Goal: Task Accomplishment & Management: Manage account settings

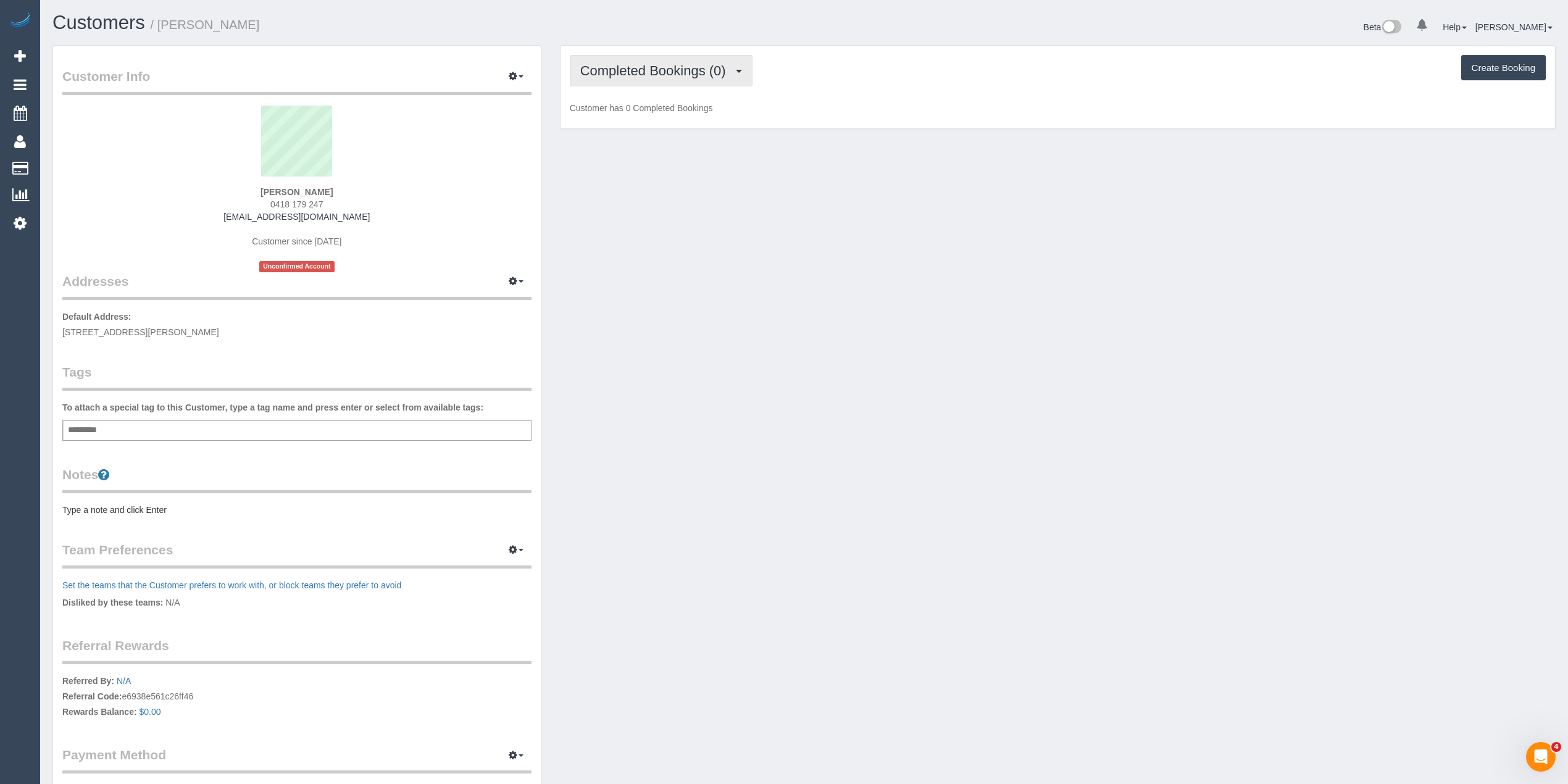
drag, startPoint x: 591, startPoint y: 67, endPoint x: 580, endPoint y: 52, distance: 18.6
click at [589, 65] on span "Completed Bookings (0)" at bounding box center [656, 70] width 152 height 15
click at [675, 112] on link "Upcoming Bookings (1)" at bounding box center [634, 116] width 129 height 16
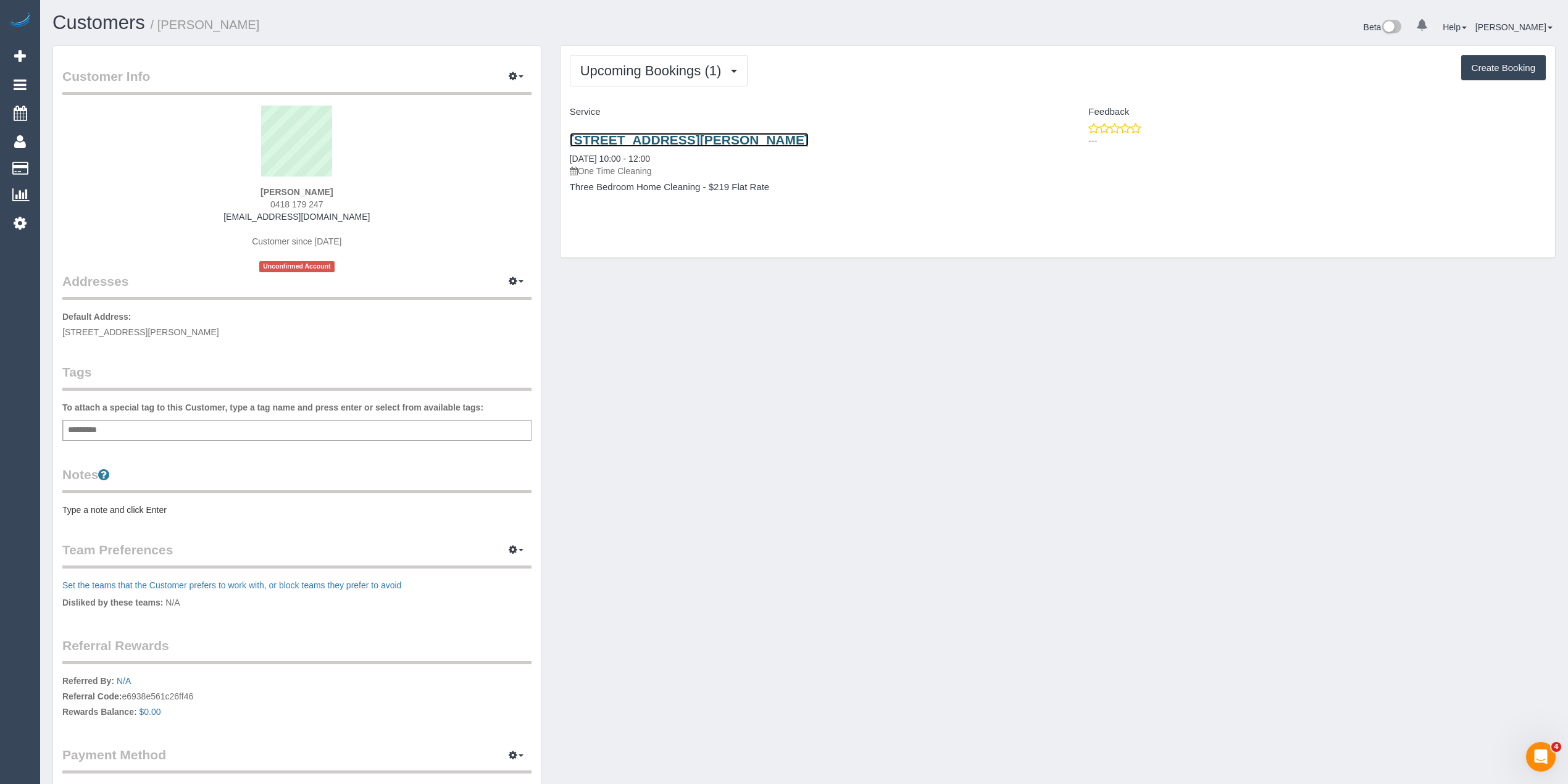
click at [707, 137] on link "79 Forrester Street, Essendon, VIC 3040" at bounding box center [689, 140] width 239 height 14
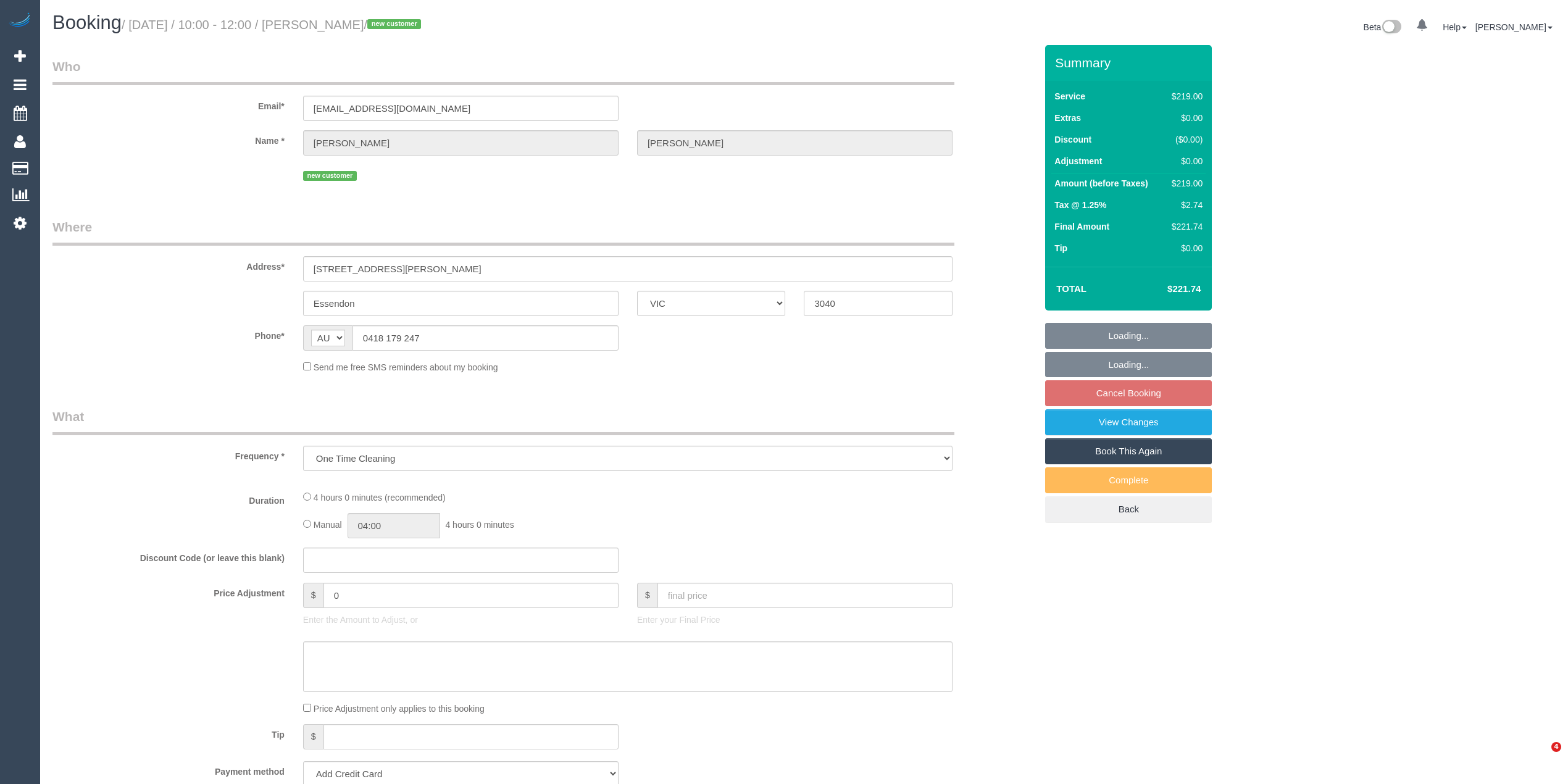
select select "VIC"
select select "string:stripe-pm_1SE1cg2GScqysDRVL7ZECadM"
select select "number:28"
select select "number:14"
select select "number:18"
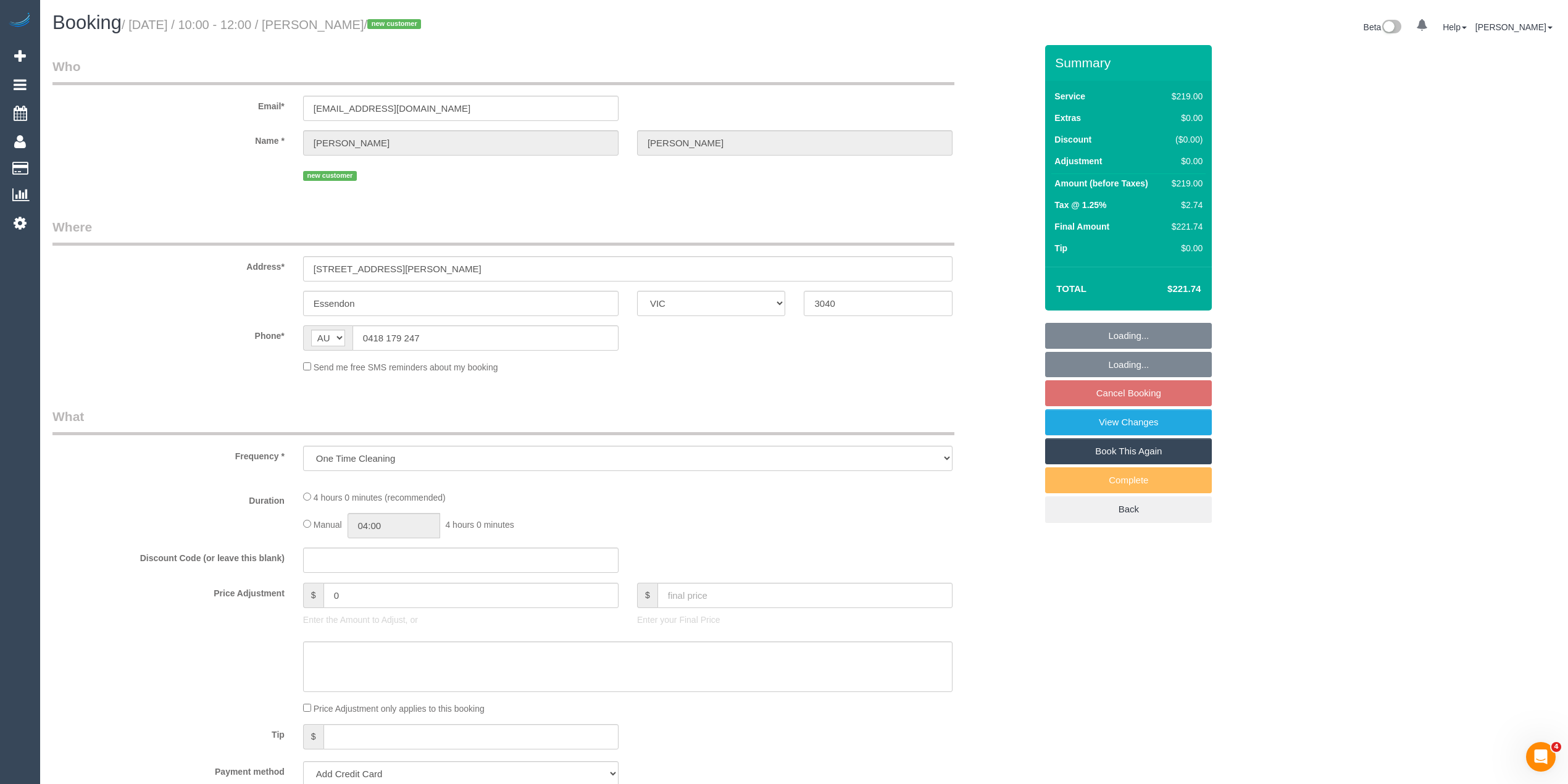
select select "number:36"
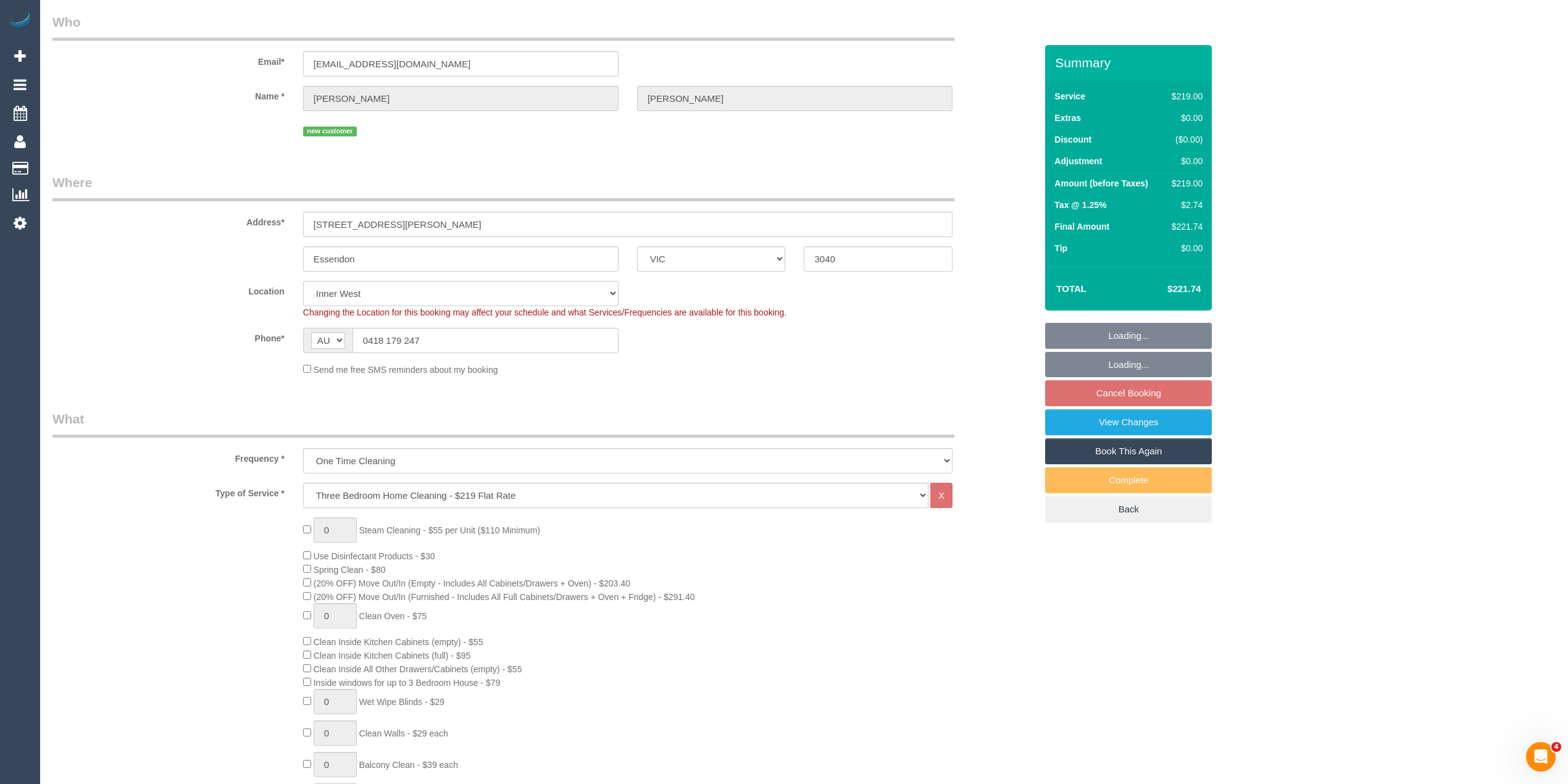
select select "object:1436"
select select "spot3"
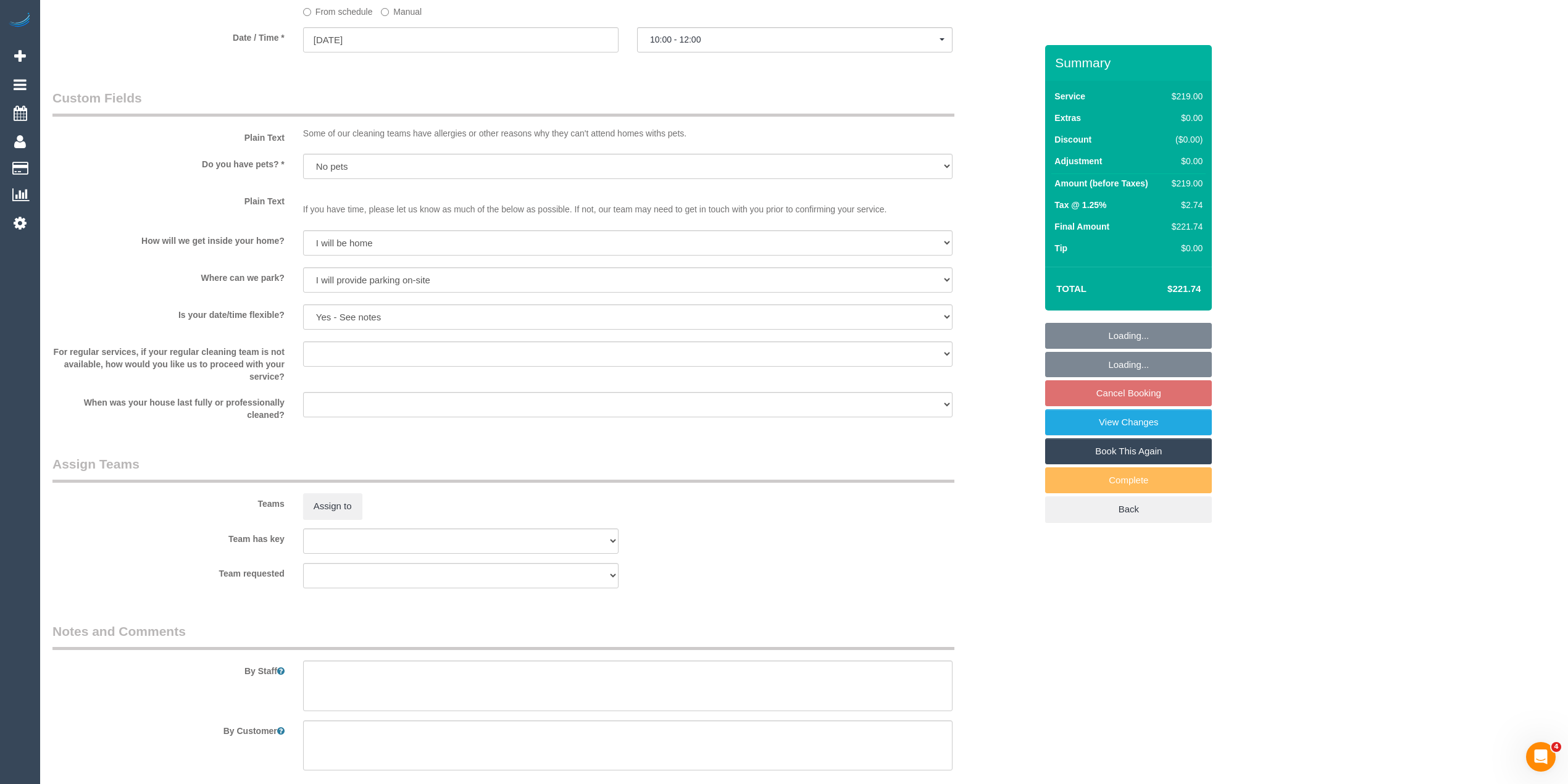
scroll to position [1568, 0]
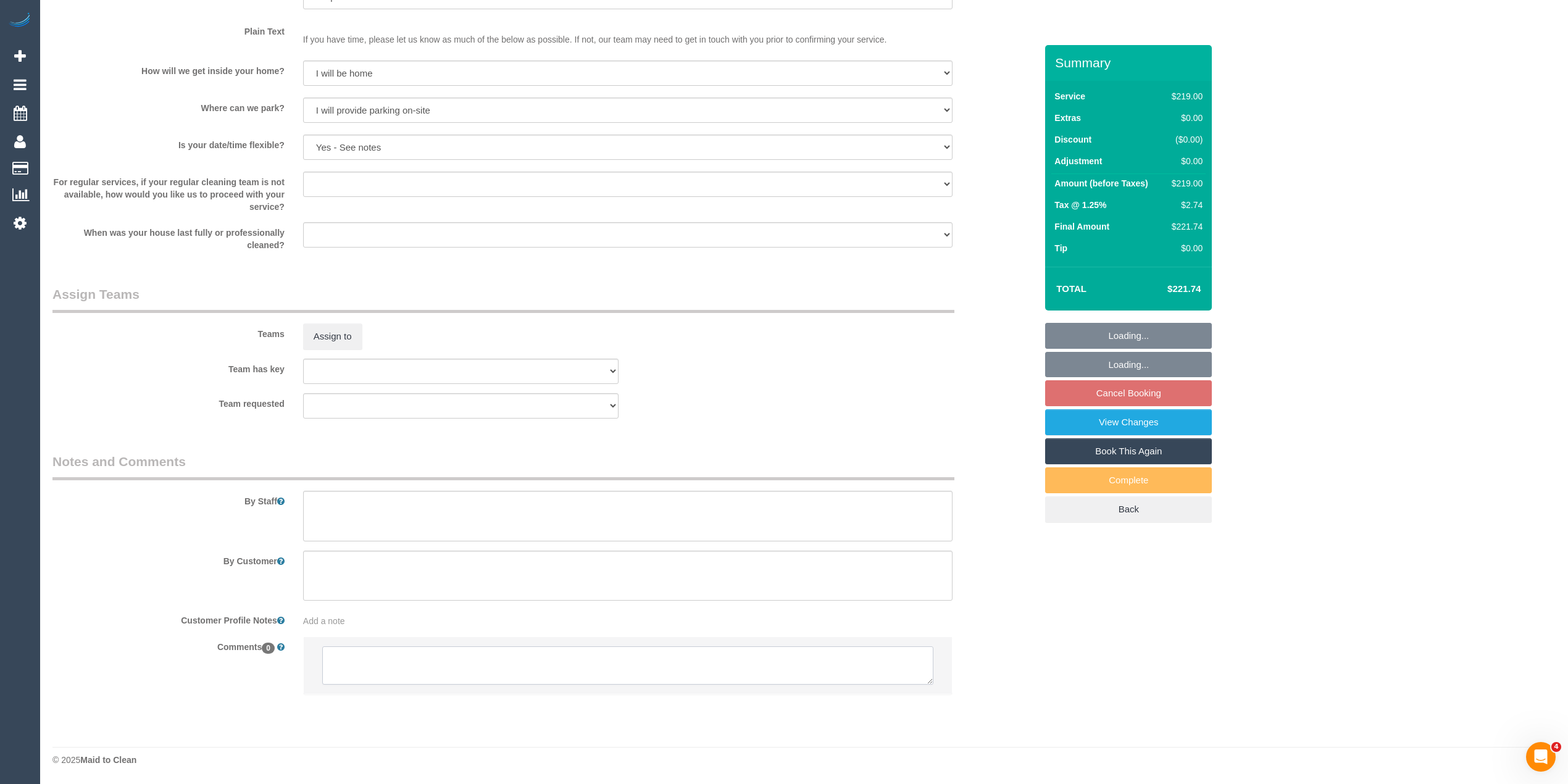
click at [445, 660] on textarea at bounding box center [628, 665] width 611 height 38
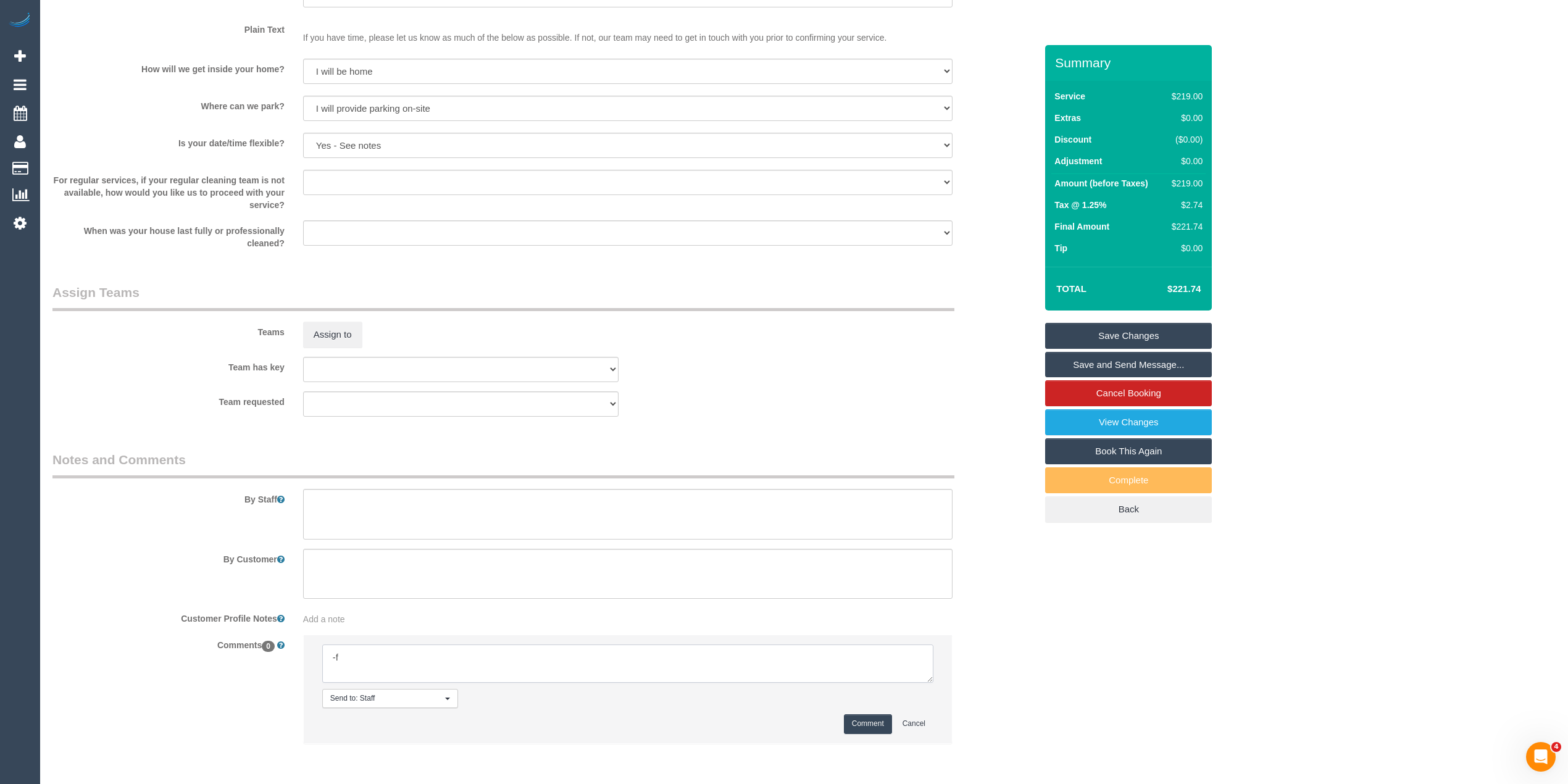
type textarea "-"
drag, startPoint x: 362, startPoint y: 658, endPoint x: 208, endPoint y: 642, distance: 154.8
click at [208, 642] on div "Comments 0 Send to: Staff Nothing selected Send to: Staff Send to: Customer Sen…" at bounding box center [544, 695] width 1002 height 121
drag, startPoint x: 369, startPoint y: 658, endPoint x: 180, endPoint y: 655, distance: 189.0
click at [180, 655] on div "Comments 0 Send to: Staff Nothing selected Send to: Staff Send to: Customer Sen…" at bounding box center [544, 695] width 1002 height 121
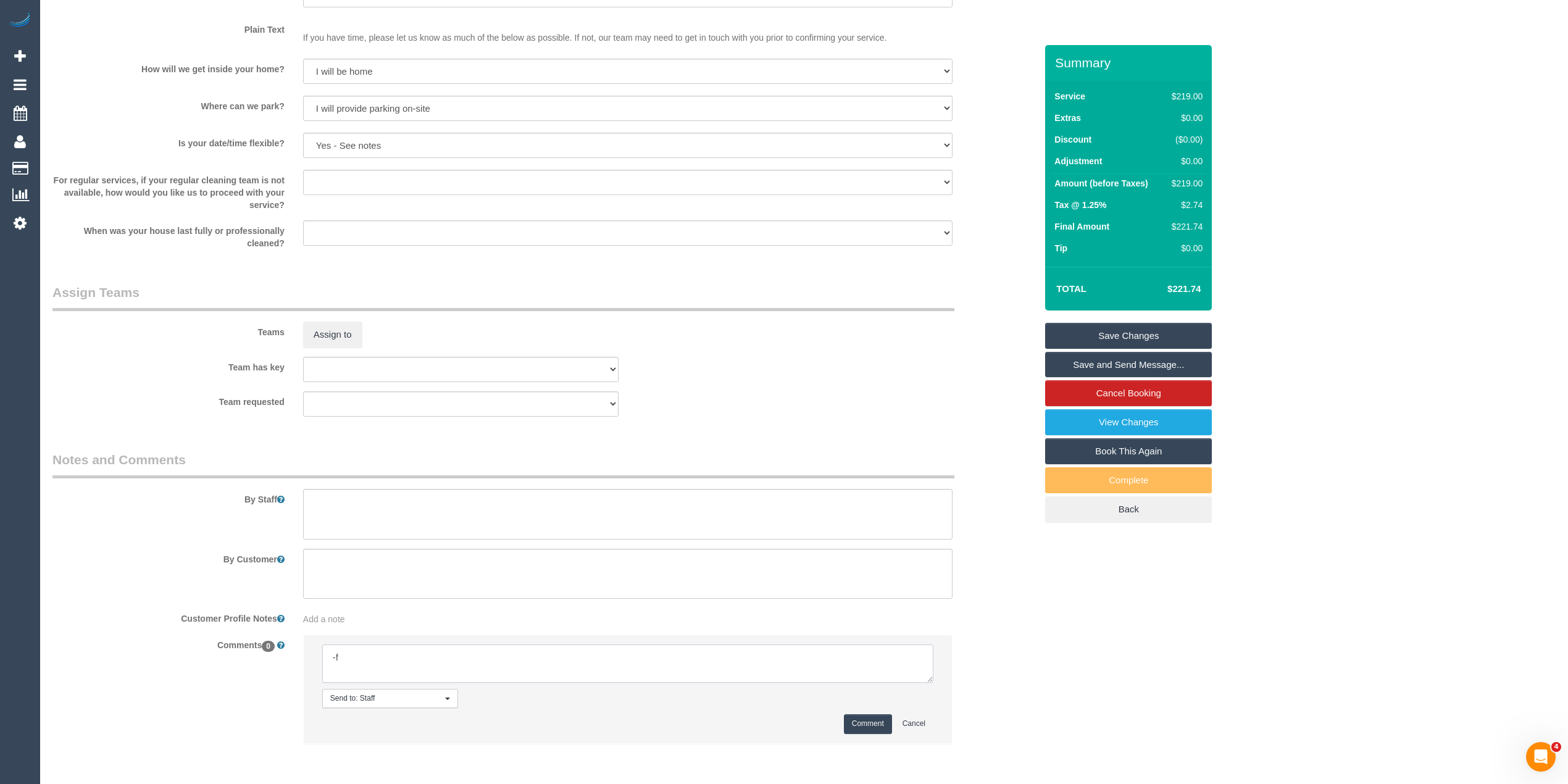
type textarea "-"
paste textarea "Flexibility dates: Flexibility times: Notes: knows we need to review Contact vi…"
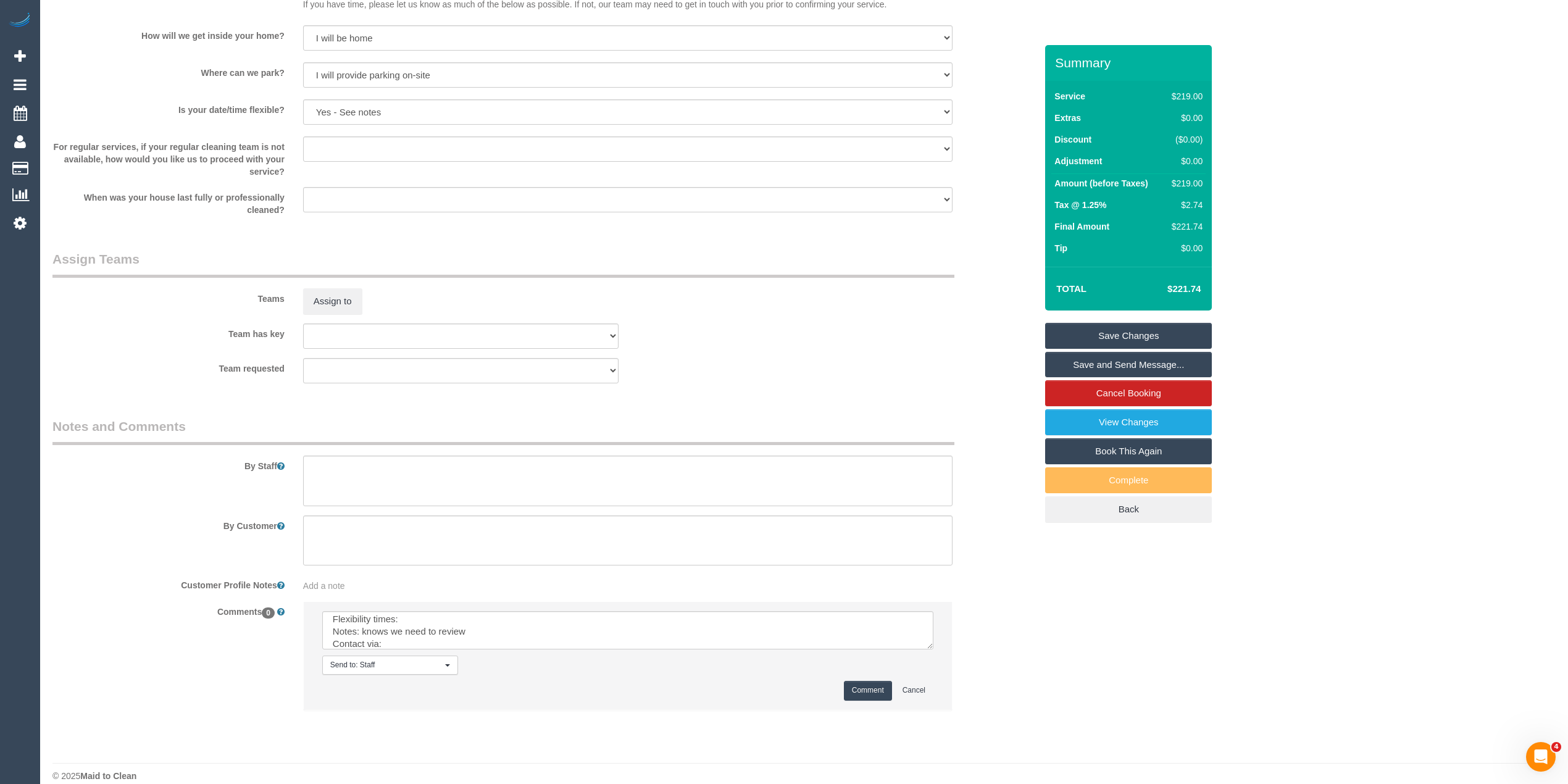
scroll to position [1620, 0]
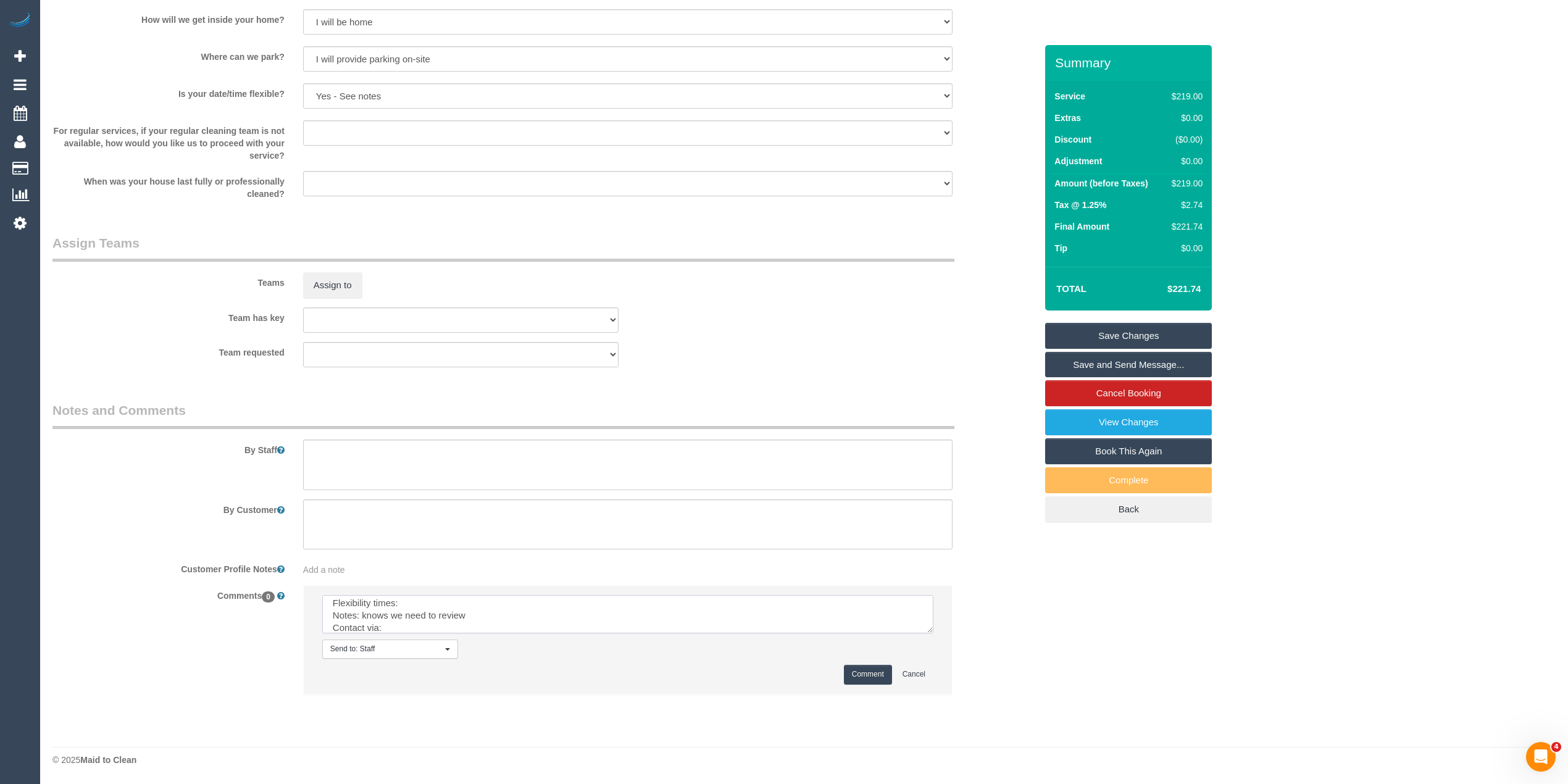
drag, startPoint x: 917, startPoint y: 625, endPoint x: 932, endPoint y: 657, distance: 35.3
click at [932, 657] on li "Send to: Staff Nothing selected Send to: Staff Send to: Customer Send to: Team …" at bounding box center [628, 639] width 648 height 107
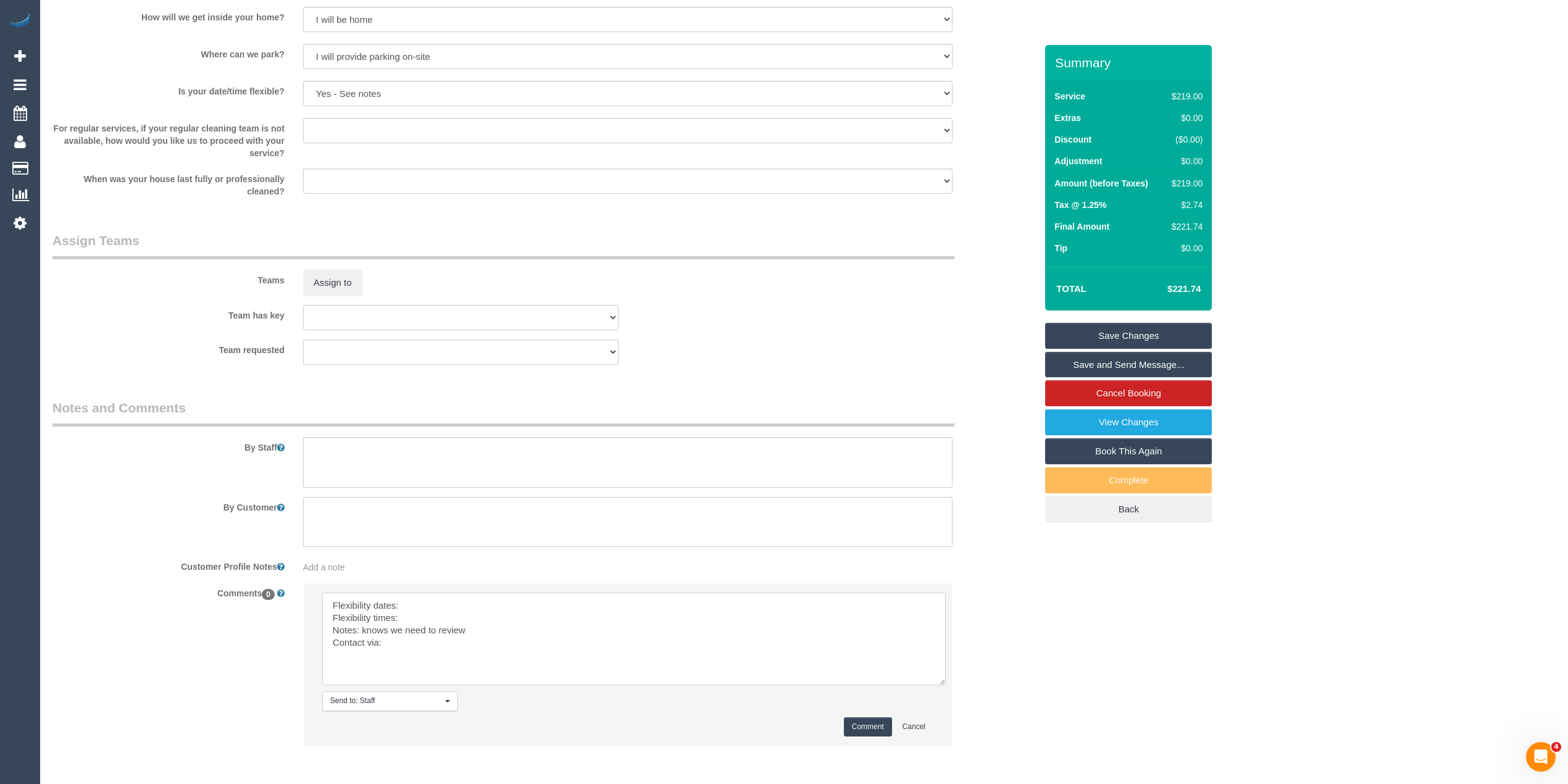
scroll to position [0, 0]
drag, startPoint x: 925, startPoint y: 628, endPoint x: 937, endPoint y: 682, distance: 55.3
click at [937, 682] on textarea at bounding box center [634, 639] width 623 height 93
click at [426, 605] on textarea at bounding box center [634, 639] width 623 height 93
click at [426, 622] on textarea at bounding box center [634, 639] width 623 height 93
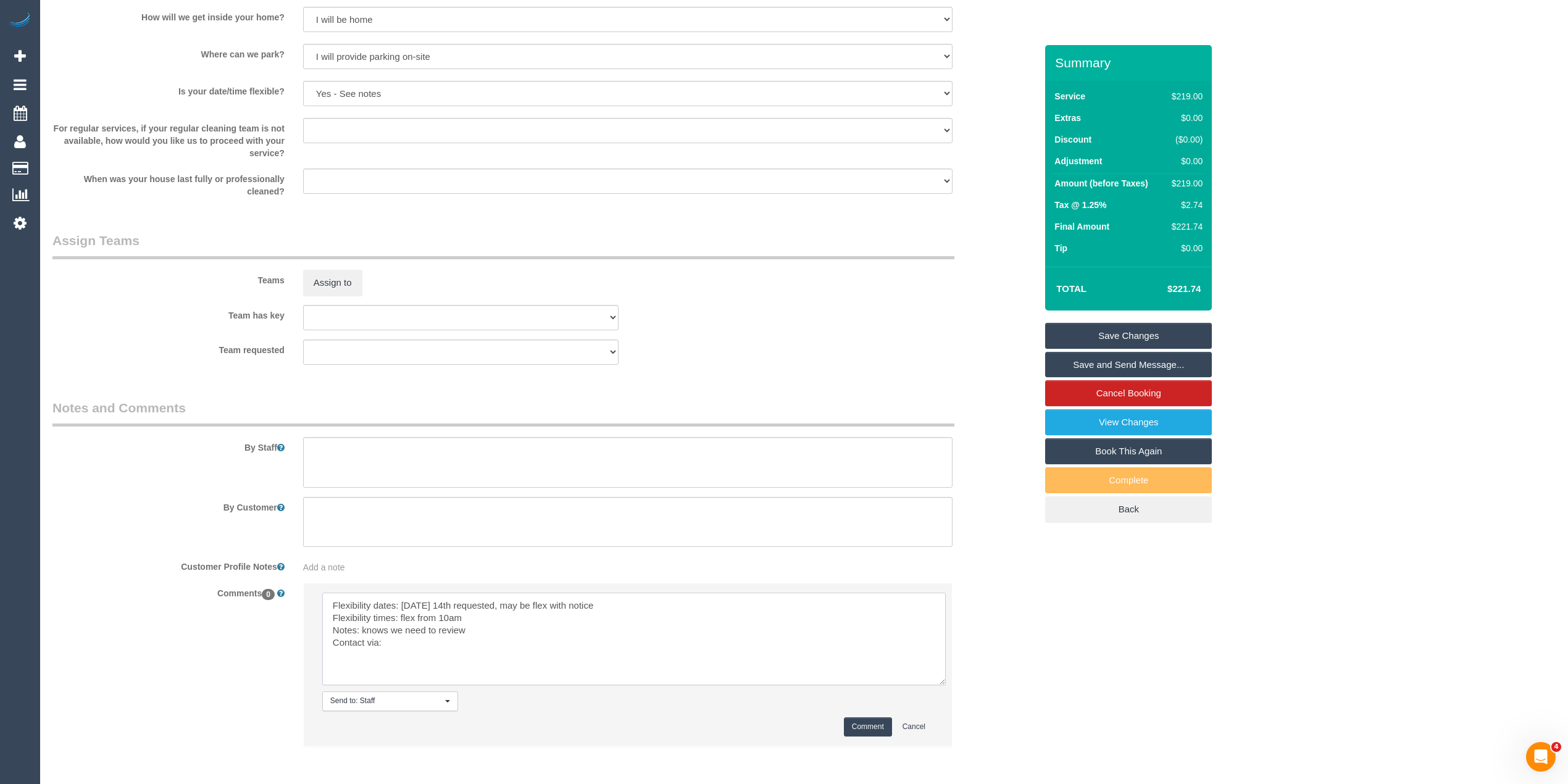
click at [410, 646] on textarea at bounding box center [634, 639] width 623 height 93
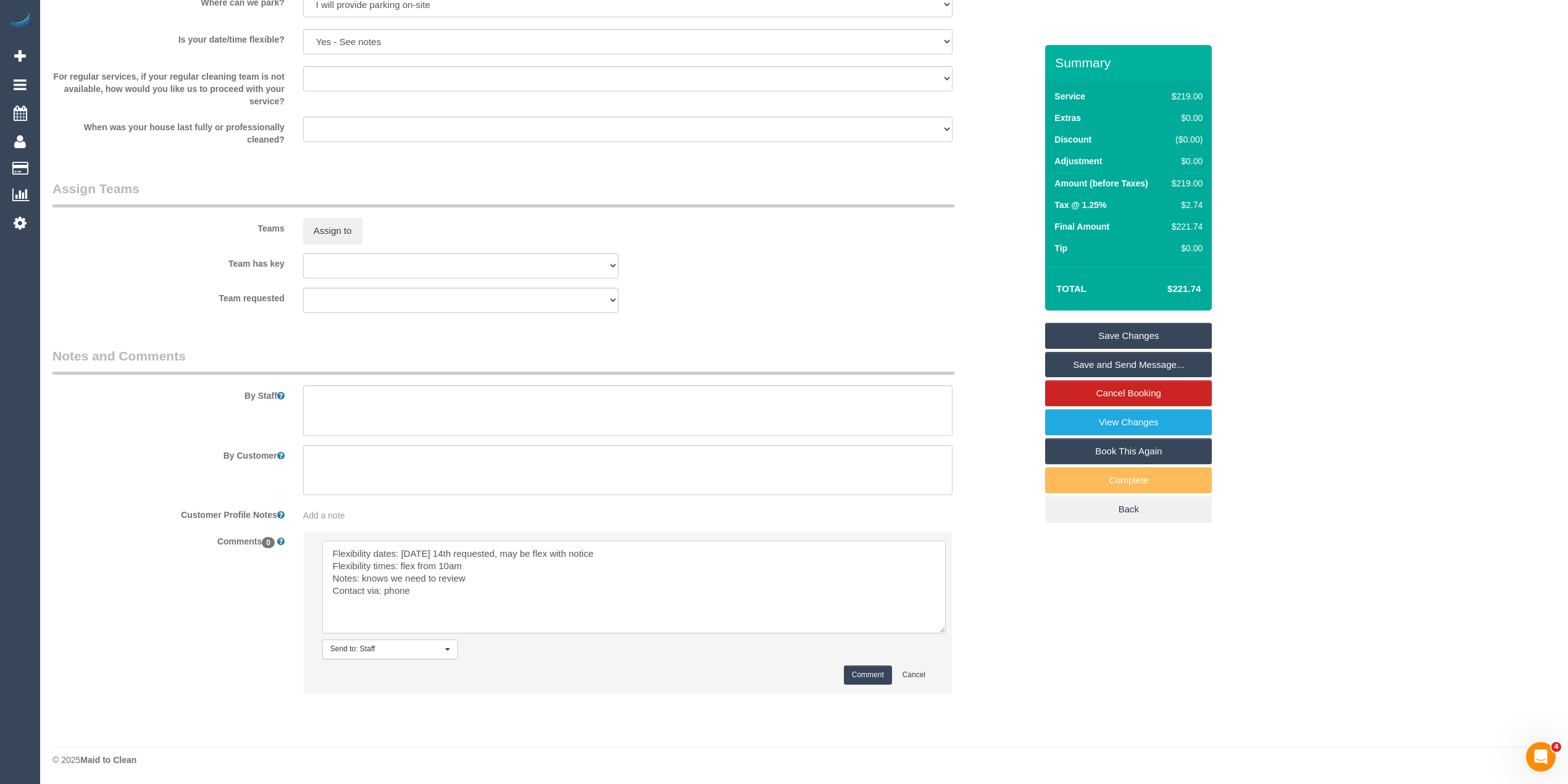
type textarea "Flexibility dates: Tuesday 14th requested, may be flex with notice Flexibility …"
click at [862, 672] on button "Comment" at bounding box center [868, 675] width 48 height 19
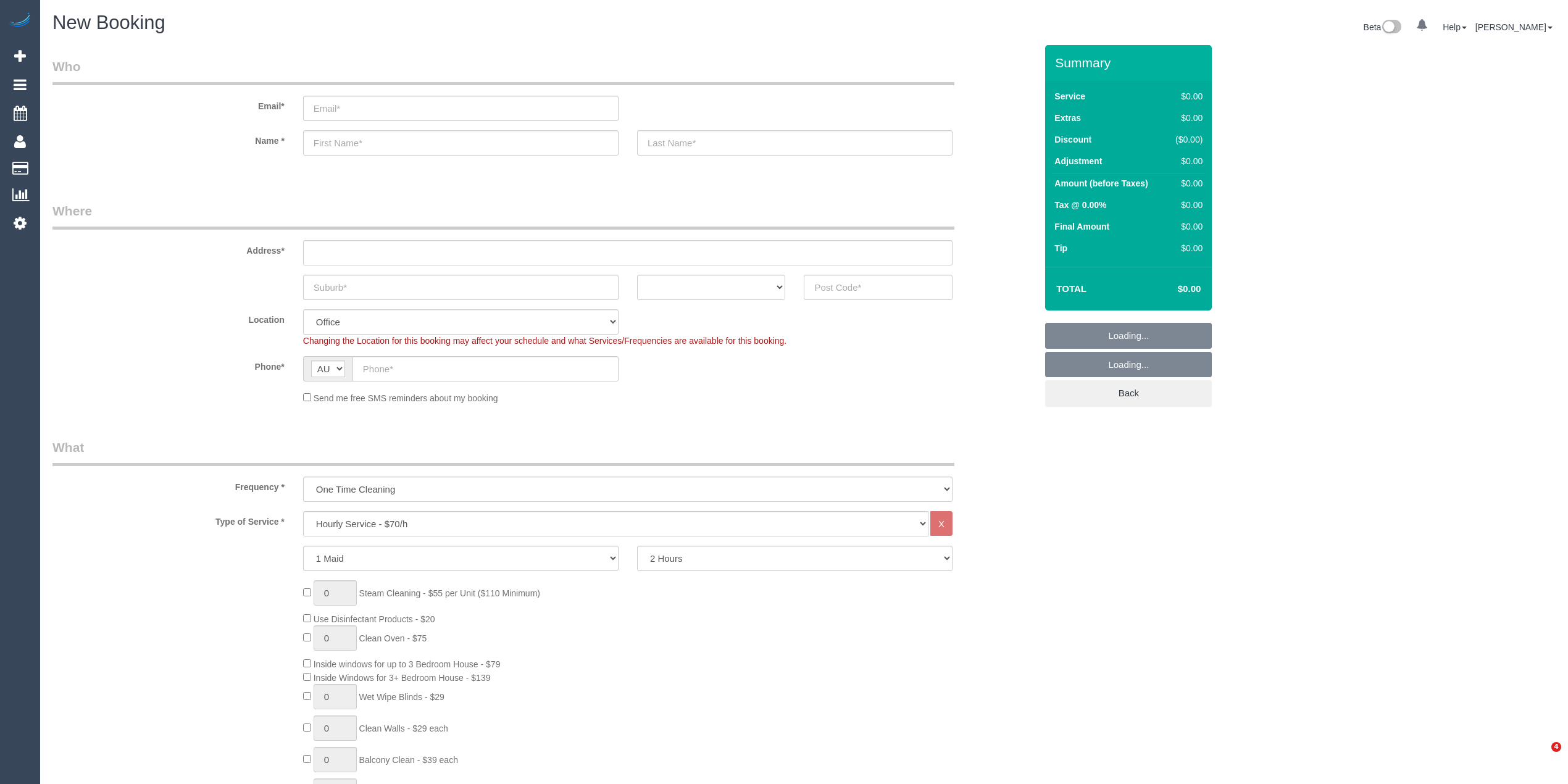
select select "object:1905"
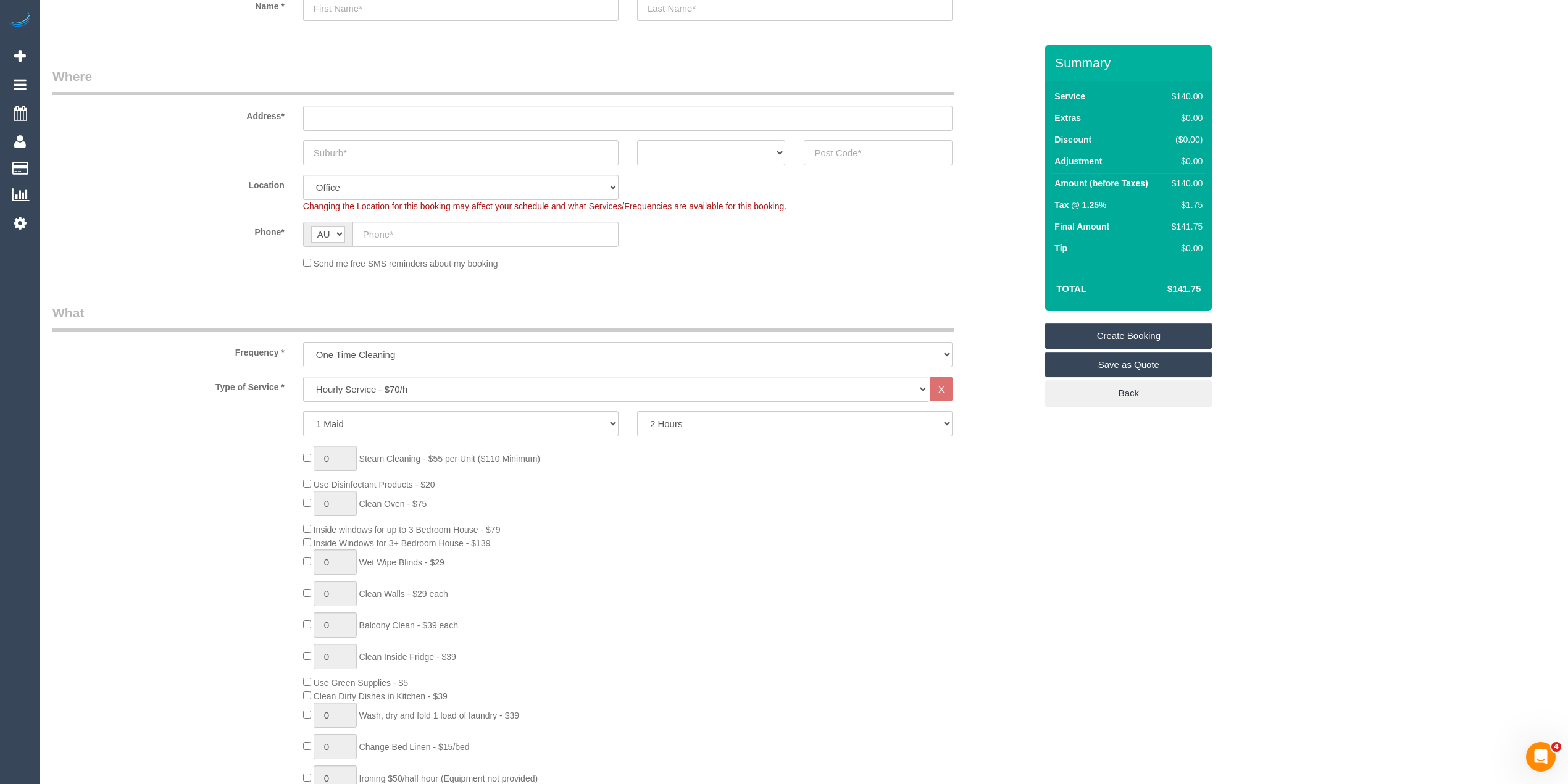
scroll to position [164, 0]
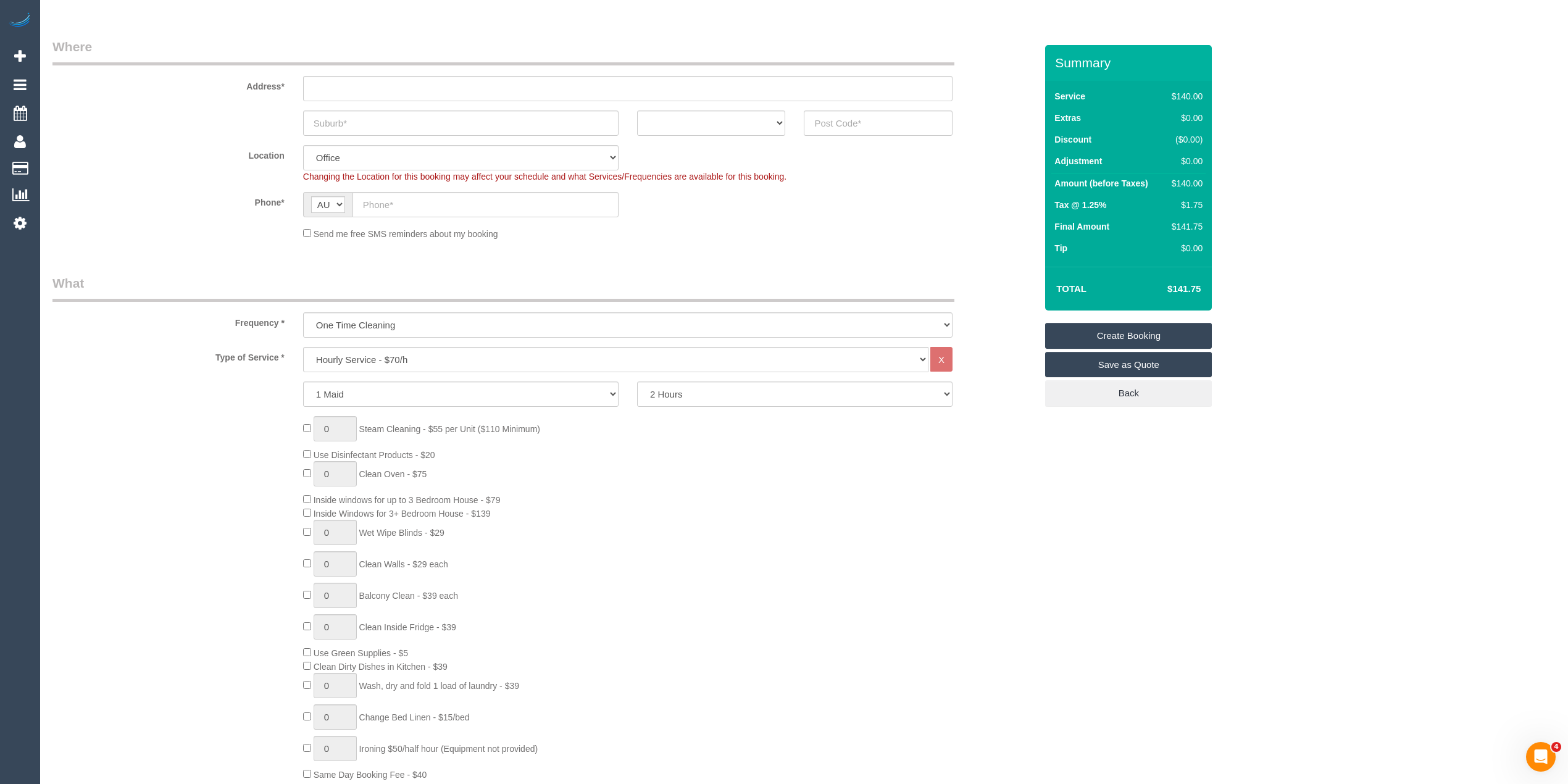
click at [385, 344] on fieldset "What Frequency * One Time Cleaning Weekly - 10% Off - 10.00% (0% for the First …" at bounding box center [544, 734] width 984 height 920
click at [392, 356] on select "Hourly Service - $70/h Hourly Service - $65/h Hourly Service - $60/h Hourly Ser…" at bounding box center [616, 360] width 625 height 25
select select "212"
click at [303, 347] on select "Hourly Service - $70/h Hourly Service - $65/h Hourly Service - $60/h Hourly Ser…" at bounding box center [616, 360] width 625 height 25
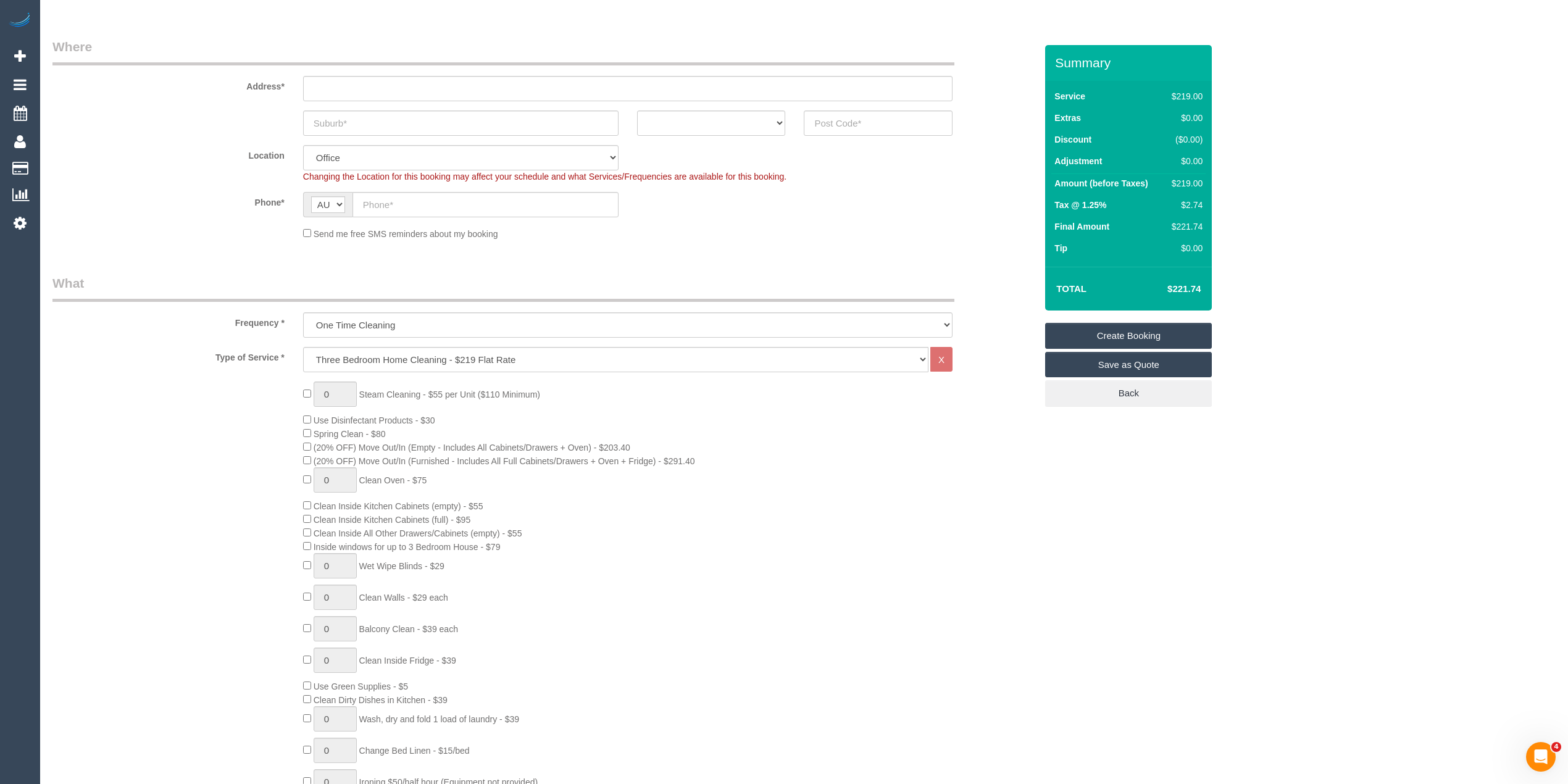
click at [218, 415] on div "0 Steam Cleaning - $55 per Unit ($110 Minimum) Use Disinfectant Products - $30 …" at bounding box center [544, 597] width 1002 height 432
drag, startPoint x: 320, startPoint y: 379, endPoint x: 312, endPoint y: 376, distance: 8.5
click at [312, 376] on div "Type of Service * Hourly Service - $70/h Hourly Service - $65/h Hourly Service …" at bounding box center [544, 593] width 984 height 492
type input "3"
click at [191, 394] on div "3 Steam Cleaning - $55 per Unit ($110 Minimum) Use Disinfectant Products - $30 …" at bounding box center [544, 597] width 1002 height 432
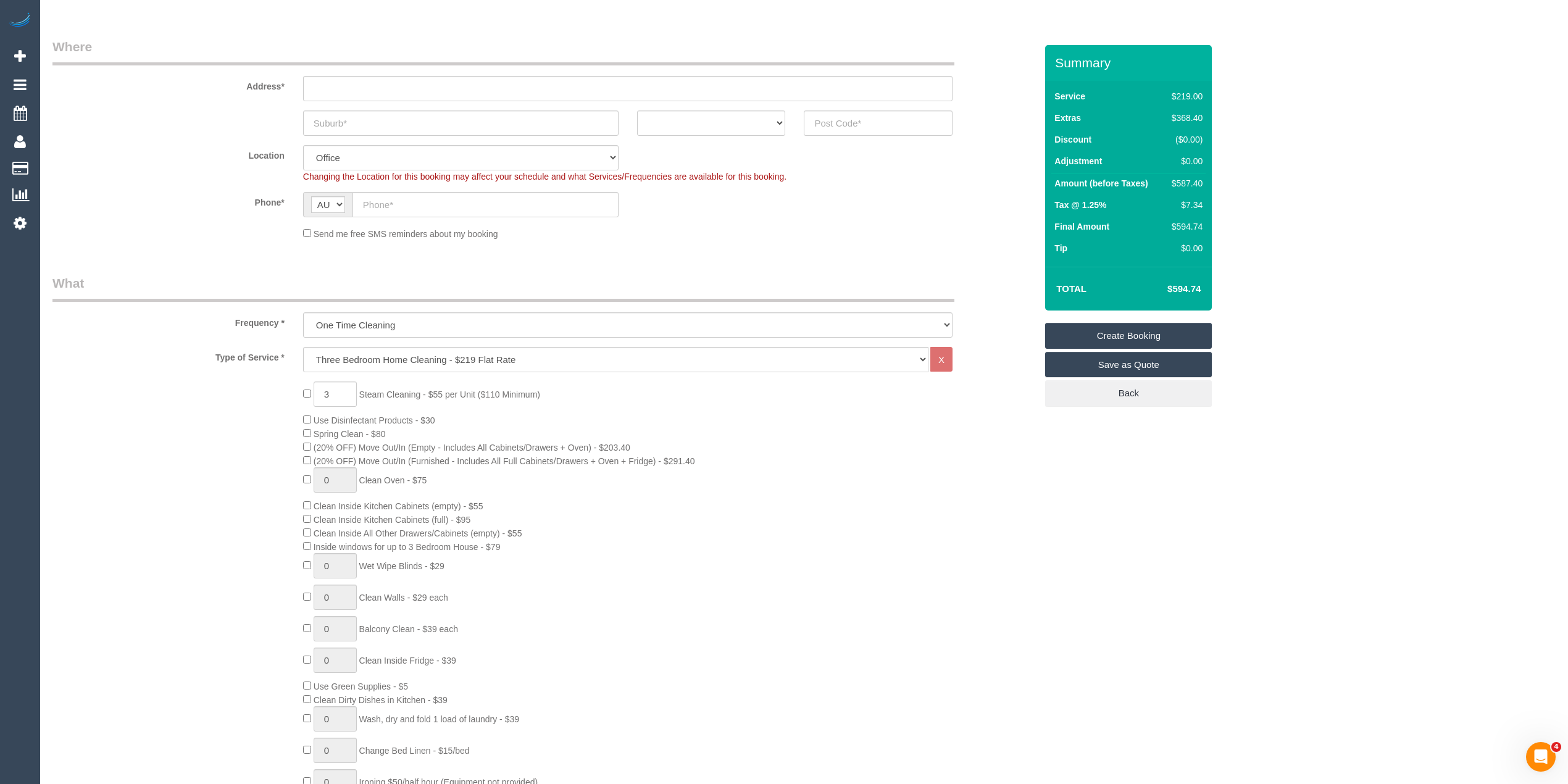
click at [151, 403] on div "3 Steam Cleaning - $55 per Unit ($110 Minimum) Use Disinfectant Products - $30 …" at bounding box center [544, 597] width 1002 height 432
click at [418, 206] on input "text" at bounding box center [486, 204] width 266 height 25
paste input "61 422 788 922"
drag, startPoint x: 373, startPoint y: 205, endPoint x: 360, endPoint y: 198, distance: 14.8
click at [360, 198] on input "61 422 788 922" at bounding box center [486, 204] width 266 height 25
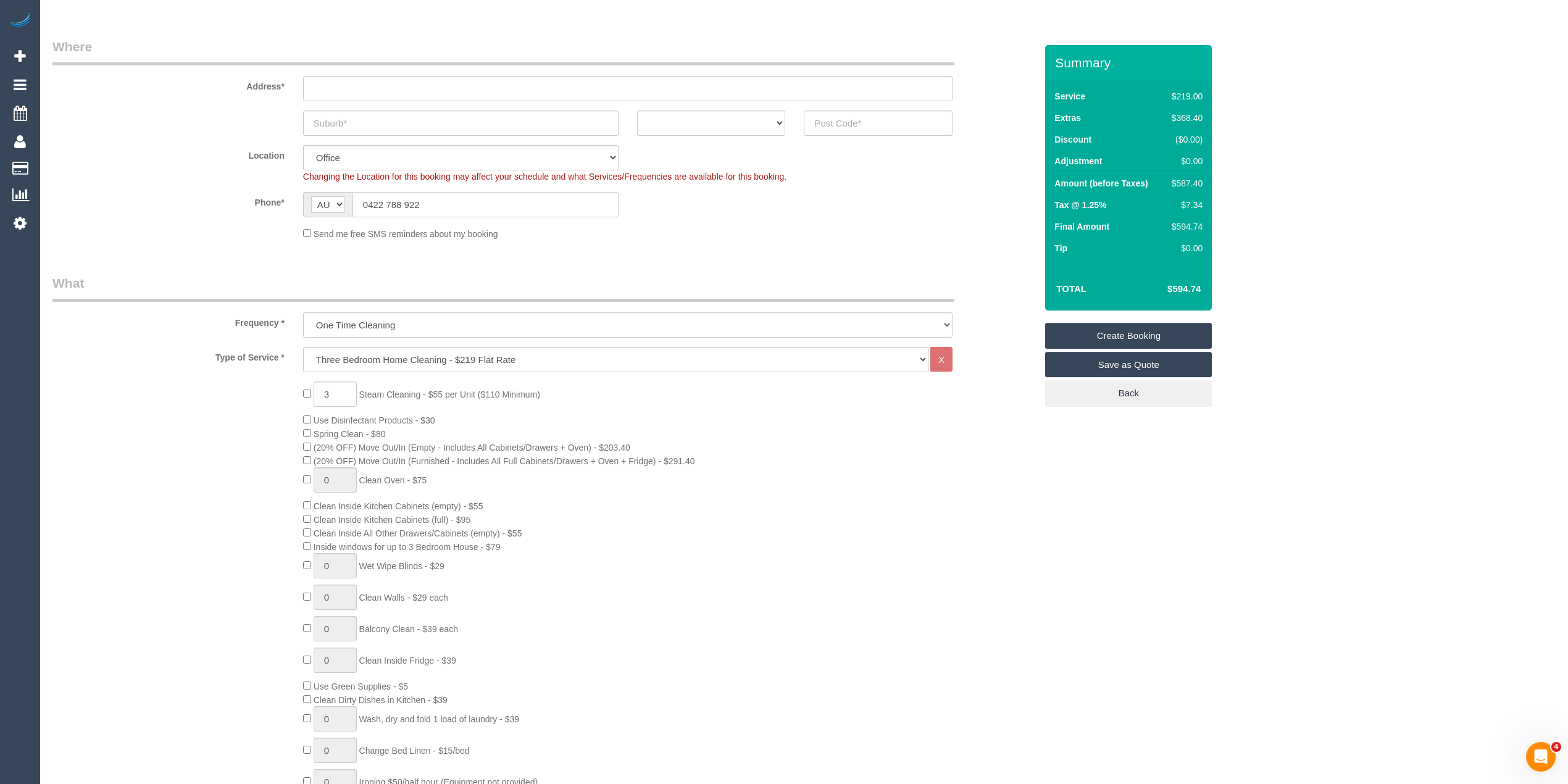
type input "0422 788 922"
click at [731, 124] on select "ACT [GEOGRAPHIC_DATA] NT [GEOGRAPHIC_DATA] SA TAS [GEOGRAPHIC_DATA] [GEOGRAPHIC…" at bounding box center [711, 123] width 149 height 25
select select "VIC"
click at [637, 111] on select "ACT [GEOGRAPHIC_DATA] NT [GEOGRAPHIC_DATA] SA TAS [GEOGRAPHIC_DATA] [GEOGRAPHIC…" at bounding box center [711, 123] width 149 height 25
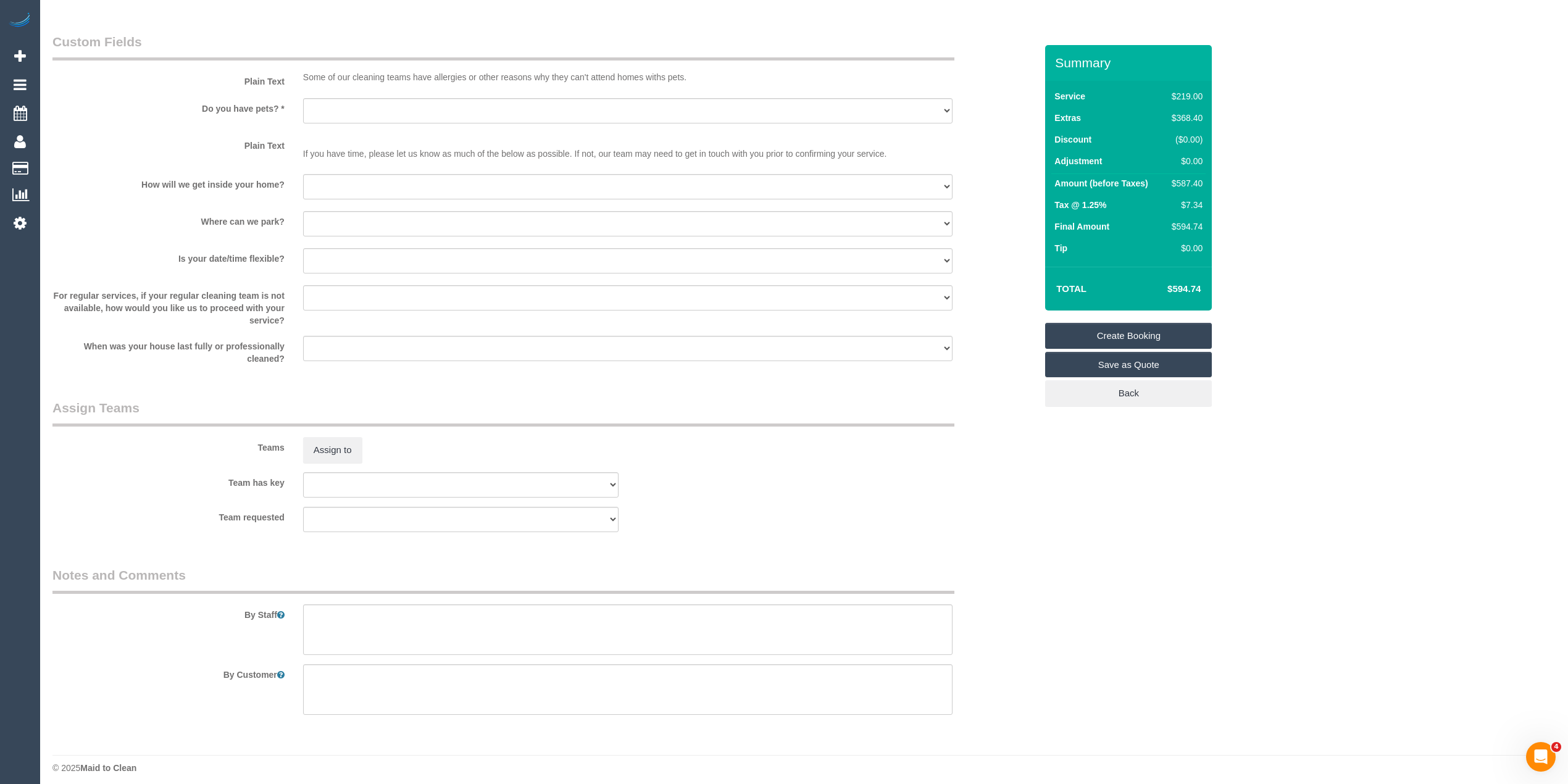
scroll to position [1517, 0]
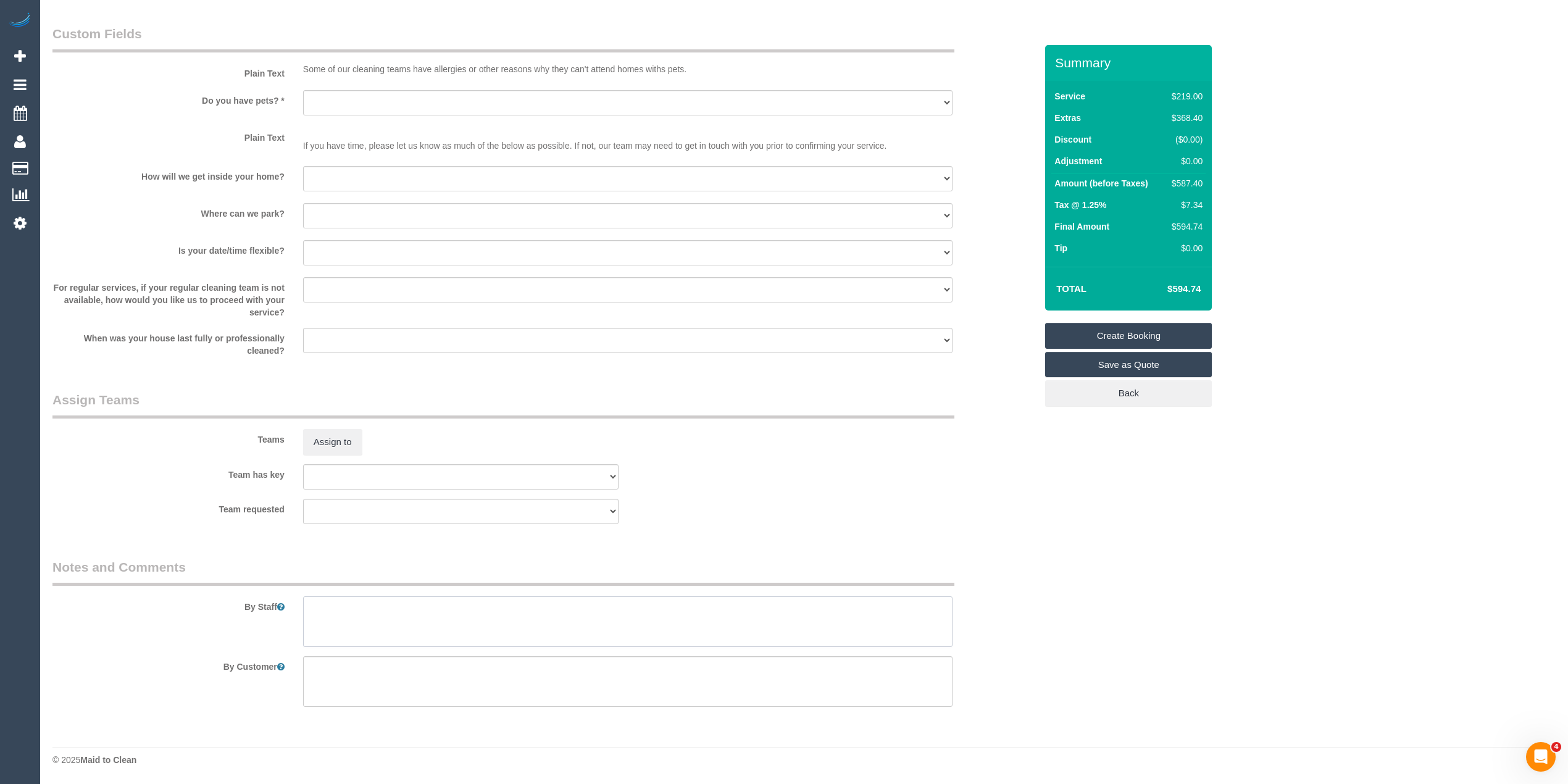
click at [368, 609] on textarea at bounding box center [628, 622] width 649 height 51
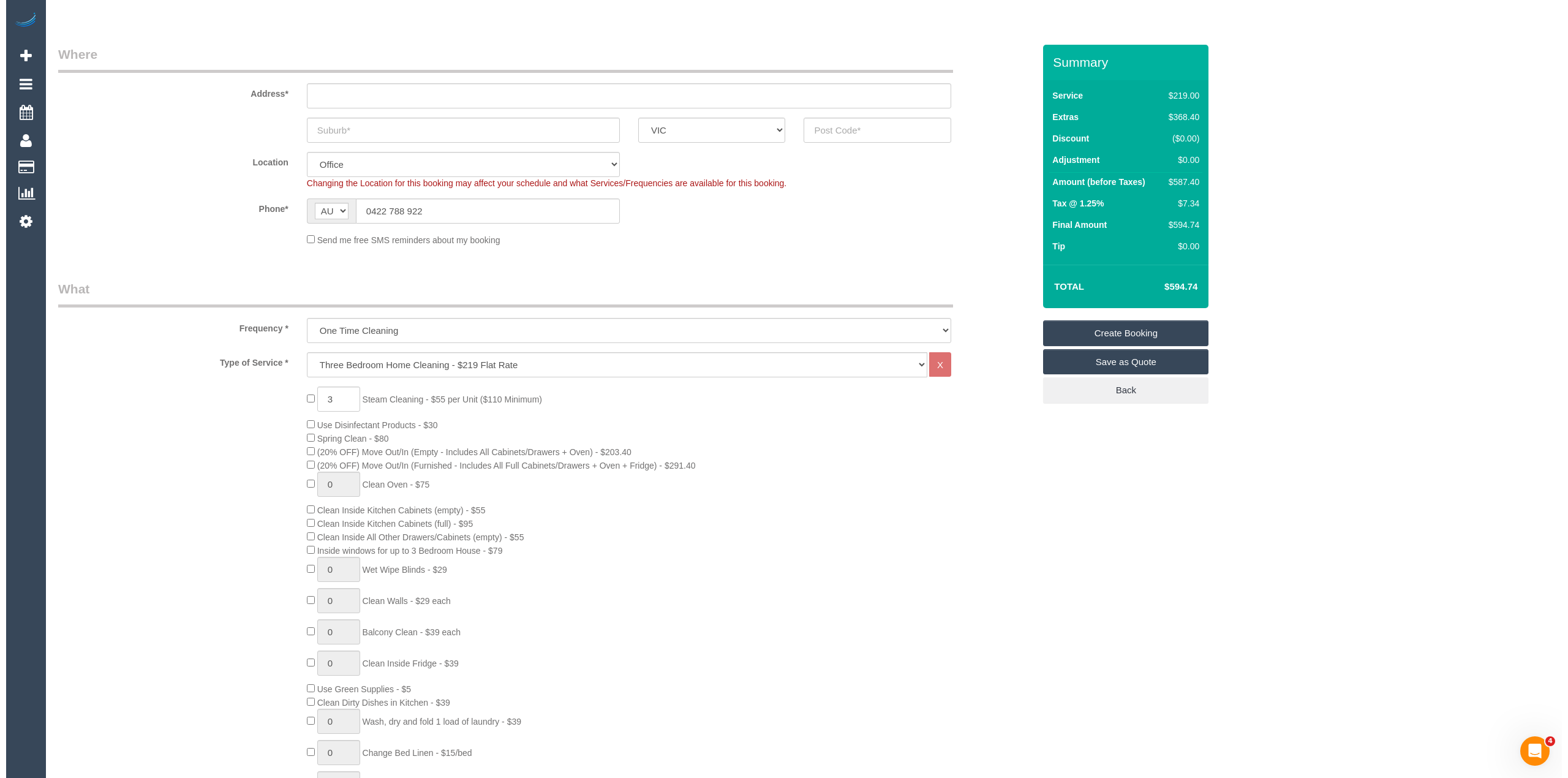
scroll to position [0, 0]
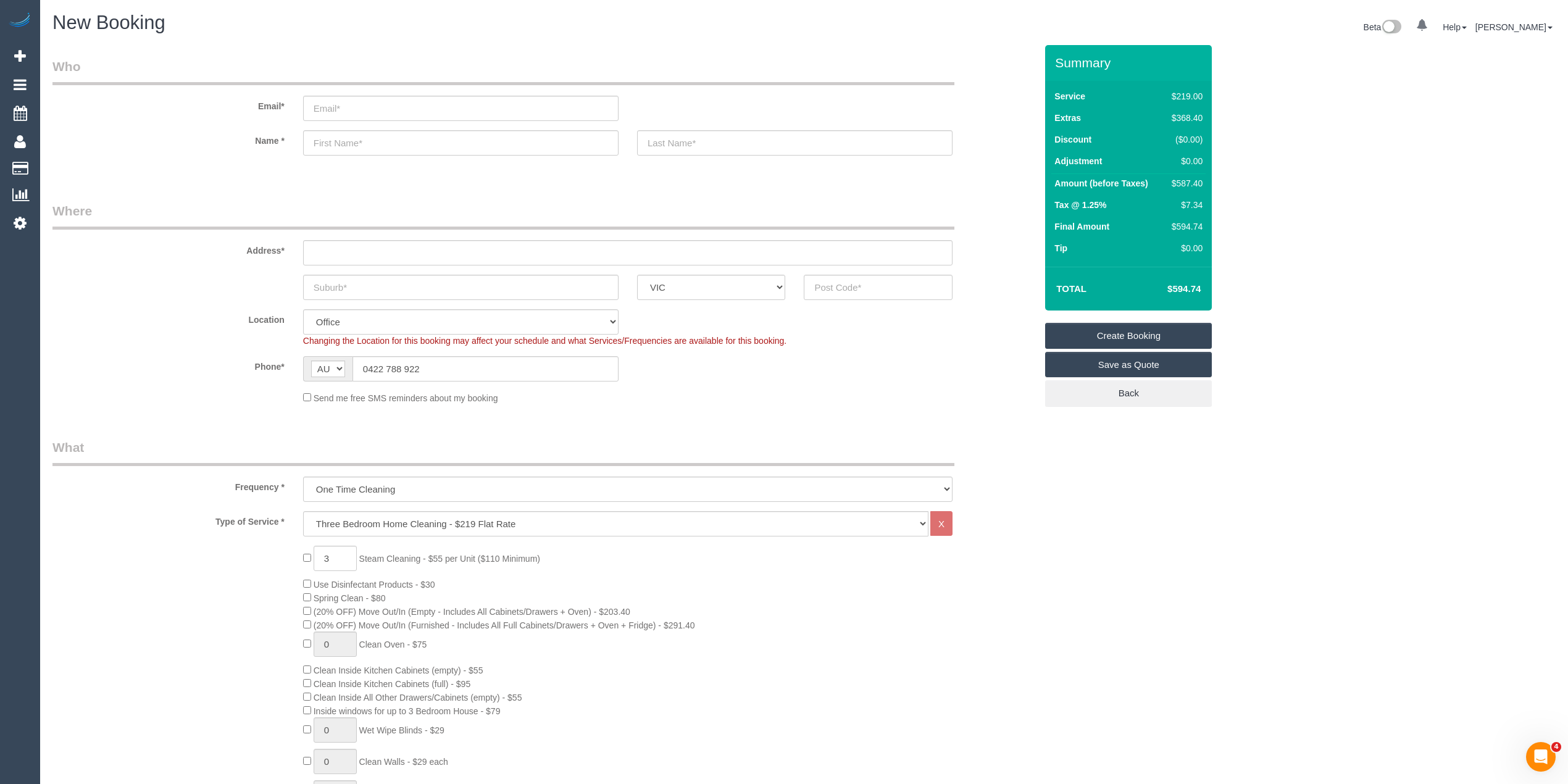
type textarea "Steam cleaning of 2 bedrooms and landing"
click at [366, 104] on input "email" at bounding box center [461, 108] width 316 height 25
type input "michellelangelaan@gmail.com"
type input "Michelle"
drag, startPoint x: 348, startPoint y: 104, endPoint x: 386, endPoint y: 114, distance: 39.3
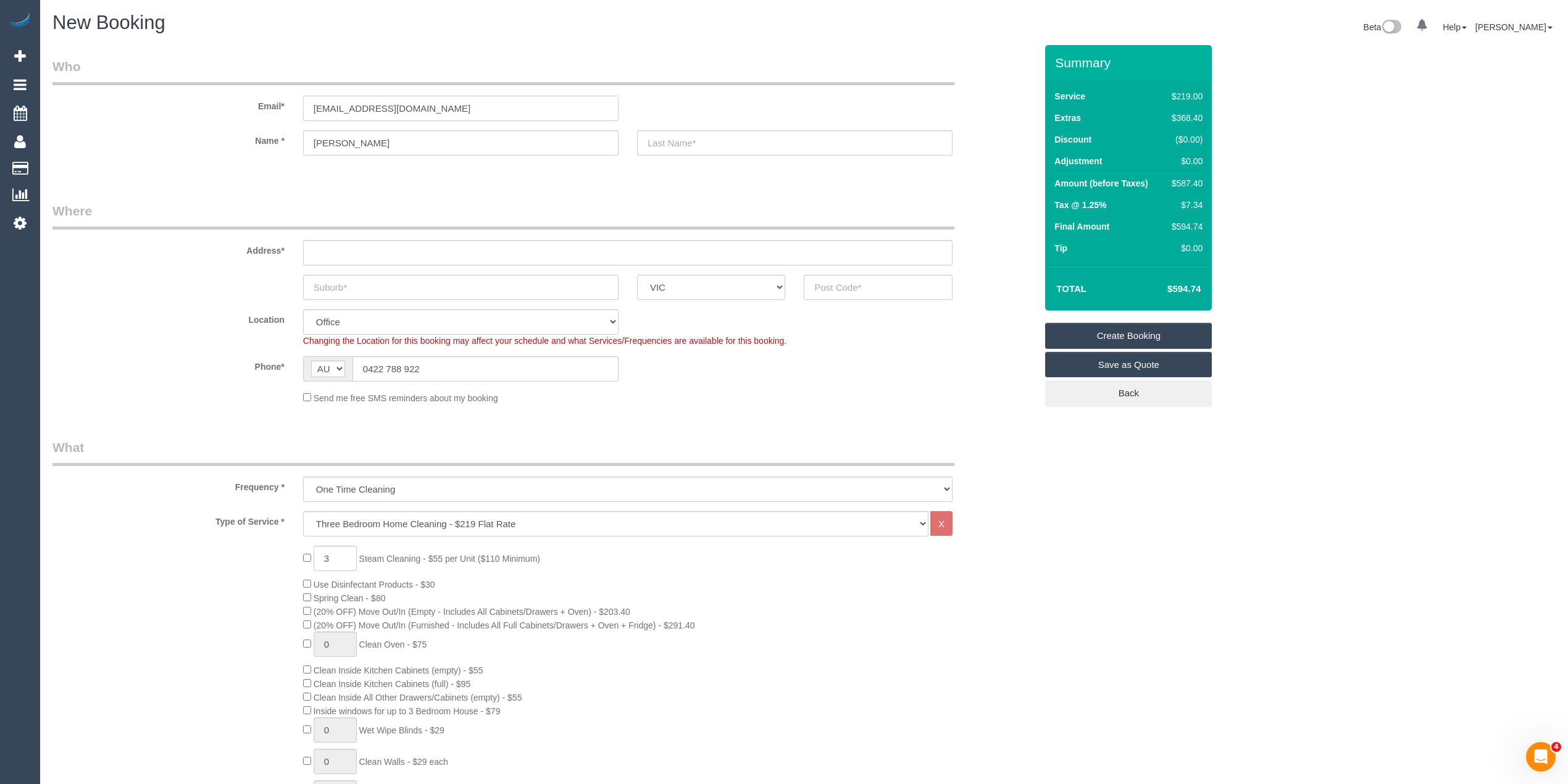
click at [386, 114] on input "michellelangelaan@gmail.com" at bounding box center [461, 108] width 316 height 25
click at [711, 135] on input "text" at bounding box center [795, 143] width 316 height 25
paste input "langelaan"
drag, startPoint x: 649, startPoint y: 134, endPoint x: 637, endPoint y: 132, distance: 12.2
click at [637, 132] on input "langelaan" at bounding box center [795, 143] width 316 height 25
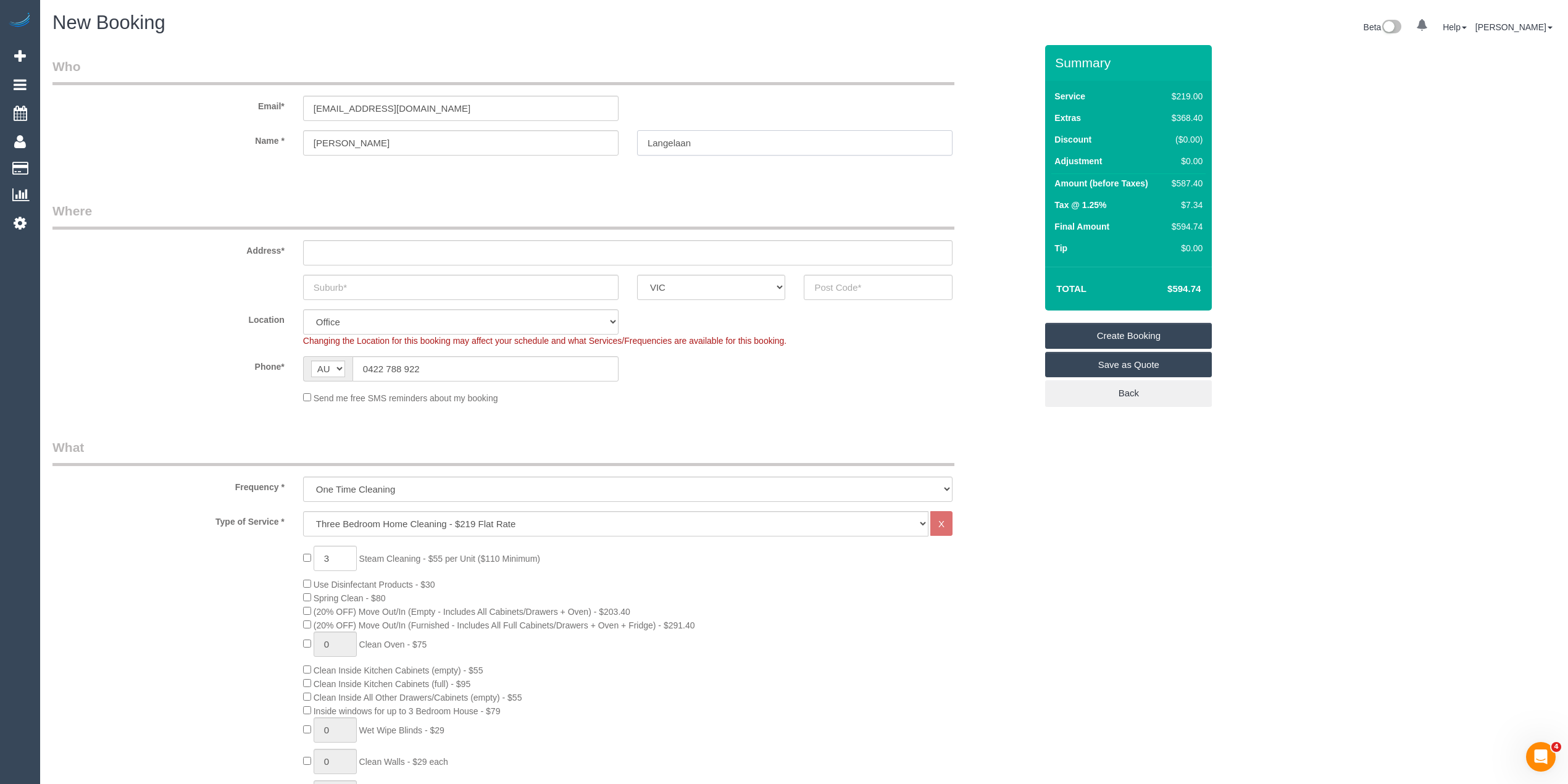
type input "Langelaan"
click at [370, 245] on input "text" at bounding box center [628, 253] width 649 height 25
type input "-"
click at [354, 282] on input "text" at bounding box center [461, 287] width 316 height 25
paste input "Glen Iris"
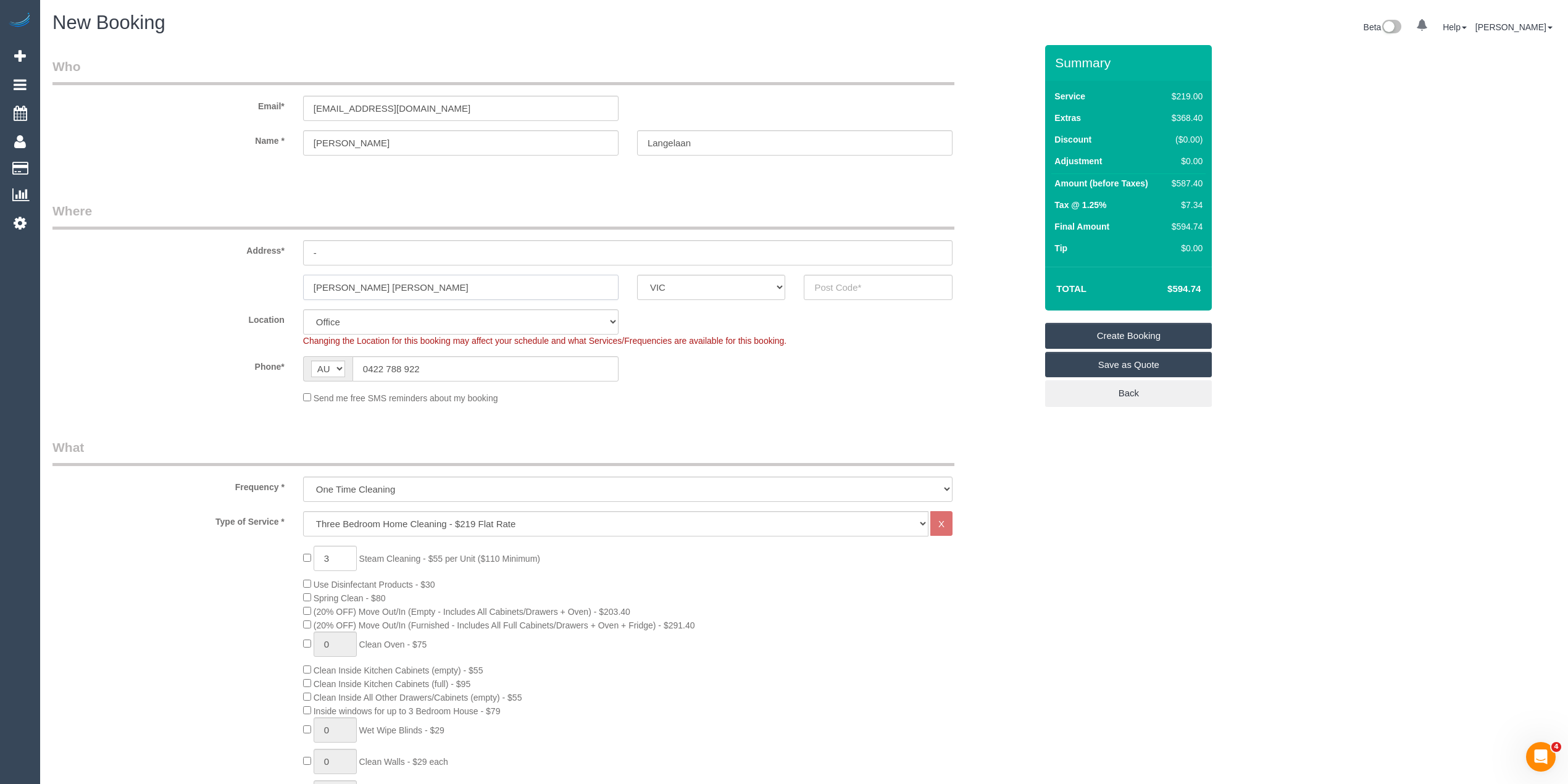
type input "Glen Iris"
click at [836, 285] on input "text" at bounding box center [878, 287] width 149 height 25
type input "3146"
click at [1148, 361] on link "Save as Quote" at bounding box center [1129, 365] width 167 height 26
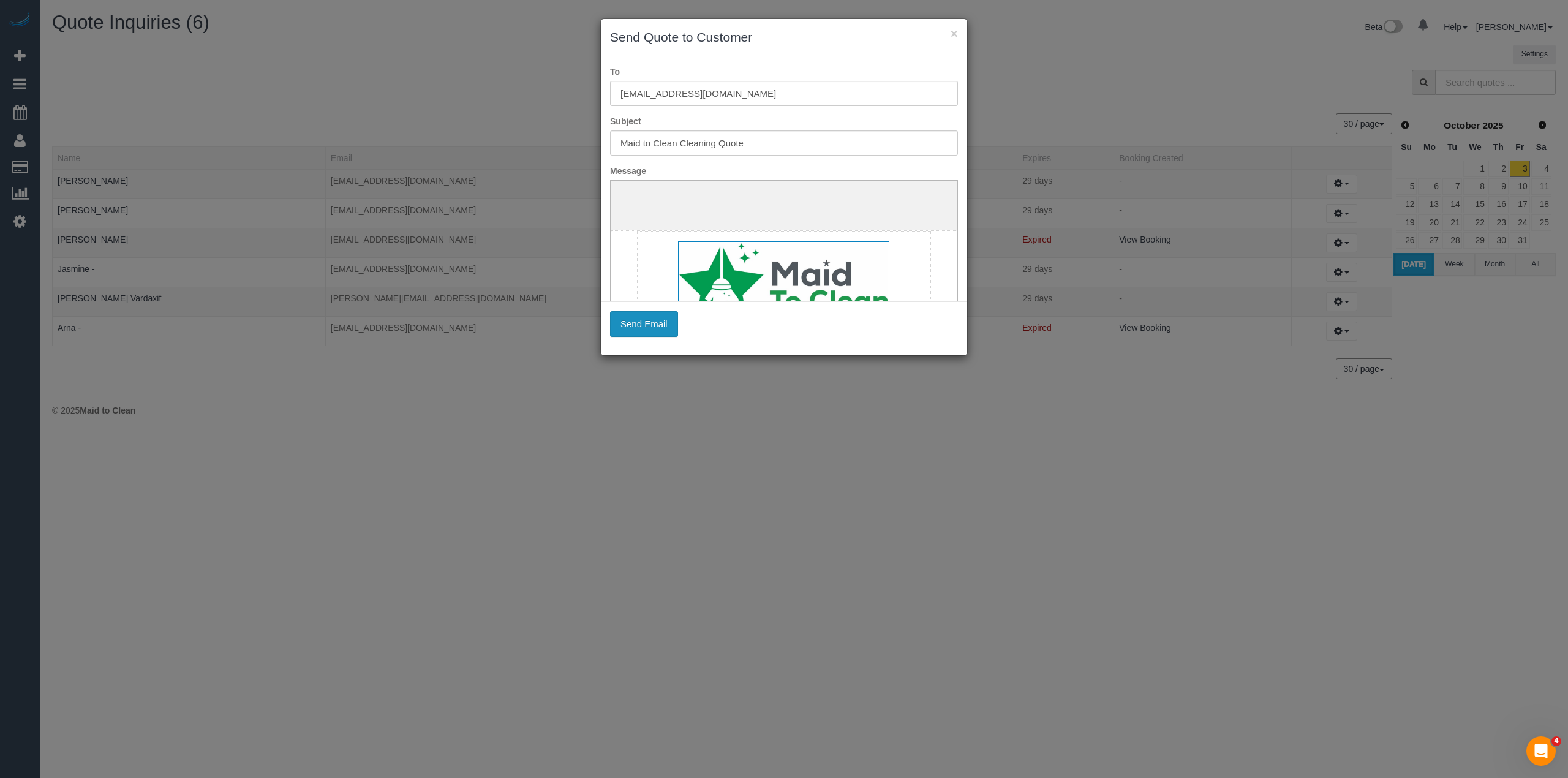
click at [642, 314] on button "Send Email" at bounding box center [644, 324] width 68 height 26
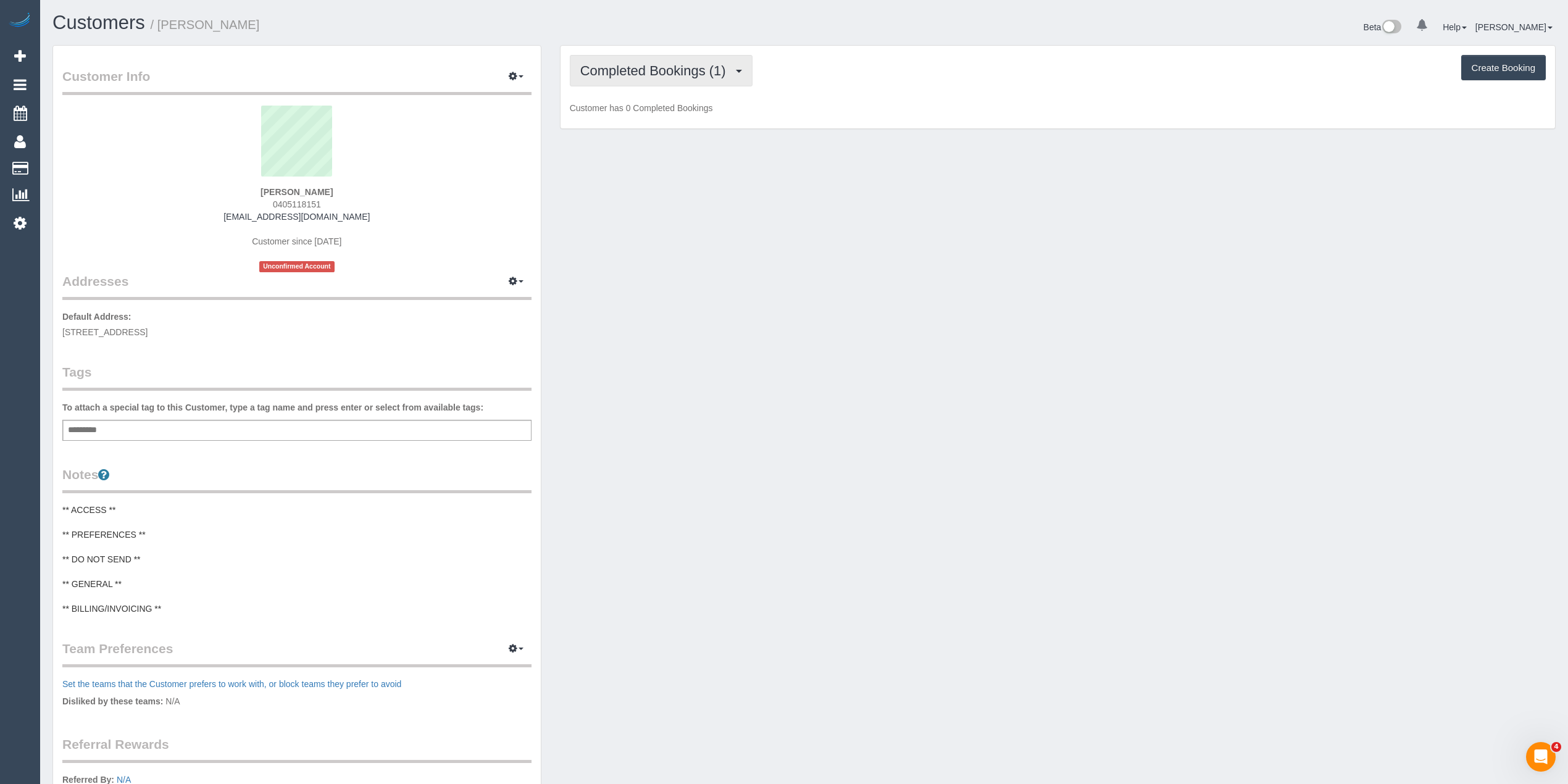
click at [623, 75] on span "Completed Bookings (1)" at bounding box center [656, 70] width 152 height 15
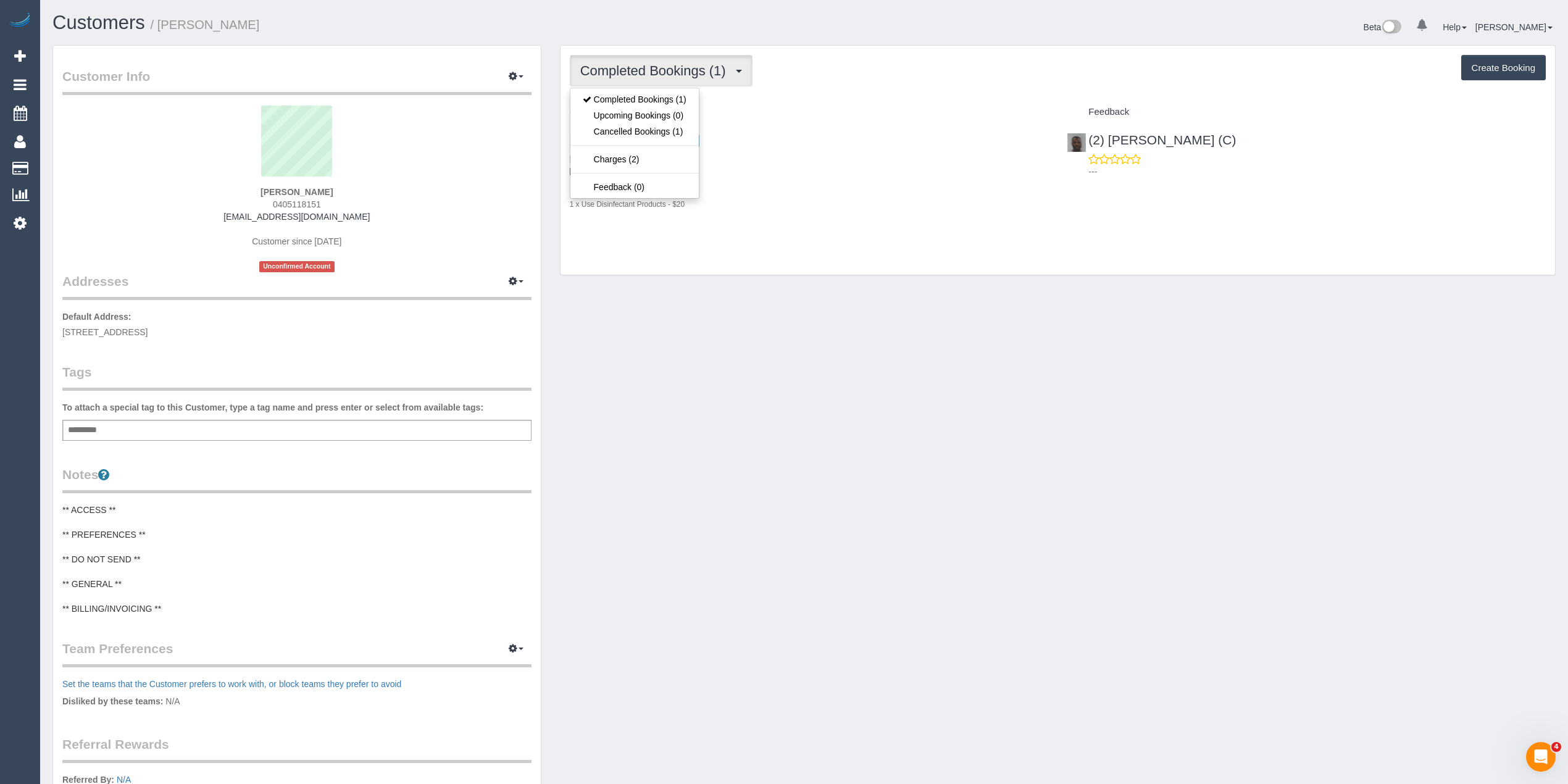
click at [623, 75] on span "Completed Bookings (1)" at bounding box center [656, 70] width 152 height 15
drag, startPoint x: 365, startPoint y: 216, endPoint x: 222, endPoint y: 215, distance: 143.0
click at [222, 215] on div "Adam Meyers 0405118151 adammeyers92@hotmail.com Customer since 2025 Unconfirmed…" at bounding box center [297, 189] width 469 height 167
copy link "adammeyers92@hotmail.com"
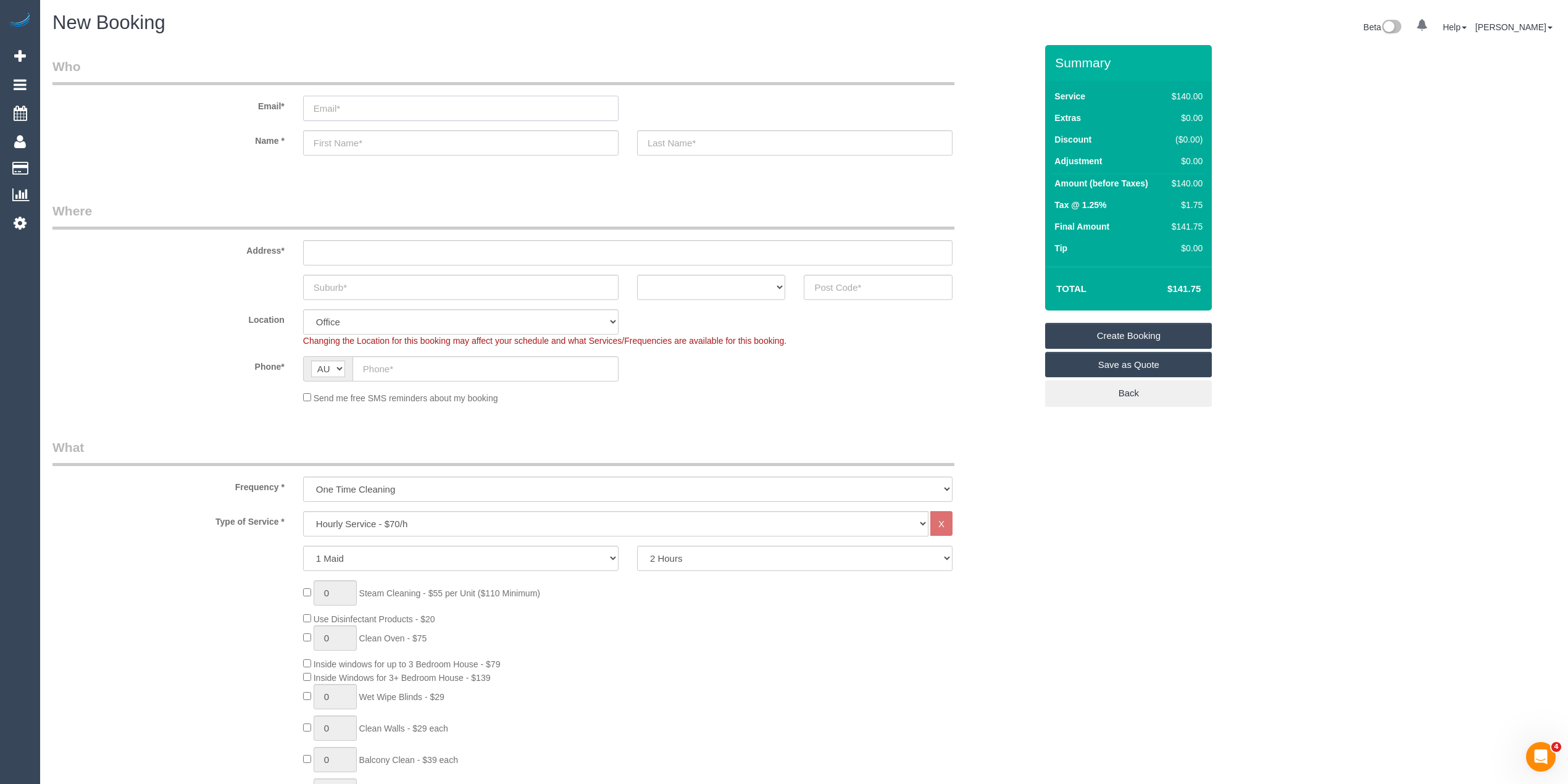
click at [370, 103] on input "email" at bounding box center [461, 108] width 316 height 25
paste input "[EMAIL_ADDRESS][DOMAIN_NAME]"
type input "[EMAIL_ADDRESS][DOMAIN_NAME]"
click at [337, 145] on input "text" at bounding box center [461, 143] width 316 height 25
type input "[PERSON_NAME]"
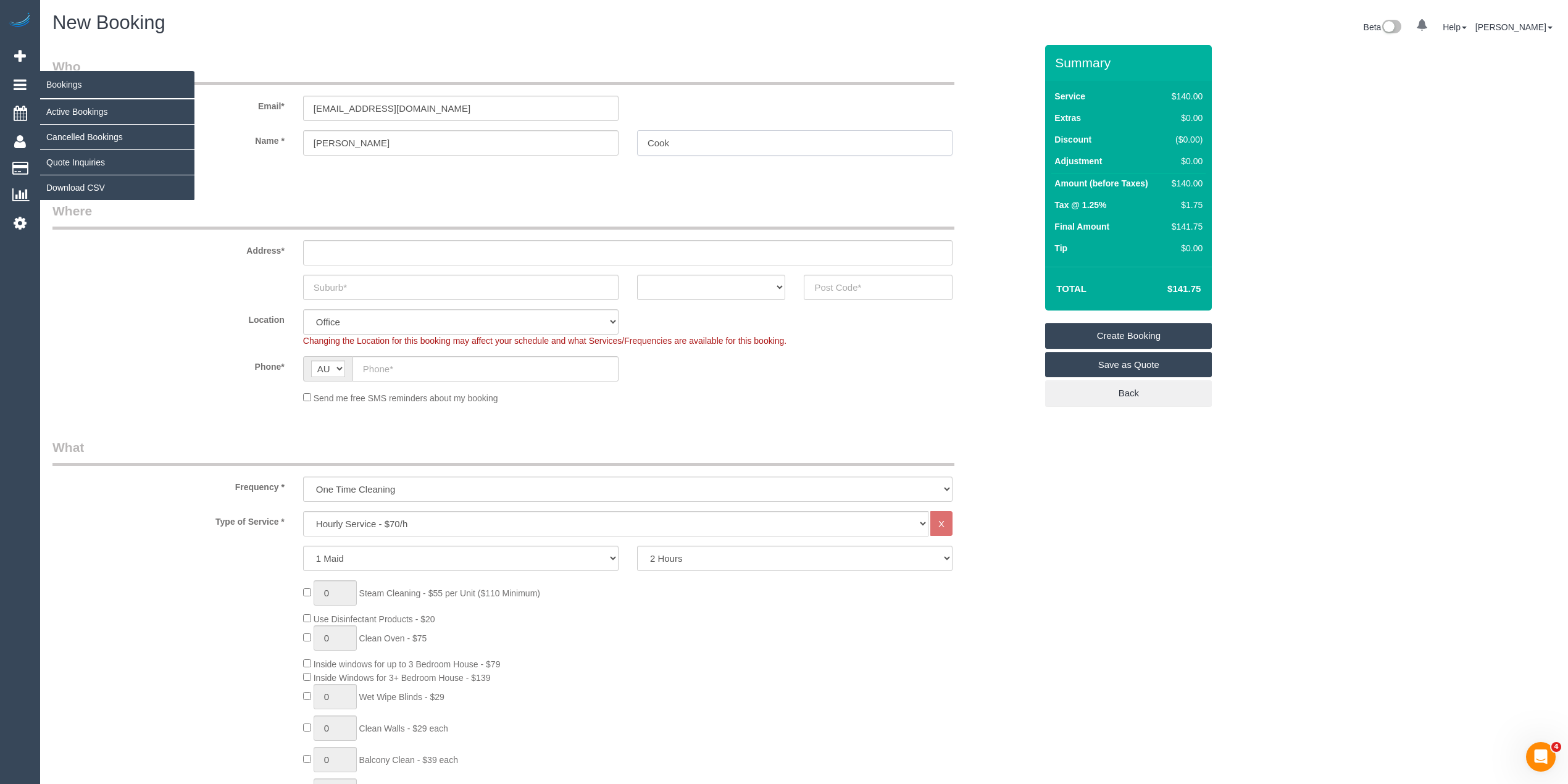
type input "Cook"
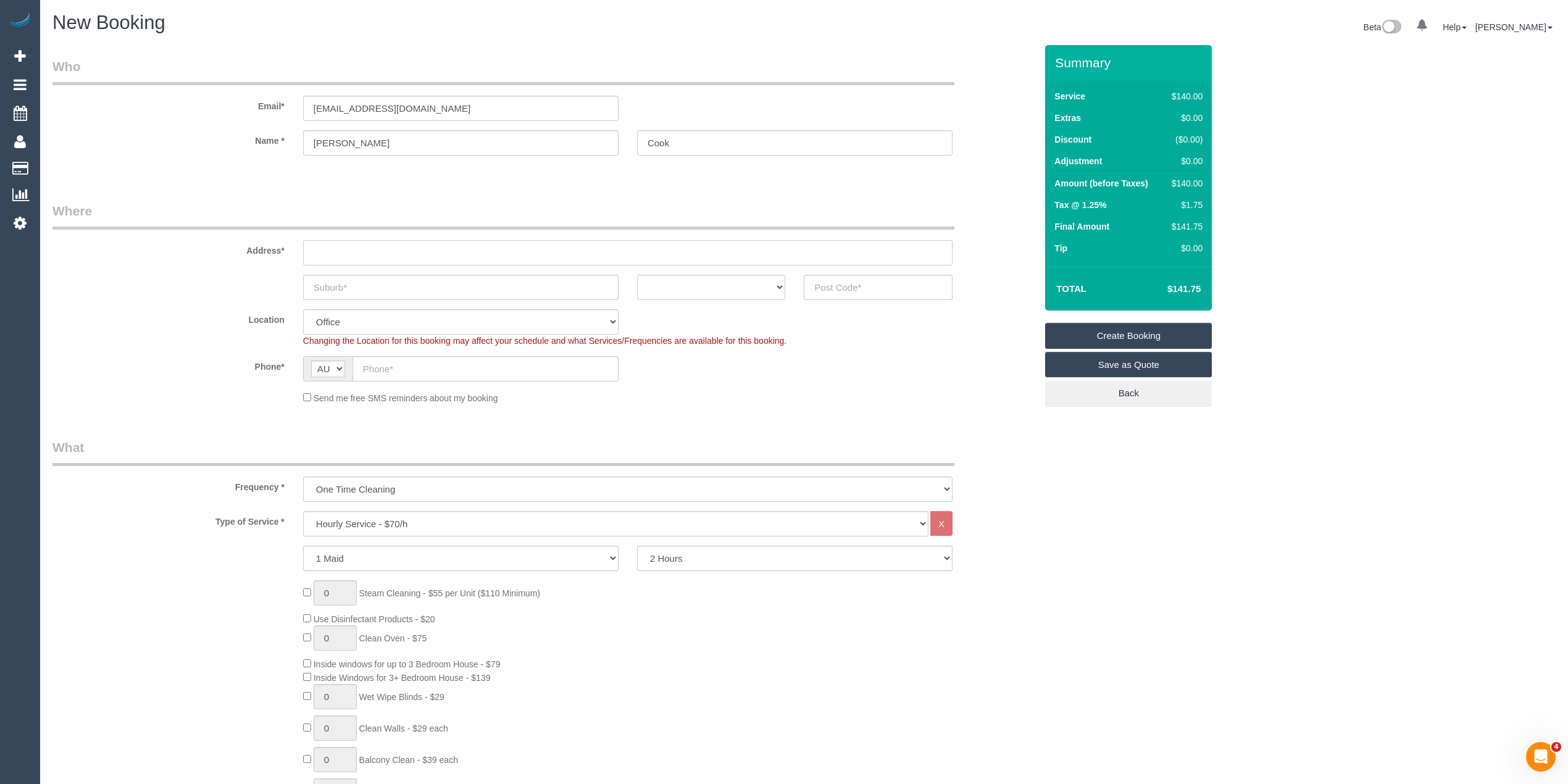
click at [386, 245] on input "text" at bounding box center [628, 253] width 649 height 25
type input "-"
click at [344, 275] on input "text" at bounding box center [461, 287] width 316 height 25
type input "[GEOGRAPHIC_DATA]"
click at [731, 287] on select "ACT [GEOGRAPHIC_DATA] NT [GEOGRAPHIC_DATA] SA TAS [GEOGRAPHIC_DATA] [GEOGRAPHIC…" at bounding box center [711, 287] width 149 height 25
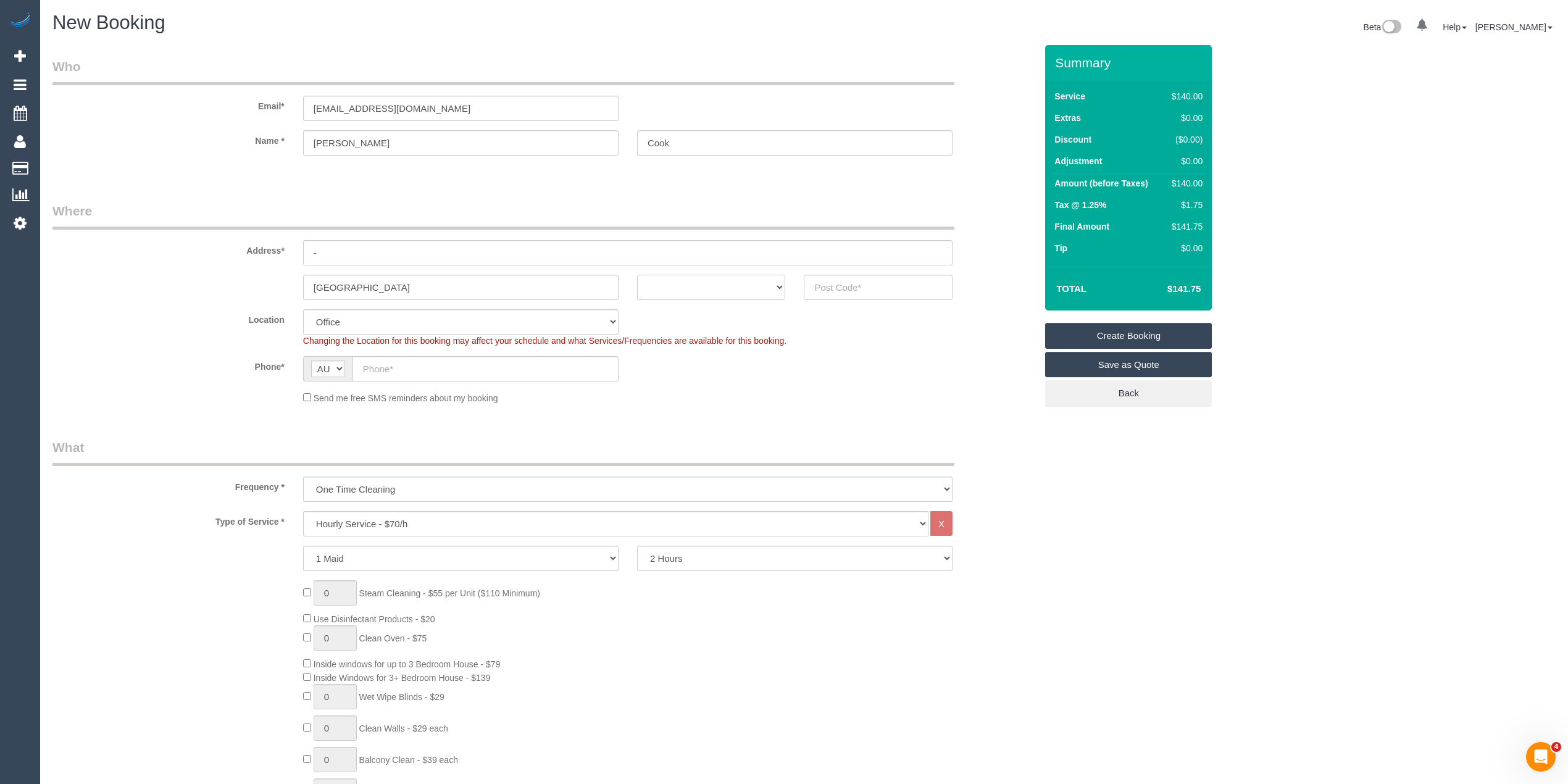
select select "VIC"
click at [637, 275] on select "ACT [GEOGRAPHIC_DATA] NT [GEOGRAPHIC_DATA] SA TAS [GEOGRAPHIC_DATA] [GEOGRAPHIC…" at bounding box center [711, 287] width 149 height 25
click at [894, 279] on input "text" at bounding box center [878, 287] width 149 height 25
type input "3070"
click at [423, 366] on input "text" at bounding box center [486, 369] width 266 height 25
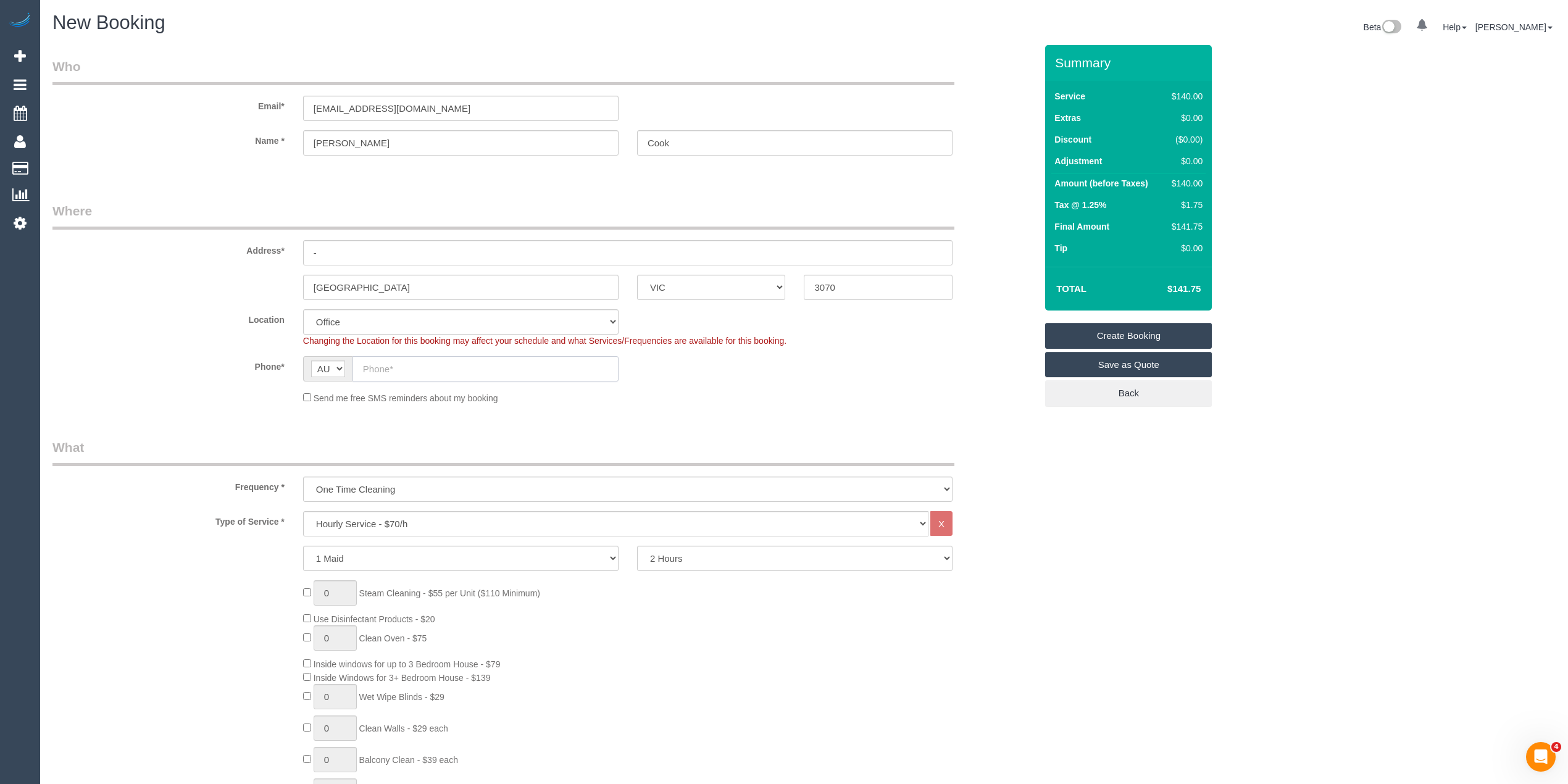
select select "47"
select select "object:2076"
click at [386, 520] on select "Hourly Service - $70/h Hourly Service - $65/h Hourly Service - $60/h Hourly Ser…" at bounding box center [616, 523] width 625 height 25
select select "211"
click at [303, 511] on select "Hourly Service - $70/h Hourly Service - $65/h Hourly Service - $60/h Hourly Ser…" at bounding box center [616, 523] width 625 height 25
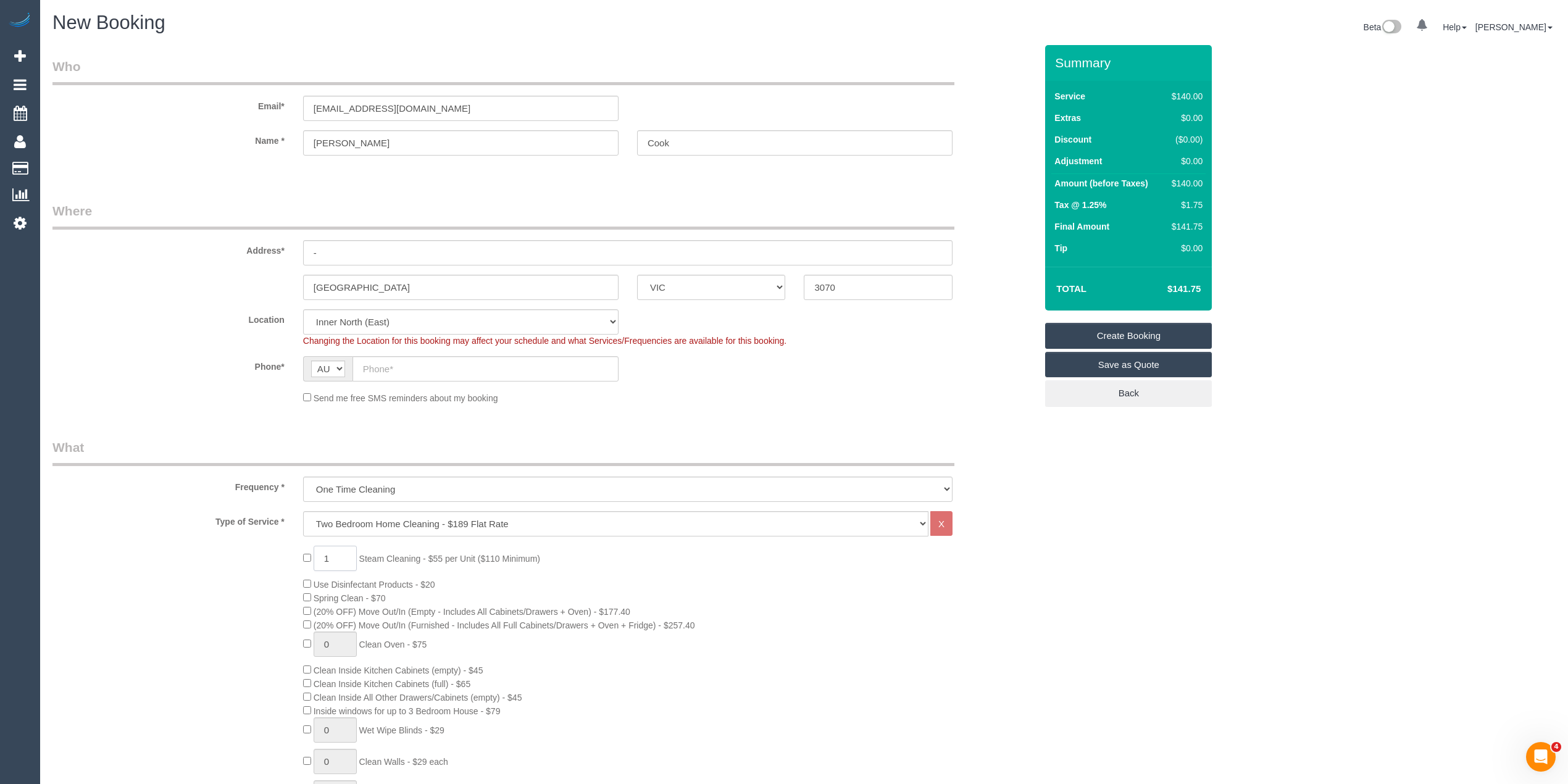
drag, startPoint x: 322, startPoint y: 552, endPoint x: 250, endPoint y: 559, distance: 72.3
click at [250, 559] on div "1 Steam Cleaning - $55 per Unit ($110 Minimum) Use Disinfectant Products - $20 …" at bounding box center [544, 762] width 1002 height 432
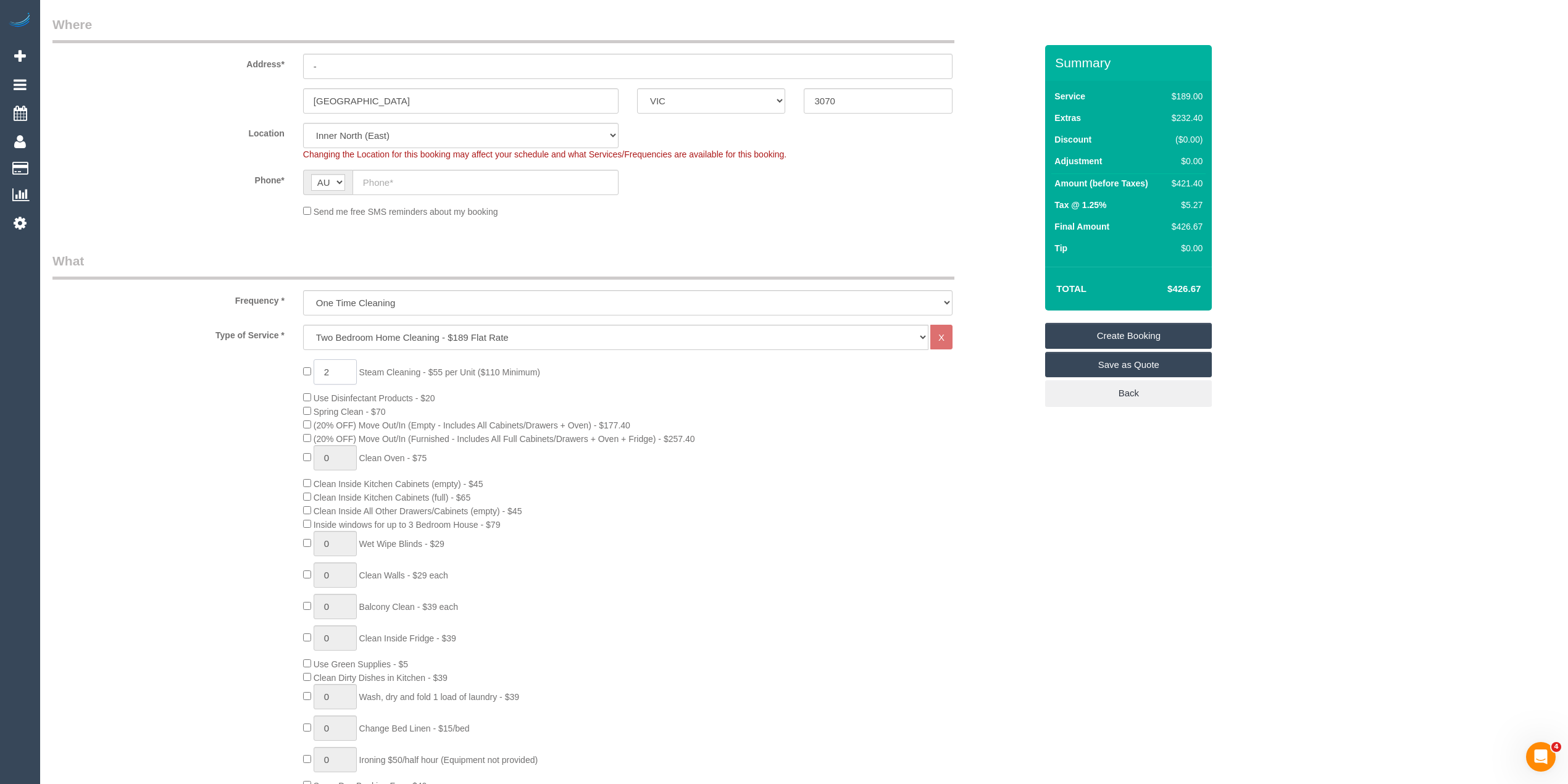
scroll to position [247, 0]
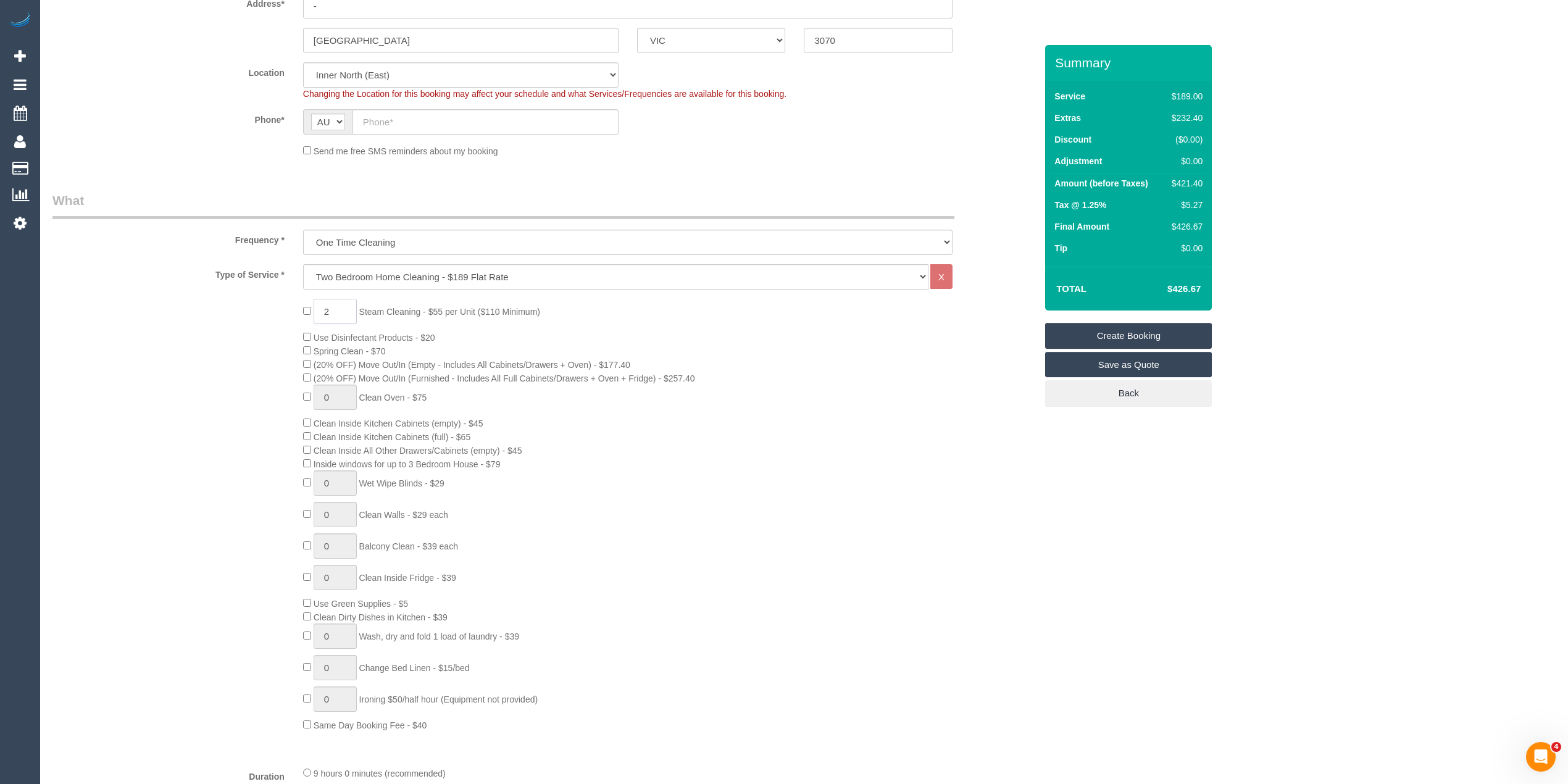
type input "2"
click at [302, 459] on div "2 Steam Cleaning - $55 per Unit ($110 Minimum) Use Disinfectant Products - $20 …" at bounding box center [670, 515] width 751 height 432
type input "1"
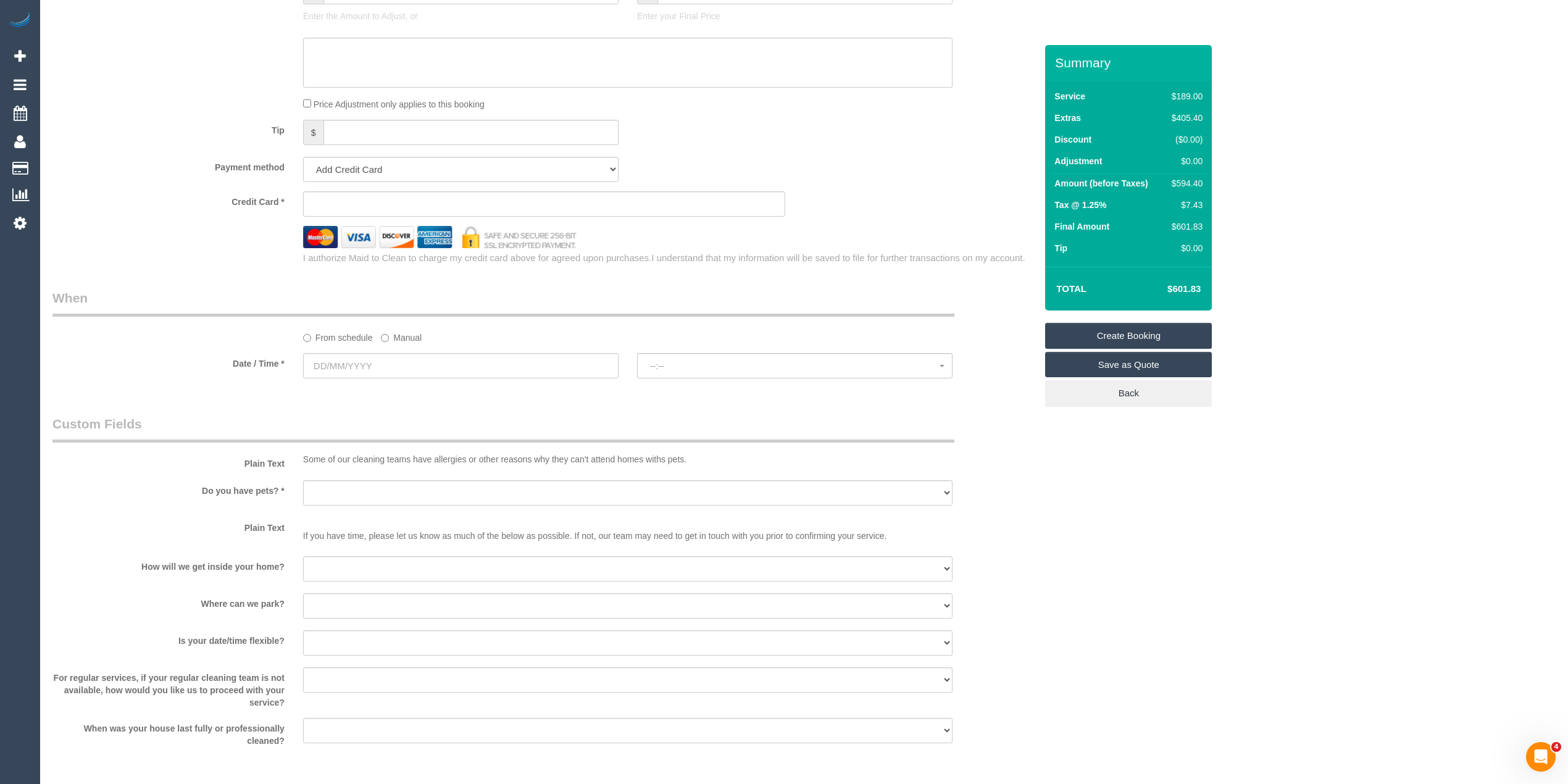
scroll to position [1234, 0]
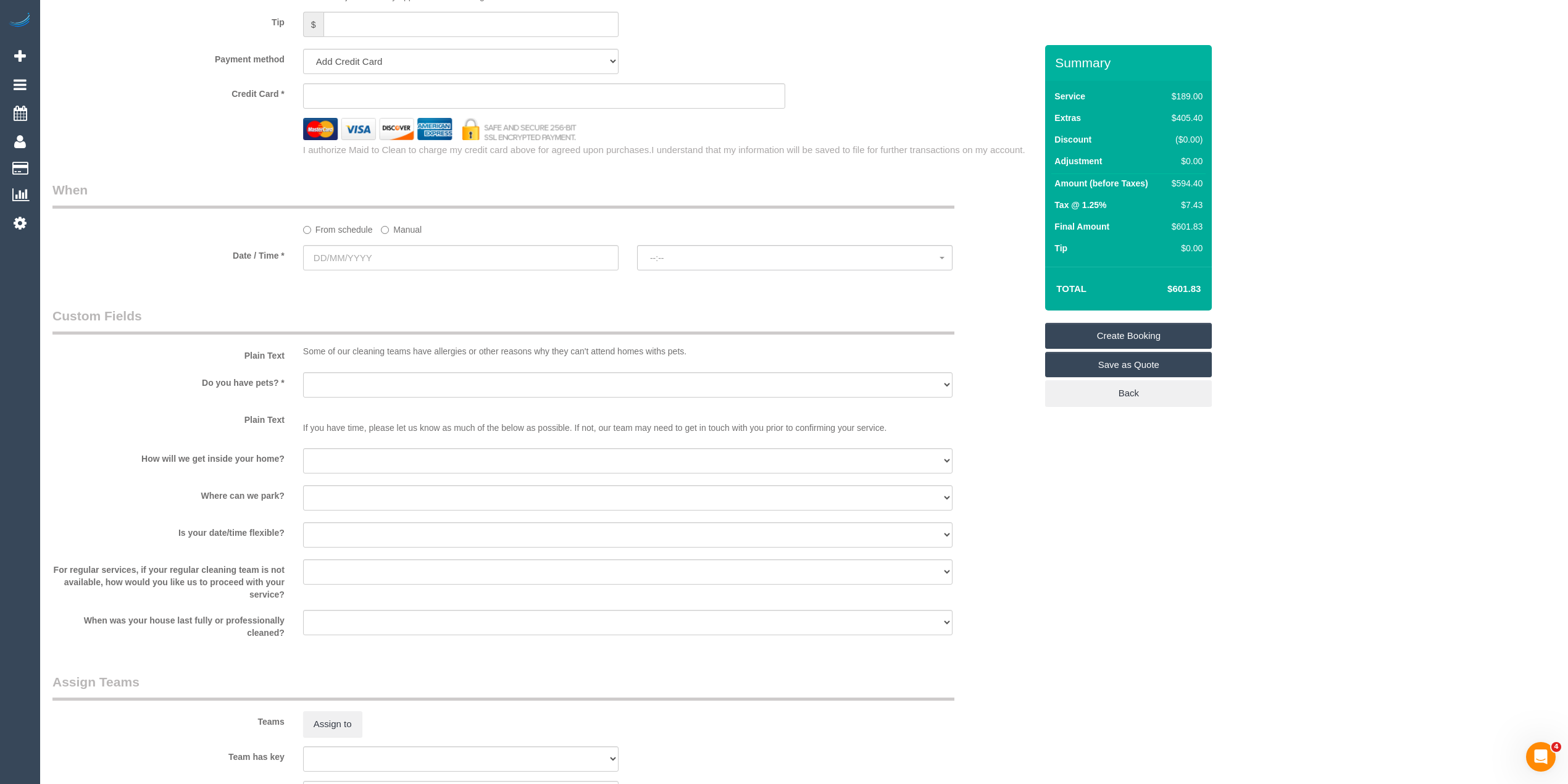
click at [1146, 360] on link "Save as Quote" at bounding box center [1129, 365] width 167 height 26
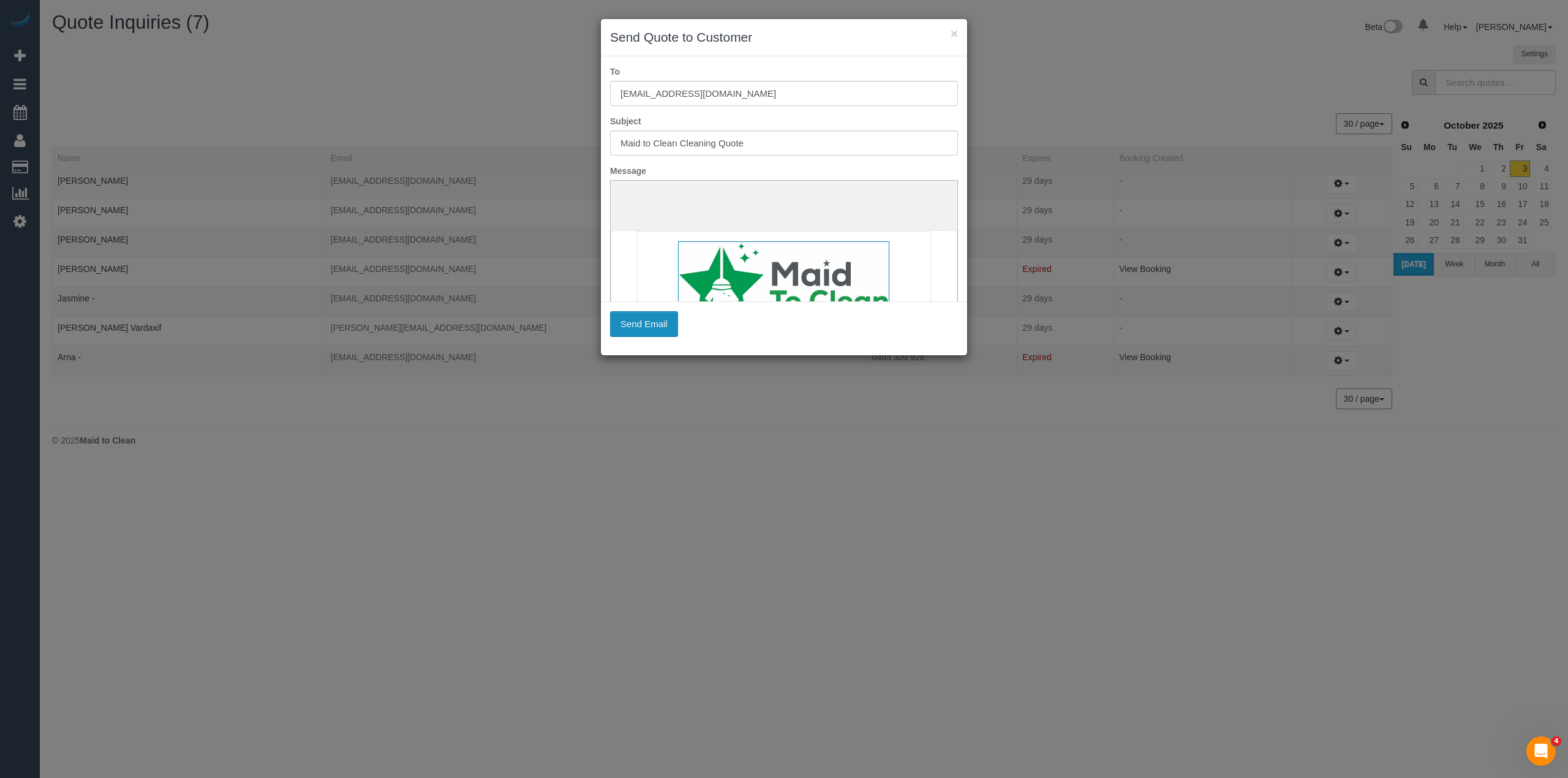
click at [642, 325] on button "Send Email" at bounding box center [644, 324] width 68 height 26
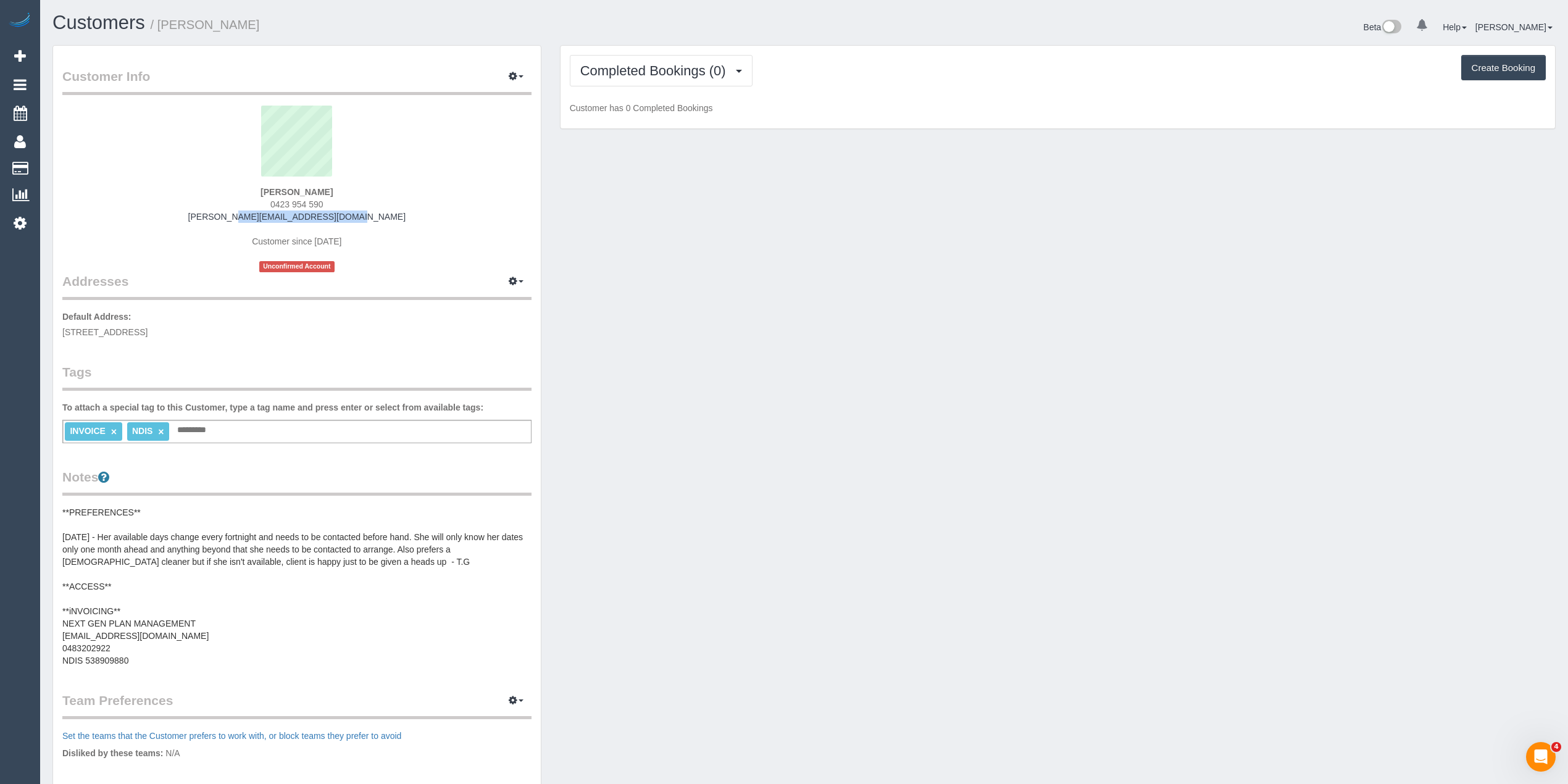
drag, startPoint x: 359, startPoint y: 217, endPoint x: 228, endPoint y: 218, distance: 131.0
click at [228, 218] on div "[PERSON_NAME] 0423 954 590 [PERSON_NAME][EMAIL_ADDRESS][DOMAIN_NAME] Customer s…" at bounding box center [297, 189] width 469 height 167
copy link "[PERSON_NAME][EMAIL_ADDRESS][DOMAIN_NAME]"
click at [678, 65] on span "Completed Bookings (0)" at bounding box center [656, 70] width 152 height 15
click at [686, 114] on link "Upcoming Bookings (4)" at bounding box center [634, 116] width 129 height 16
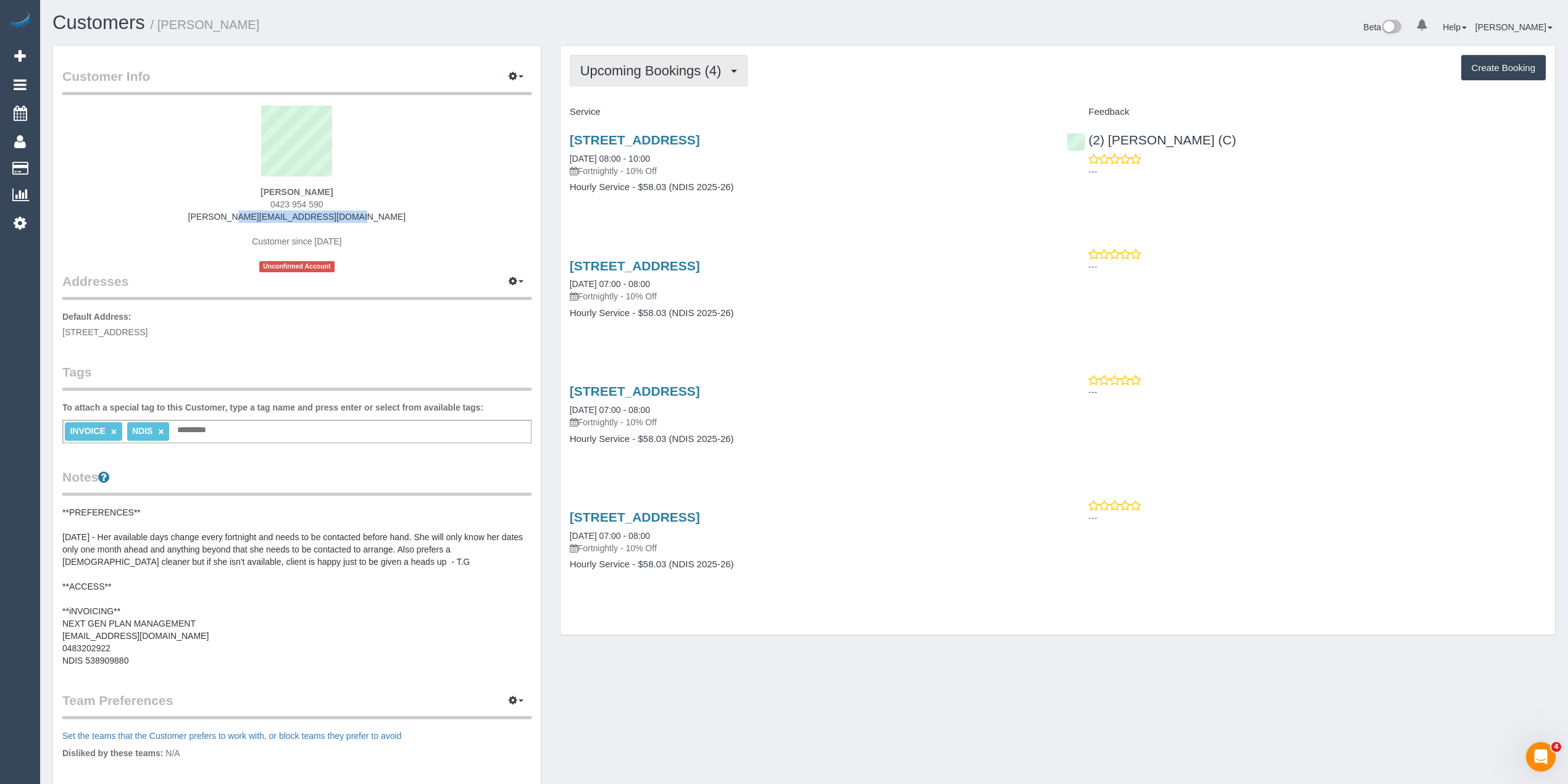
click at [638, 67] on span "Upcoming Bookings (4)" at bounding box center [654, 70] width 148 height 15
click at [636, 64] on span "Upcoming Bookings (4)" at bounding box center [654, 70] width 148 height 15
click at [700, 272] on link "12/126 Wattle Valley Road 3124, Camberwell, VIC 3124" at bounding box center [634, 266] width 130 height 14
click at [700, 141] on link "12/126 Wattle Valley Road 3124, Camberwell, VIC 3124" at bounding box center [634, 140] width 130 height 14
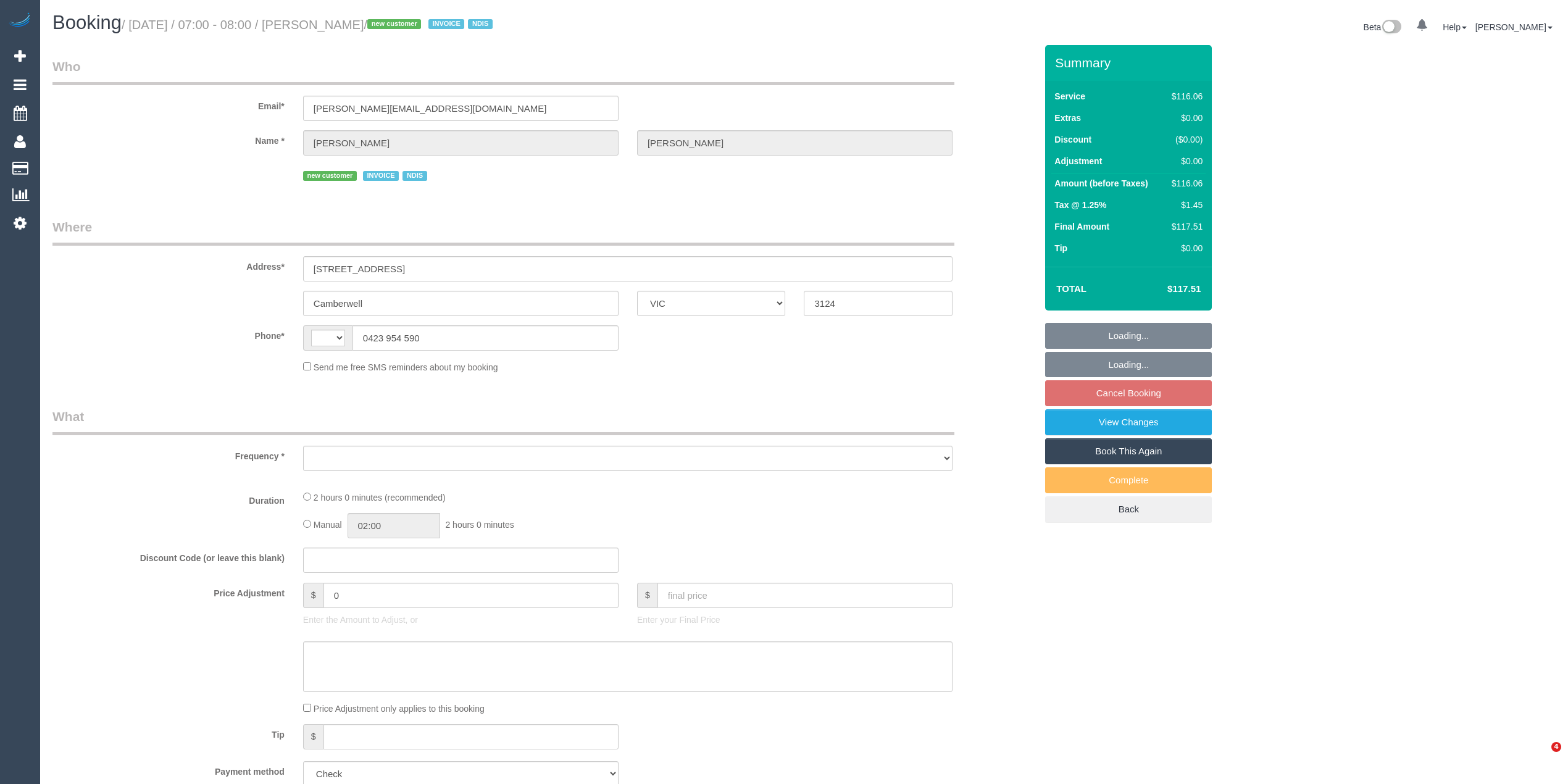
select select "VIC"
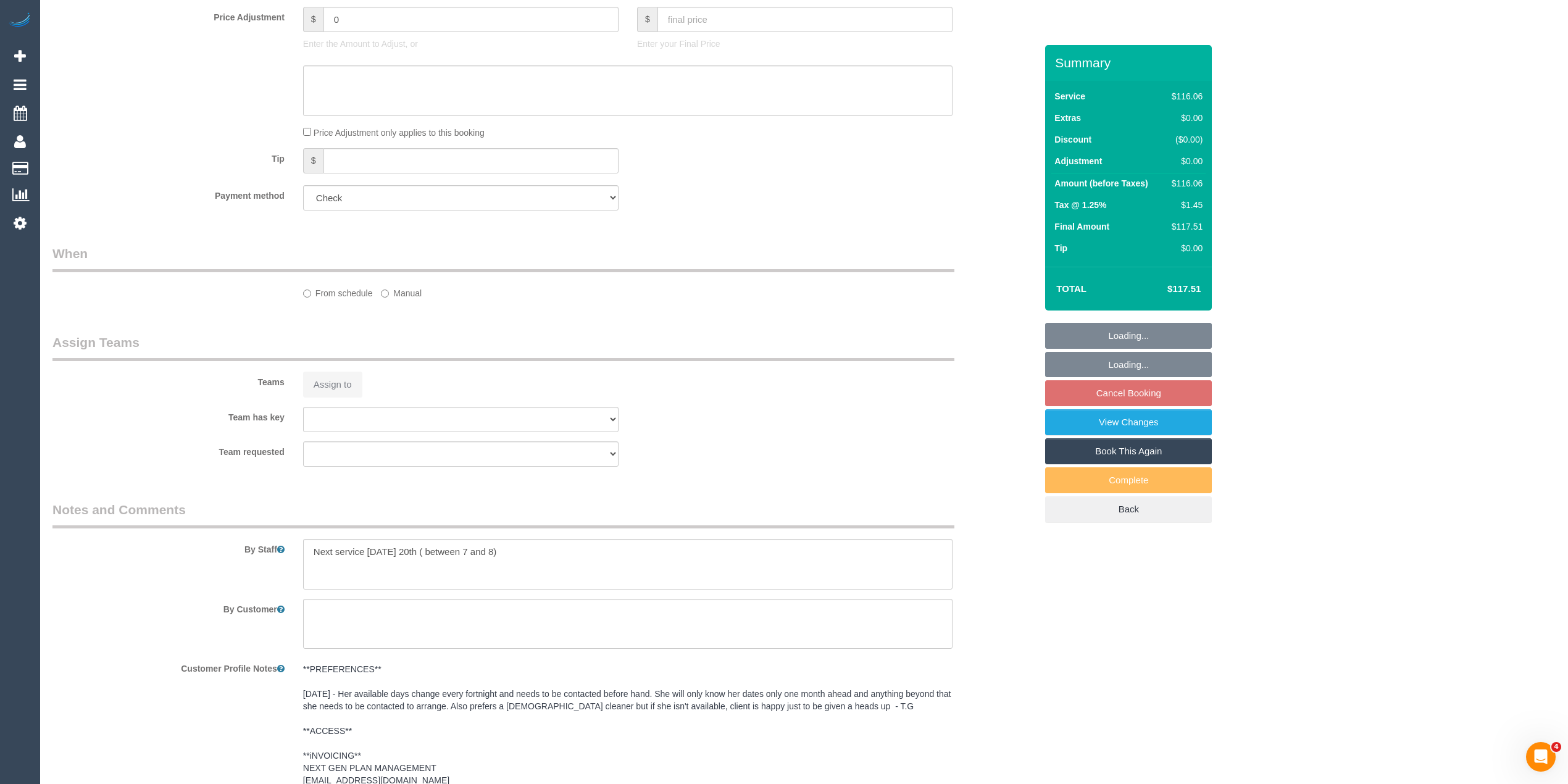
select select "string:AU"
select select "object:671"
select select "number:28"
select select "number:14"
select select "number:19"
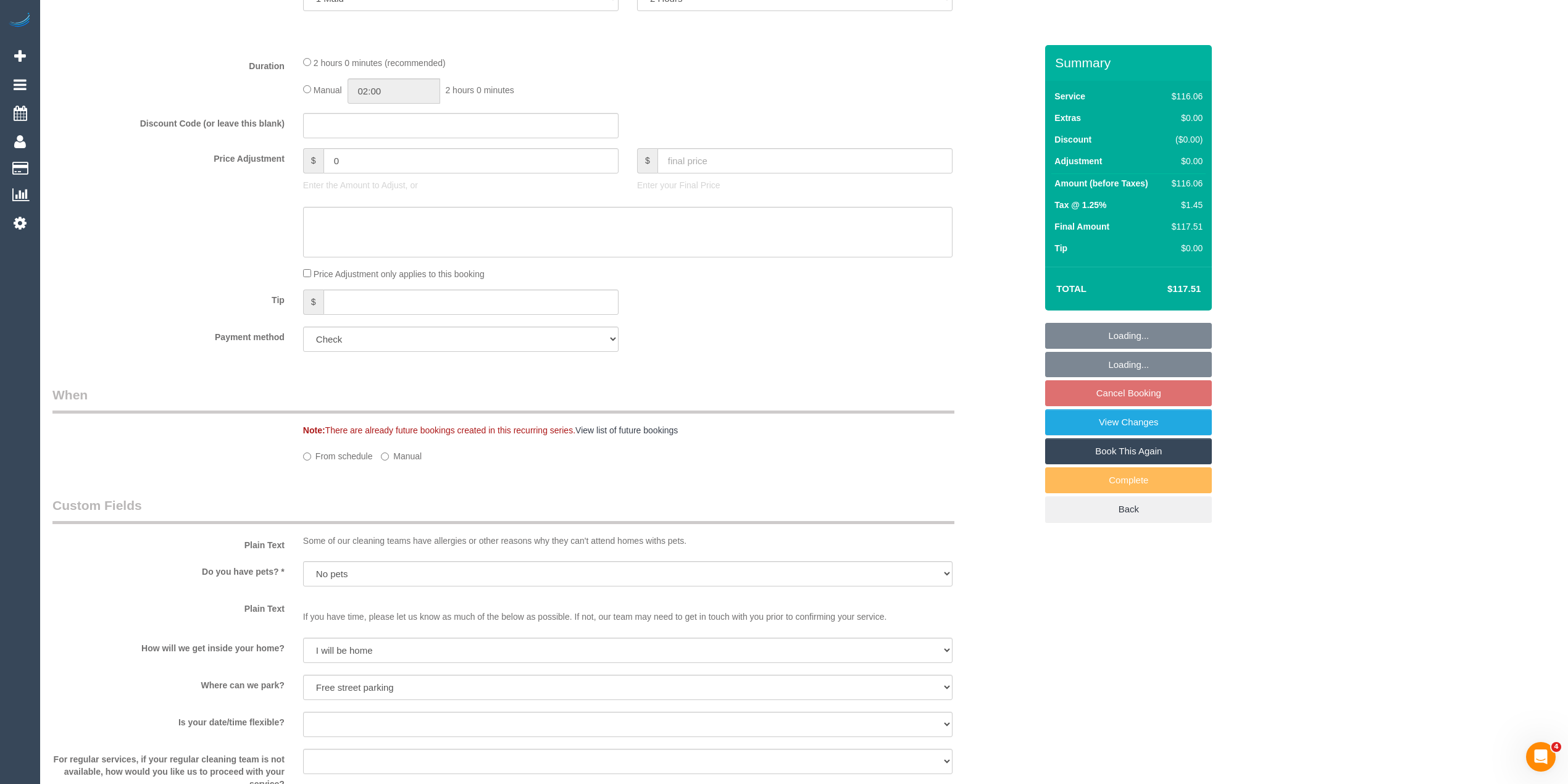
select select "object:1360"
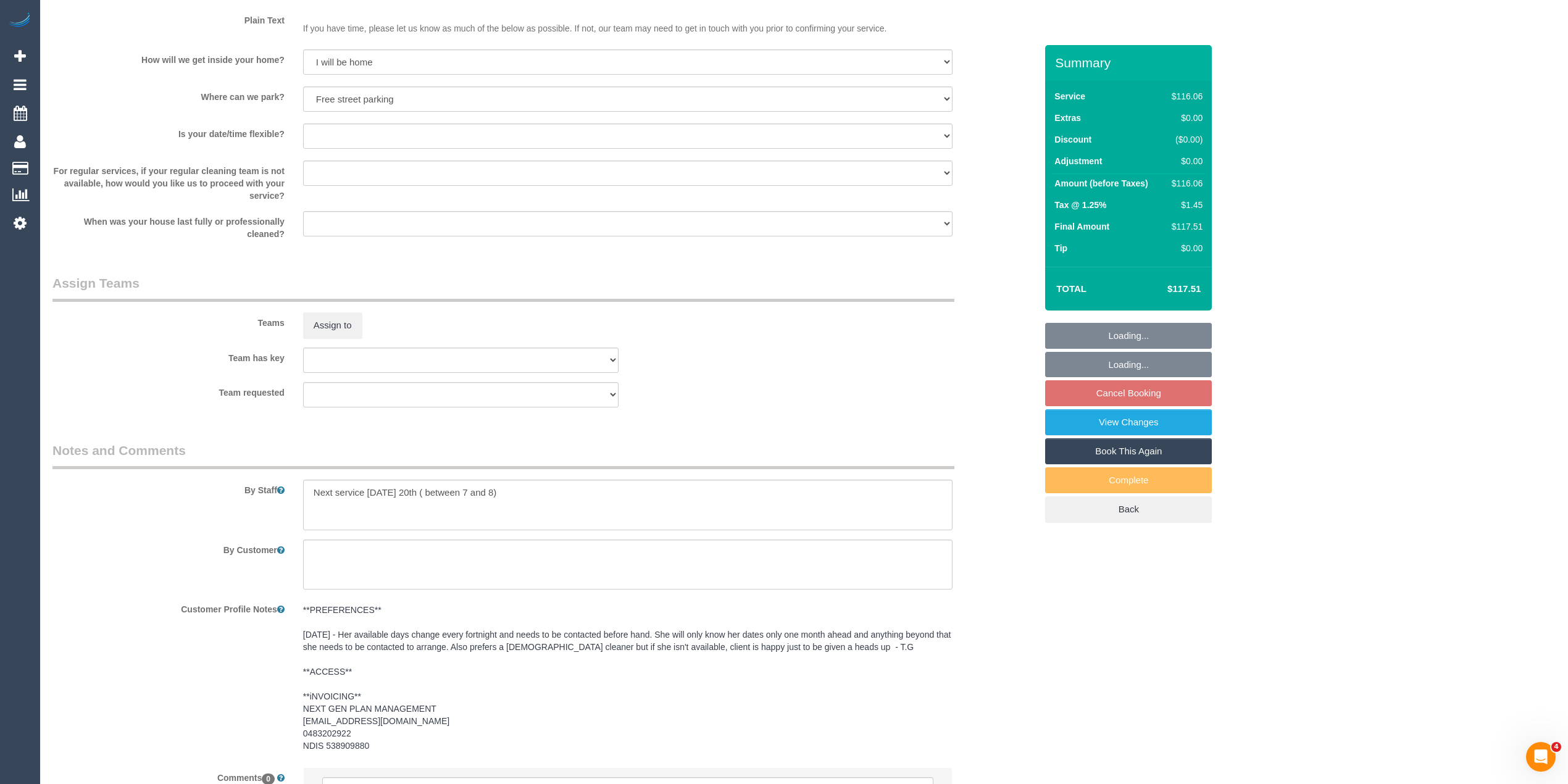
select select "spot1"
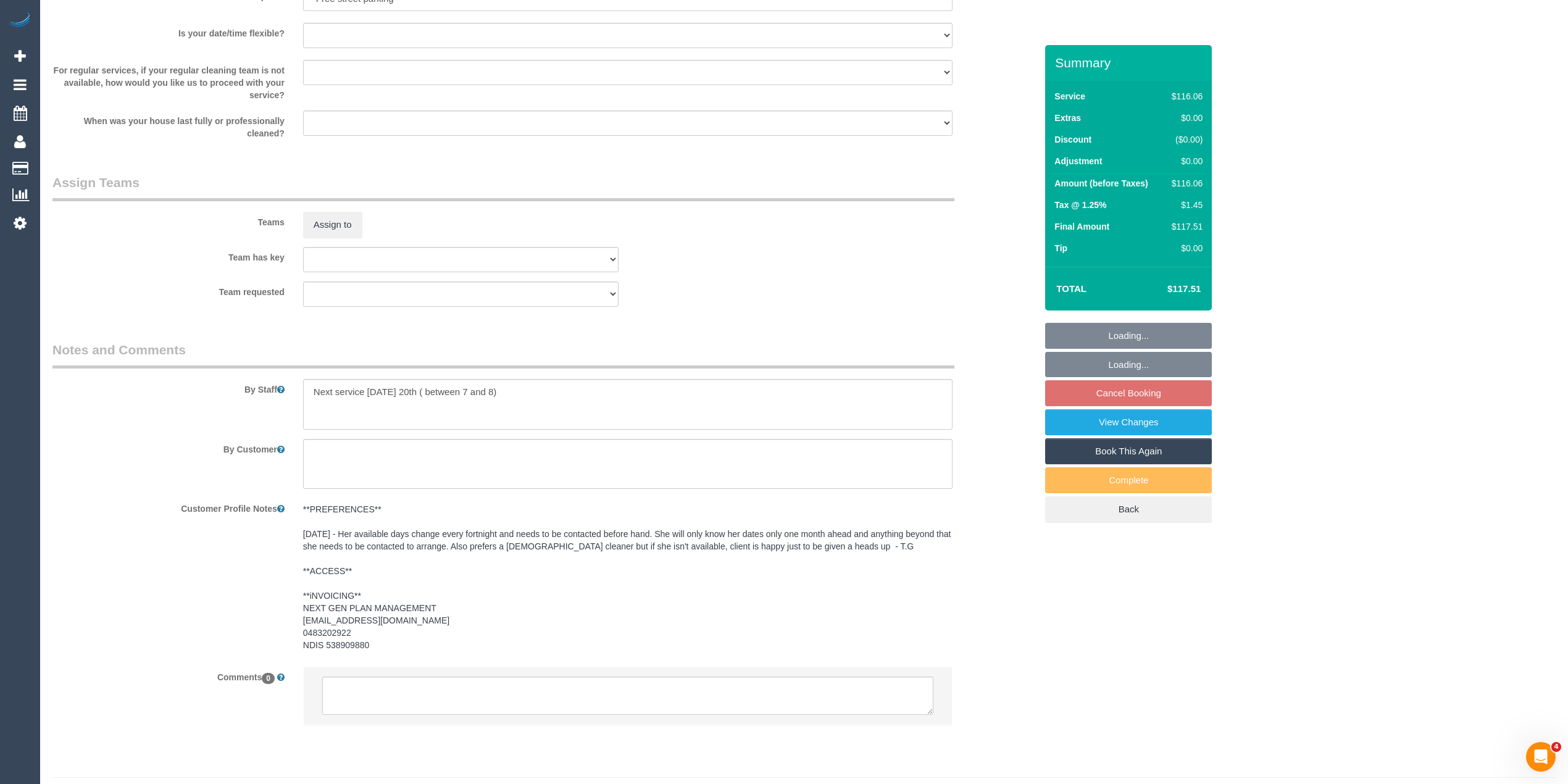
scroll to position [1331, 0]
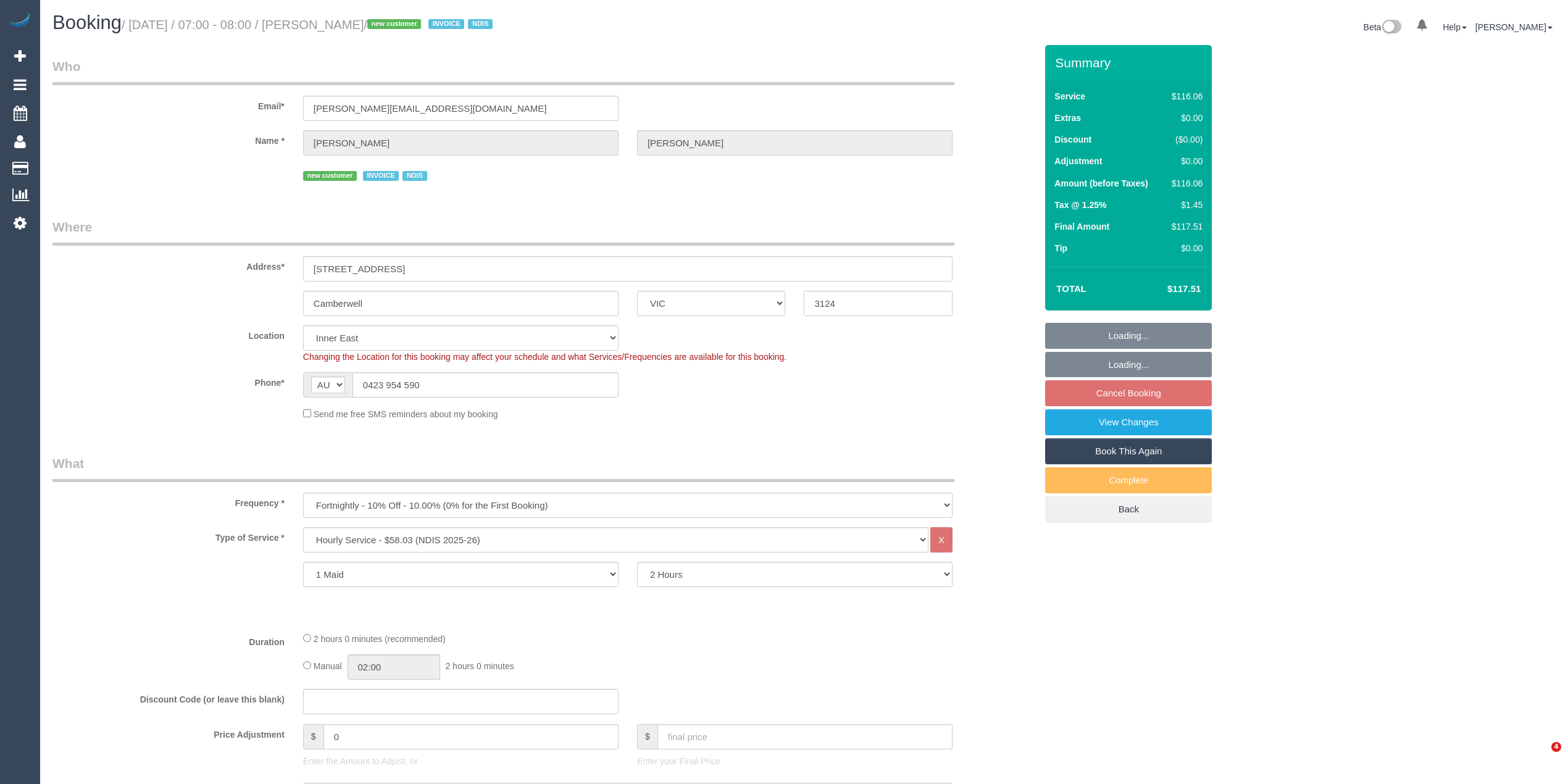
select select "VIC"
select select "number:28"
select select "number:14"
select select "number:19"
select select "spot1"
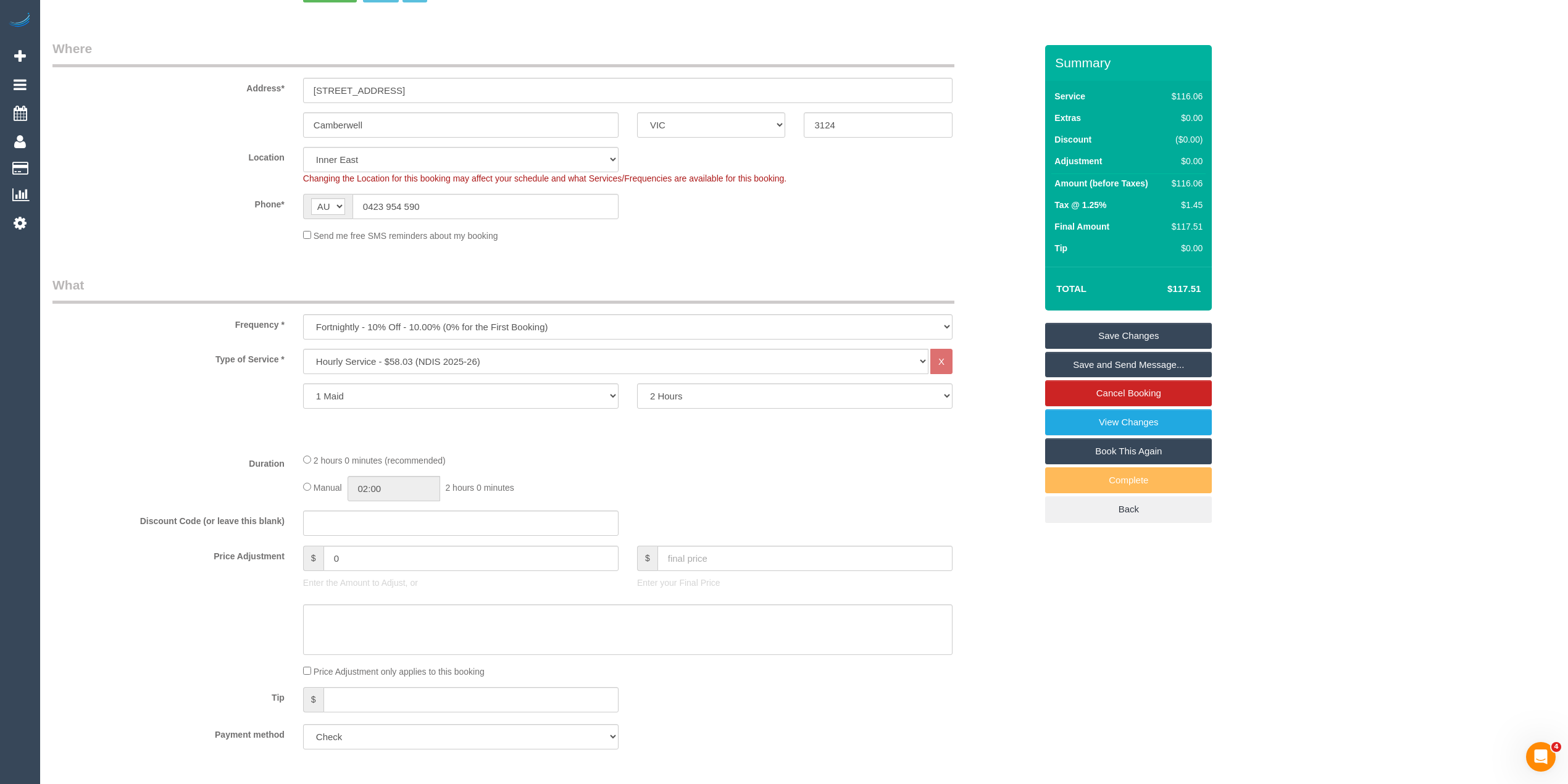
scroll to position [247, 0]
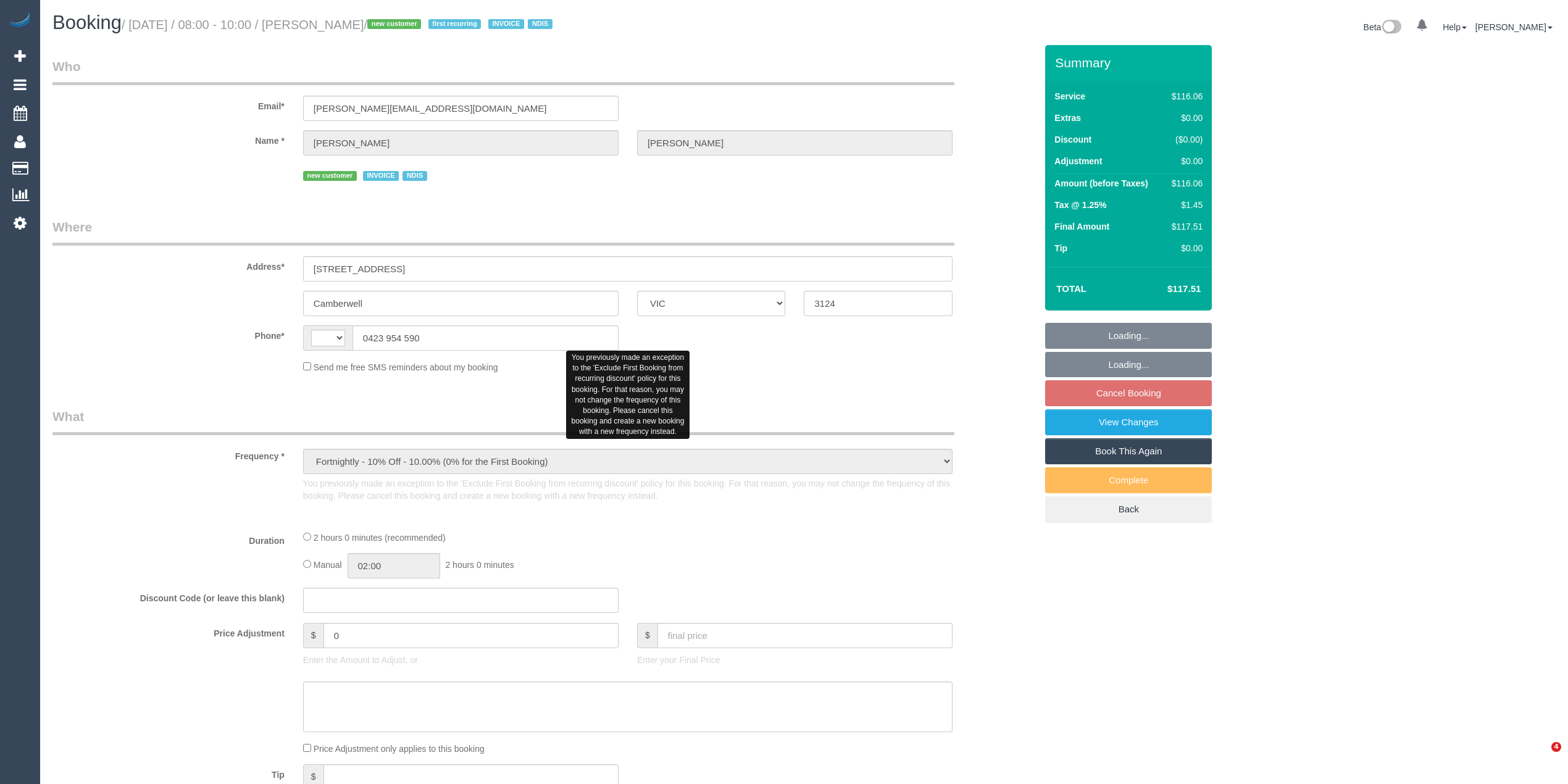
select select "VIC"
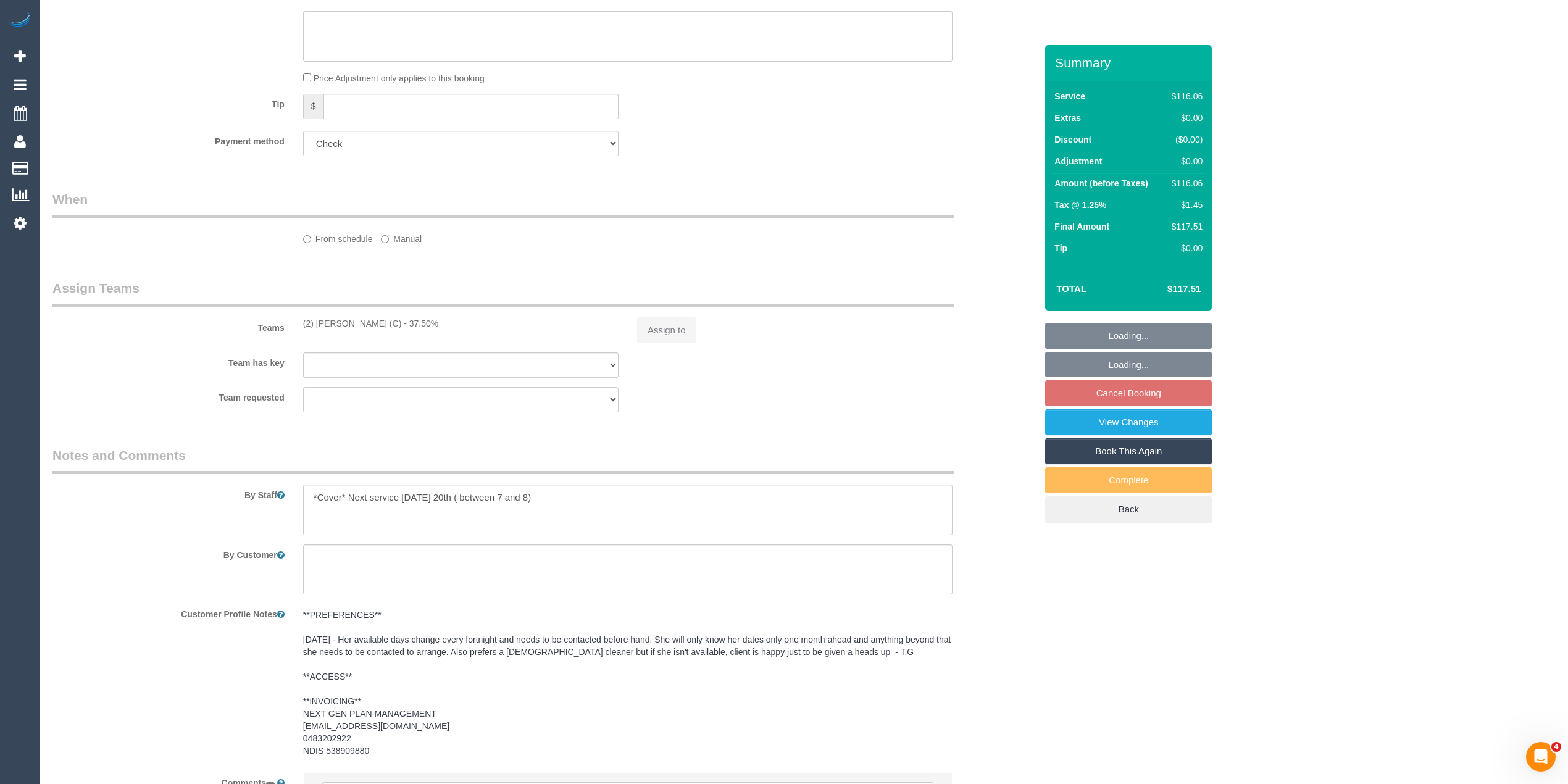
select select "number:28"
select select "number:14"
select select "number:19"
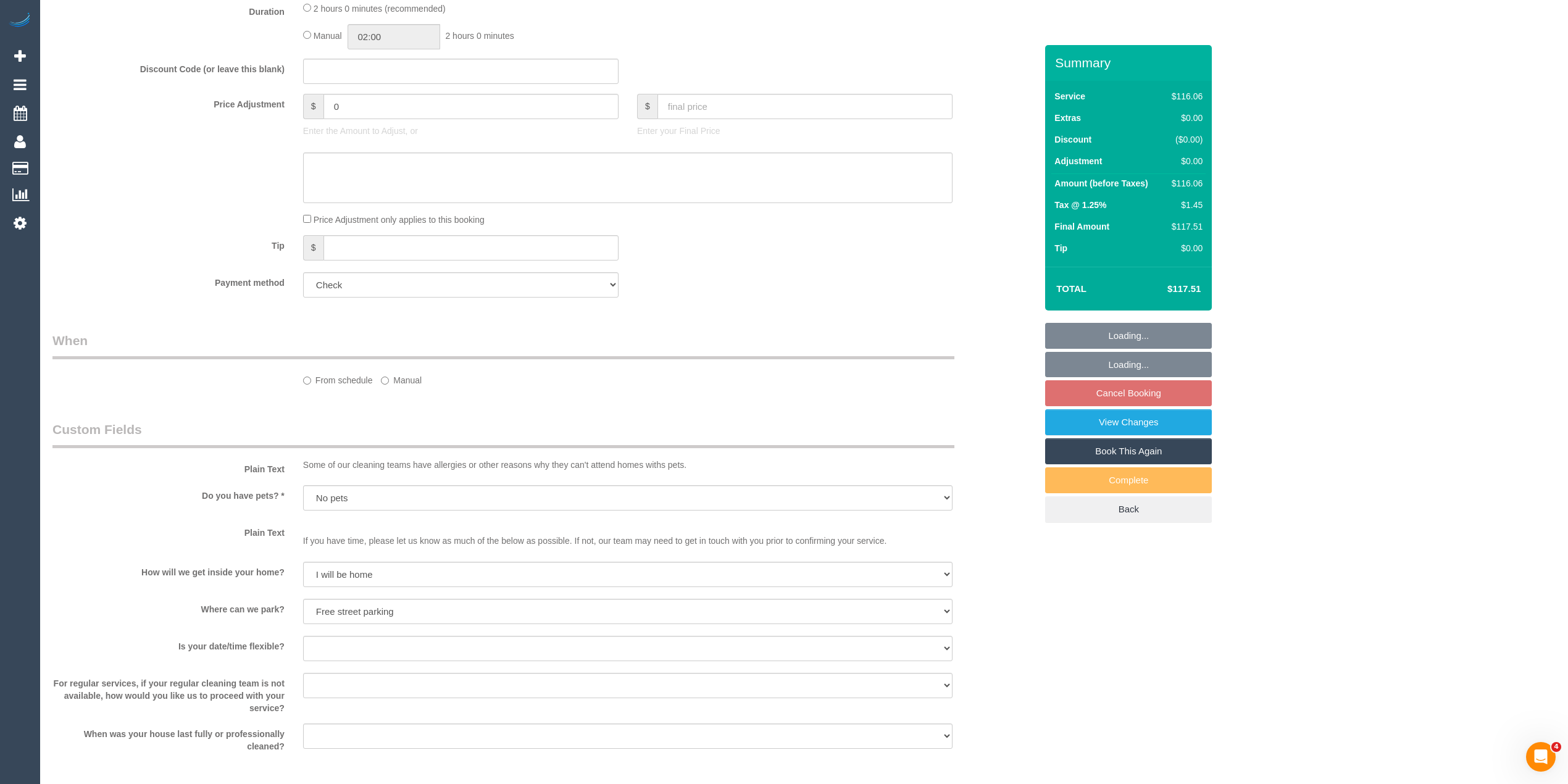
select select "string:AU"
select select "object:772"
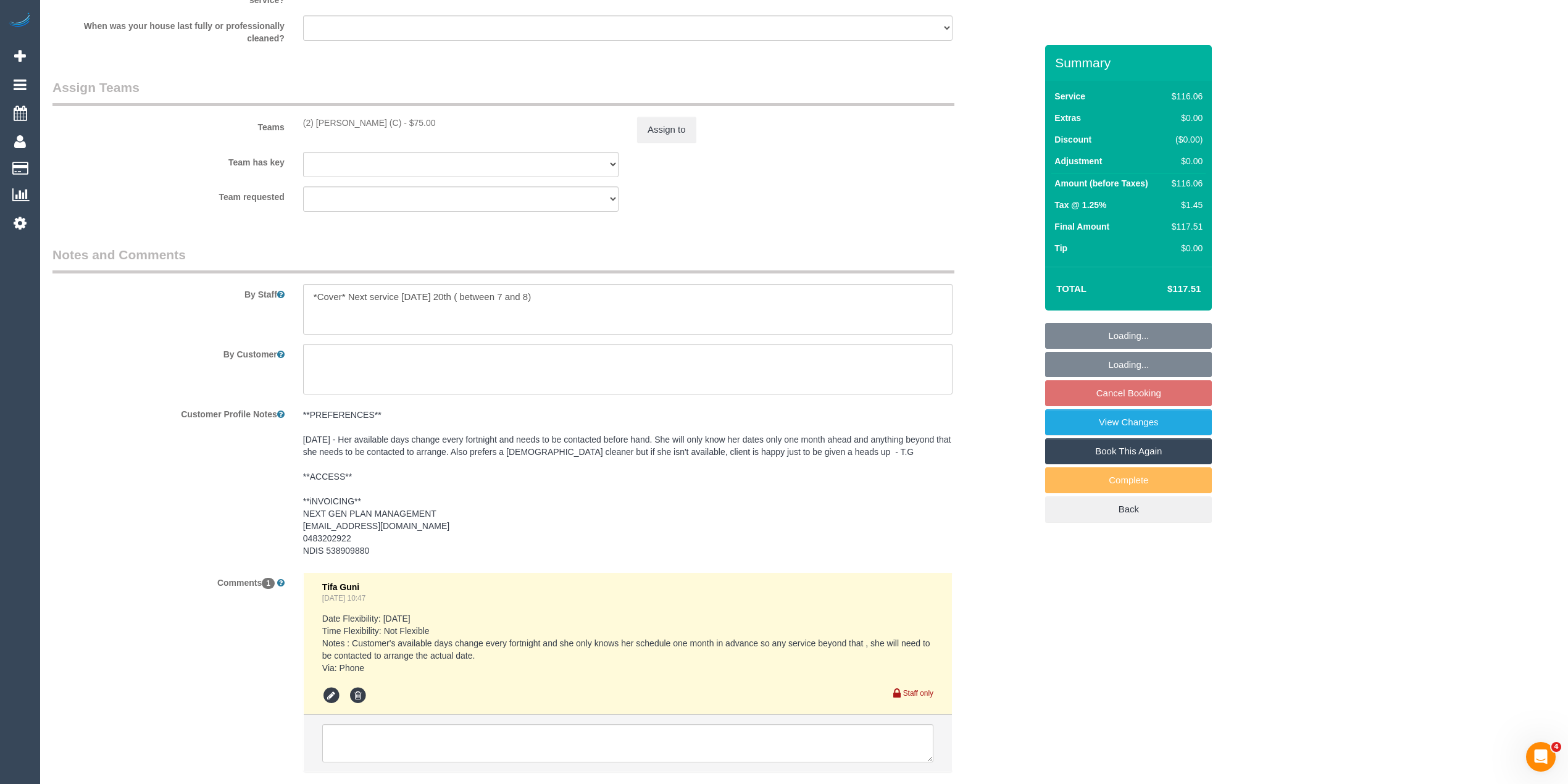
scroll to position [1582, 0]
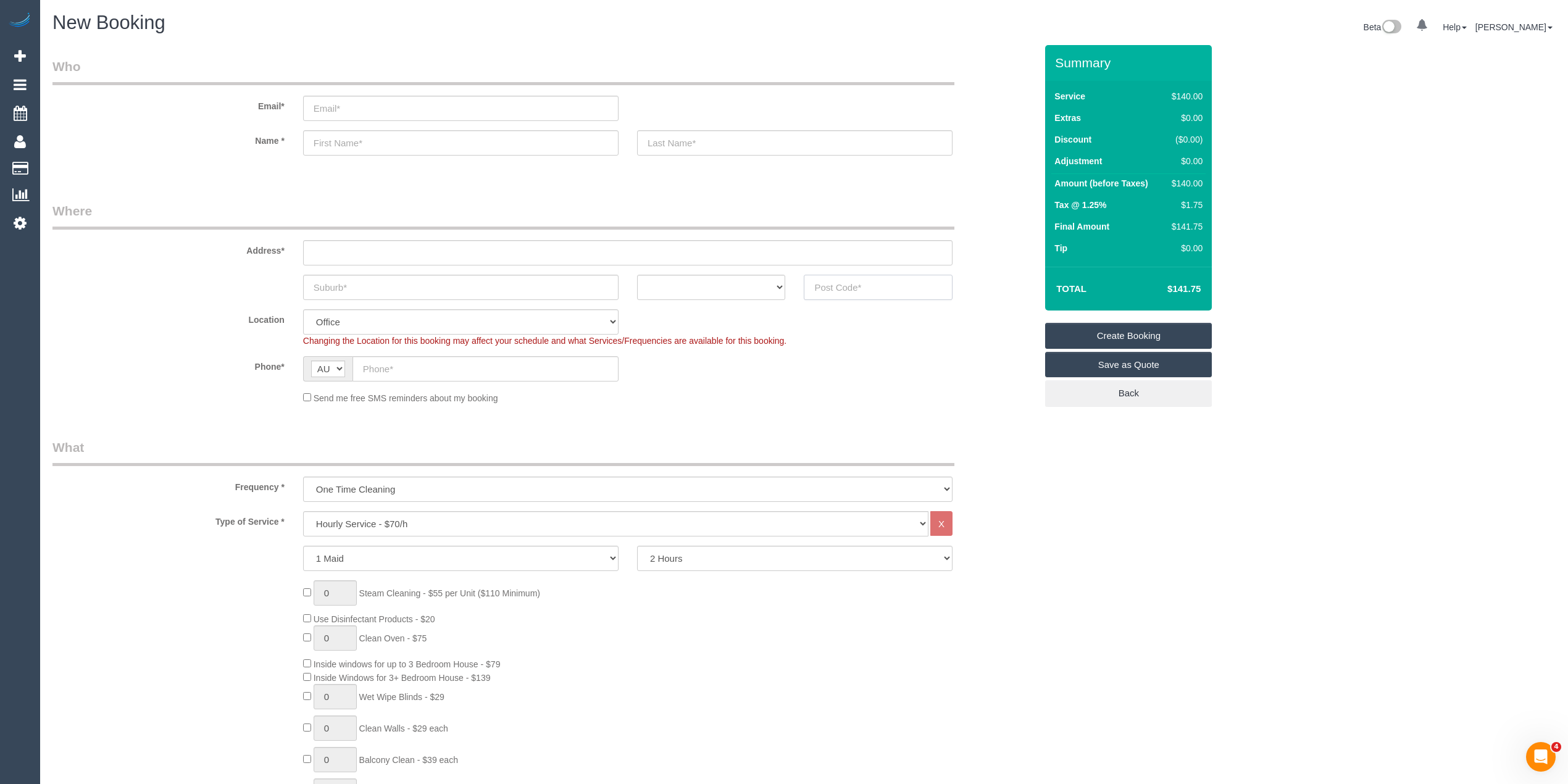
click at [861, 287] on input "text" at bounding box center [878, 287] width 149 height 25
type input "3188"
click at [380, 245] on input "text" at bounding box center [628, 253] width 649 height 25
type input "-"
click at [378, 482] on select "One Time Cleaning Weekly - 10% Off - 10.00% (0% for the First Booking) Fortnigh…" at bounding box center [628, 489] width 649 height 25
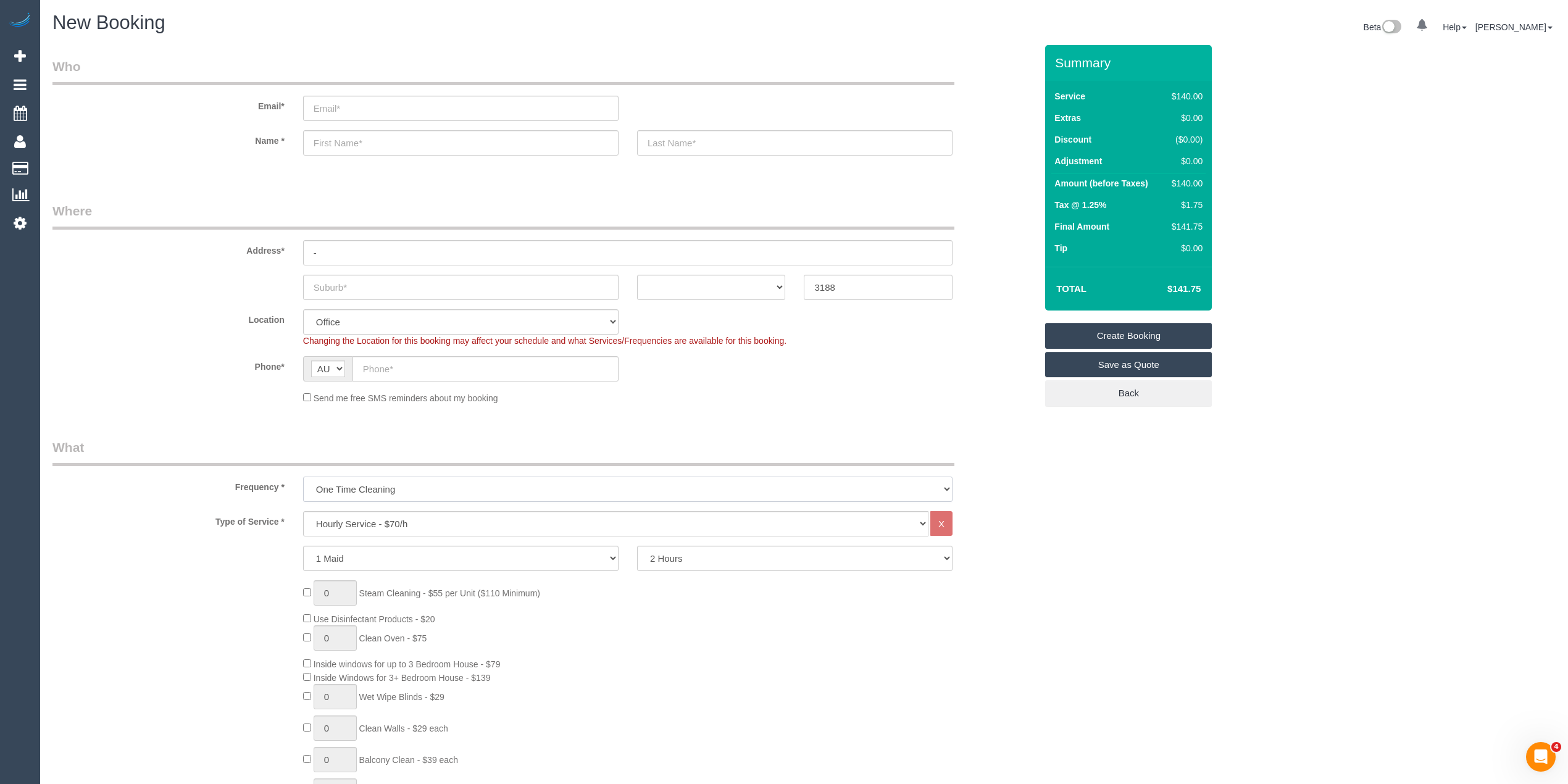
select select "object:815"
click at [303, 476] on select "One Time Cleaning Weekly - 10% Off - 10.00% (0% for the First Booking) Fortnigh…" at bounding box center [628, 489] width 649 height 25
select select "64"
click at [754, 554] on select "2 Hours 2.5 Hours 3 Hours 3.5 Hours 4 Hours 4.5 Hours 5 Hours 5.5 Hours 6 Hours…" at bounding box center [795, 558] width 316 height 25
select select "object:2078"
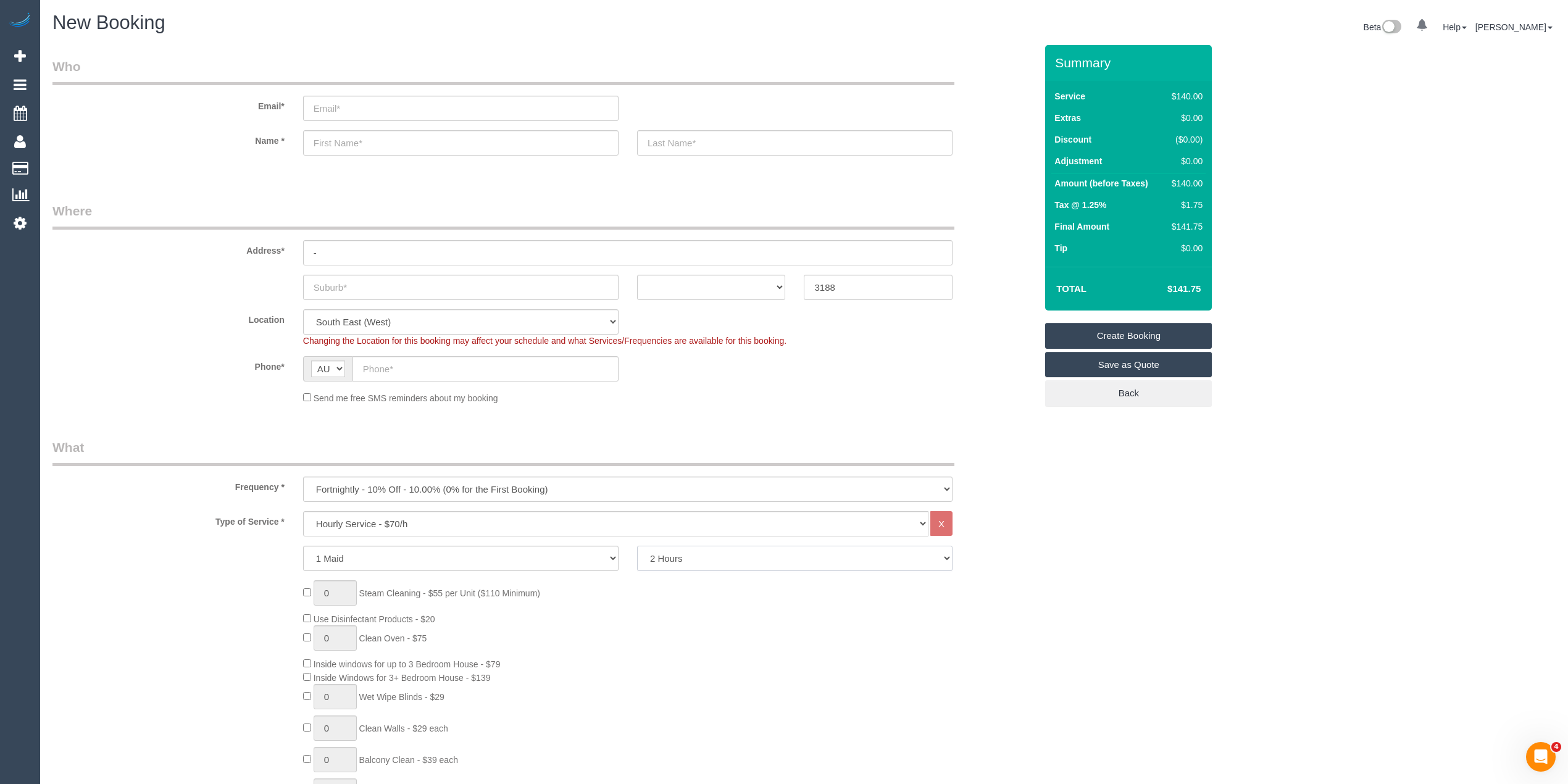
select select "180"
click at [637, 546] on select "2 Hours 2.5 Hours 3 Hours 3.5 Hours 4 Hours 4.5 Hours 5 Hours 5.5 Hours 6 Hours…" at bounding box center [795, 558] width 316 height 25
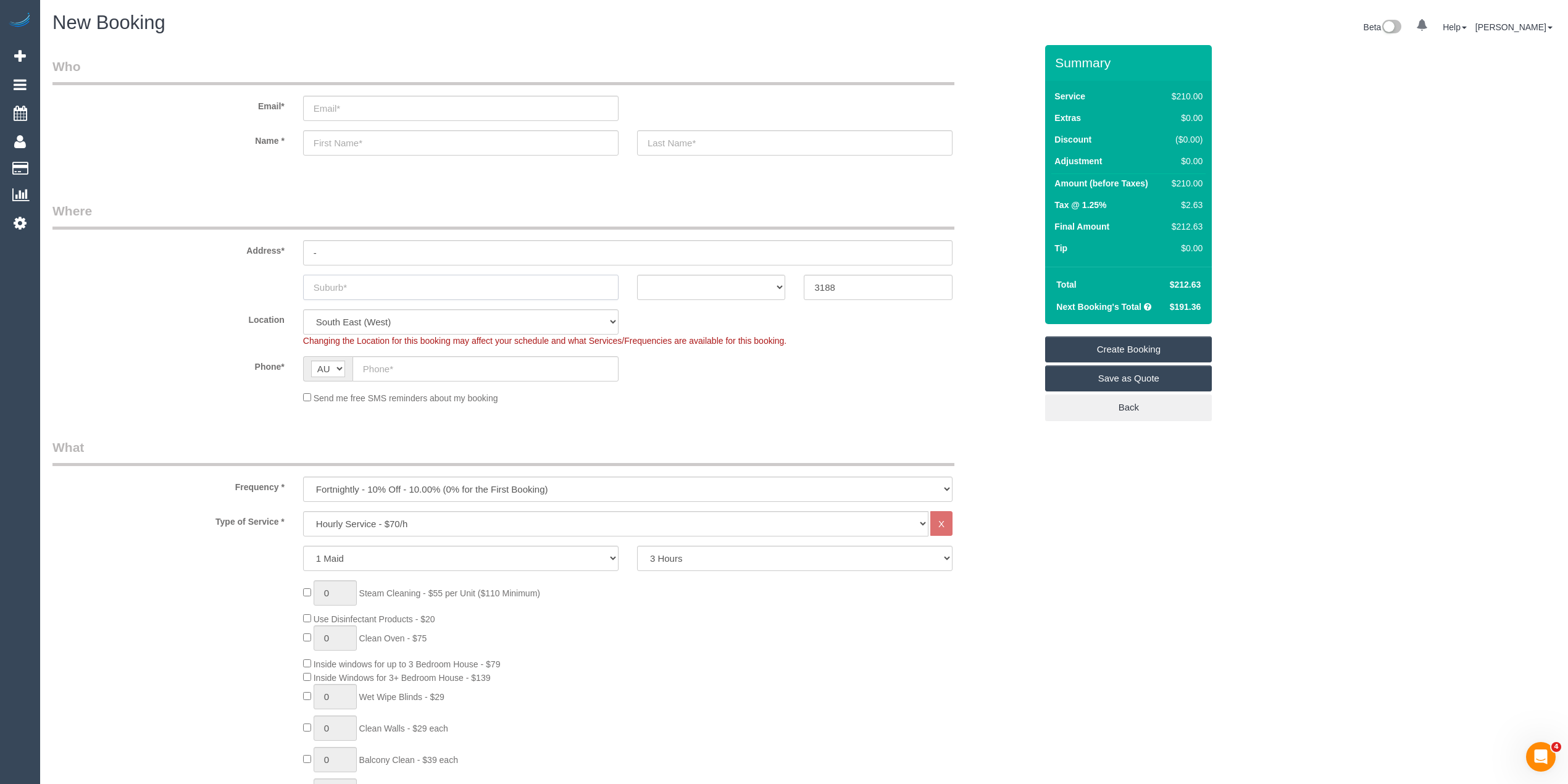
click at [347, 289] on input "text" at bounding box center [461, 287] width 316 height 25
type input "Hampton"
click at [707, 289] on select "ACT NSW NT QLD SA TAS VIC WA" at bounding box center [711, 287] width 149 height 25
select select "VIC"
click at [637, 275] on select "ACT NSW NT QLD SA TAS VIC WA" at bounding box center [711, 287] width 149 height 25
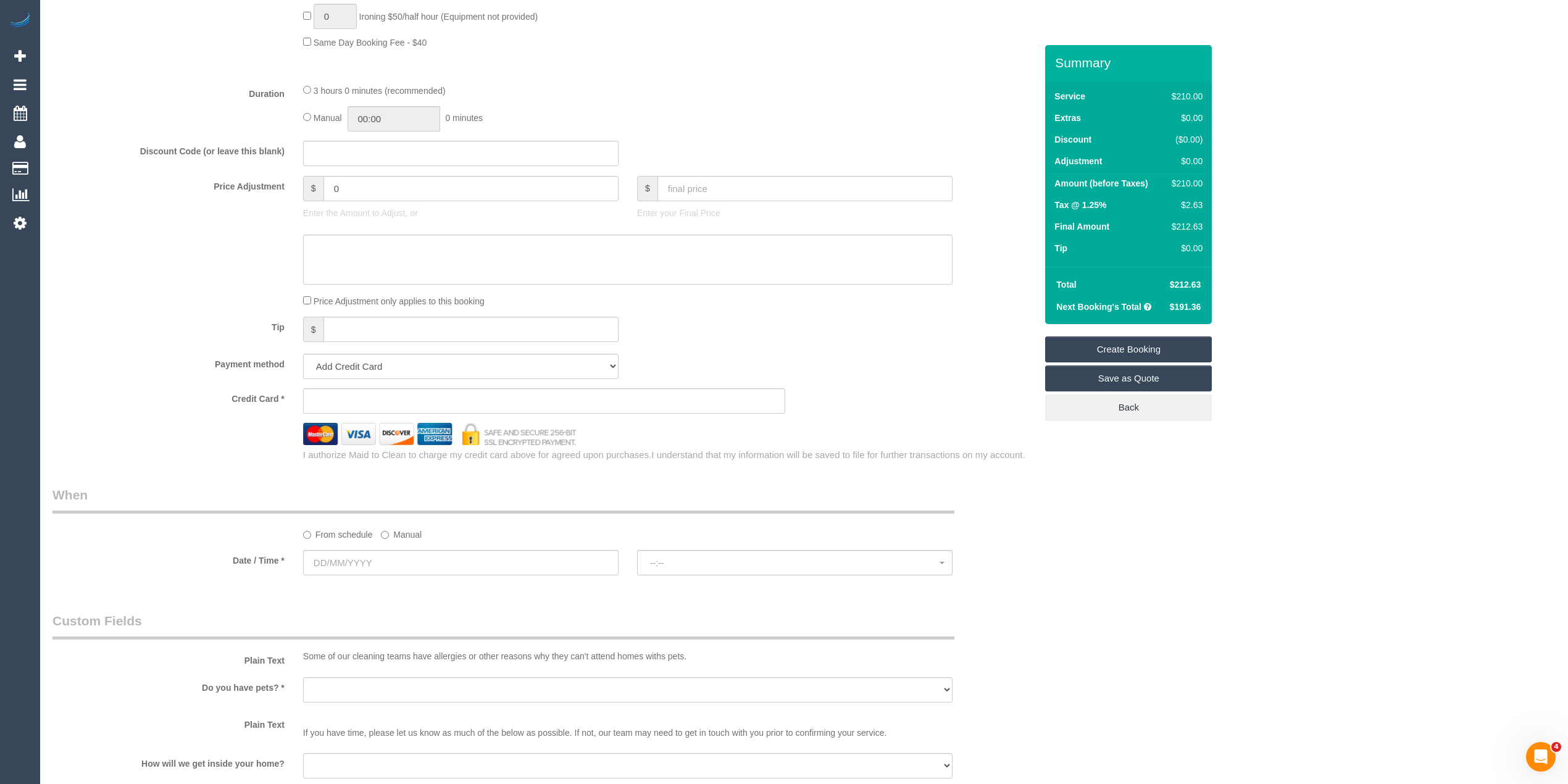
scroll to position [905, 0]
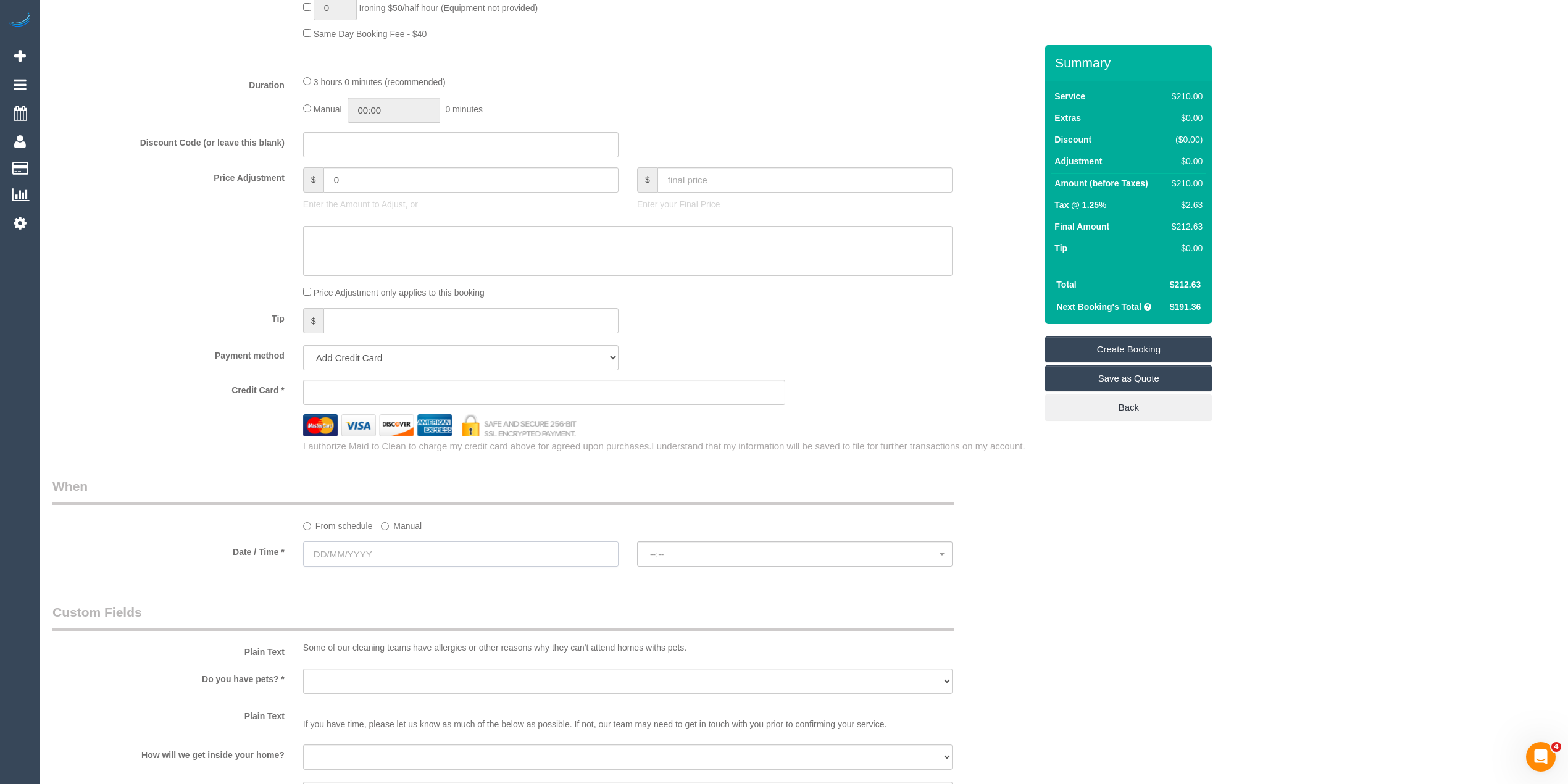
click at [356, 550] on input "text" at bounding box center [461, 554] width 316 height 25
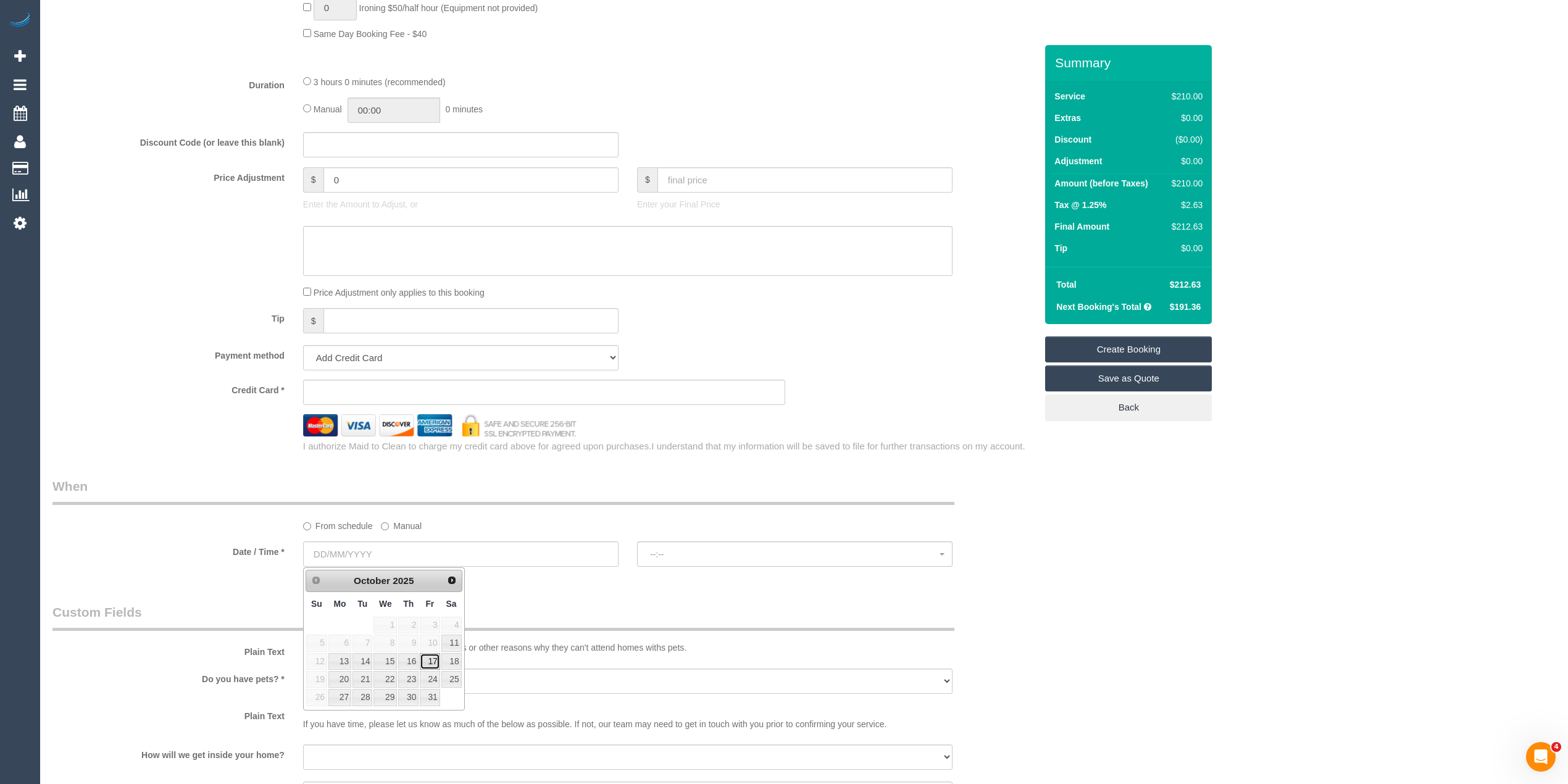
click at [432, 659] on link "17" at bounding box center [429, 661] width 20 height 17
type input "[DATE]"
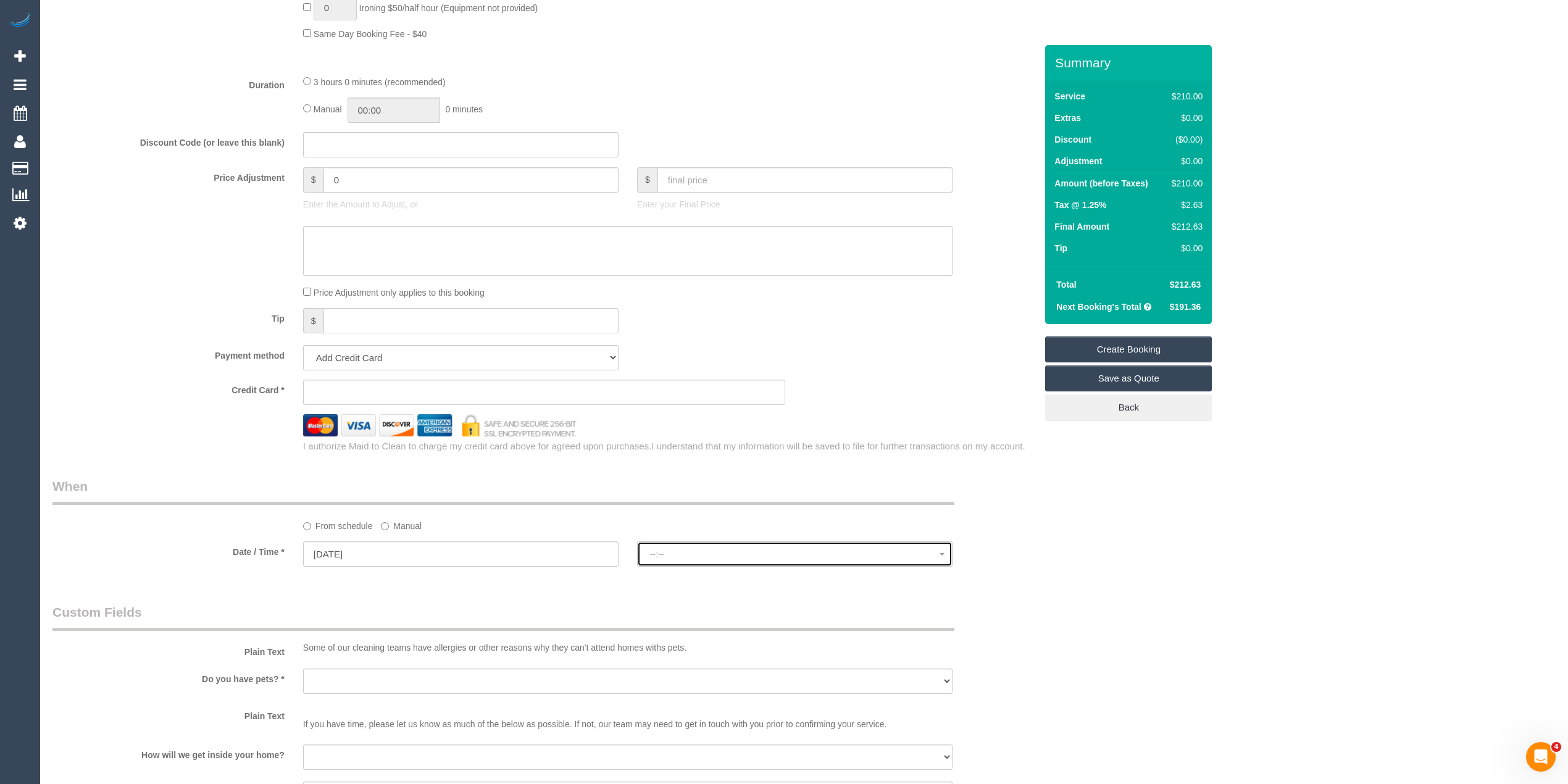
click at [687, 549] on span "--:--" at bounding box center [795, 554] width 290 height 10
select select "spot1"
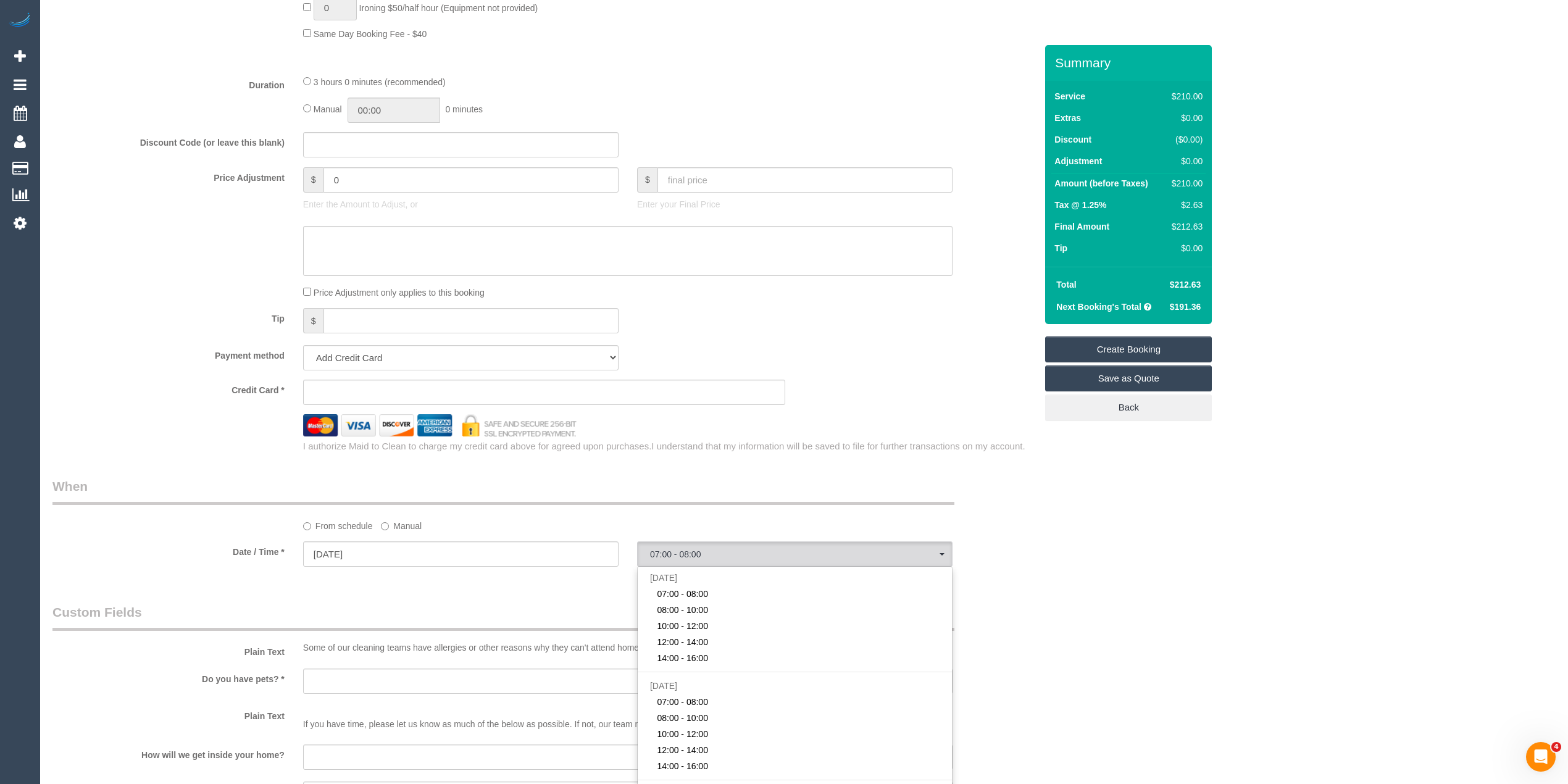
click at [1322, 436] on div "Who Email* Name * Where Address* - Hampton ACT NSW NT QLD SA TAS VIC WA 3188 Lo…" at bounding box center [804, 229] width 1503 height 2179
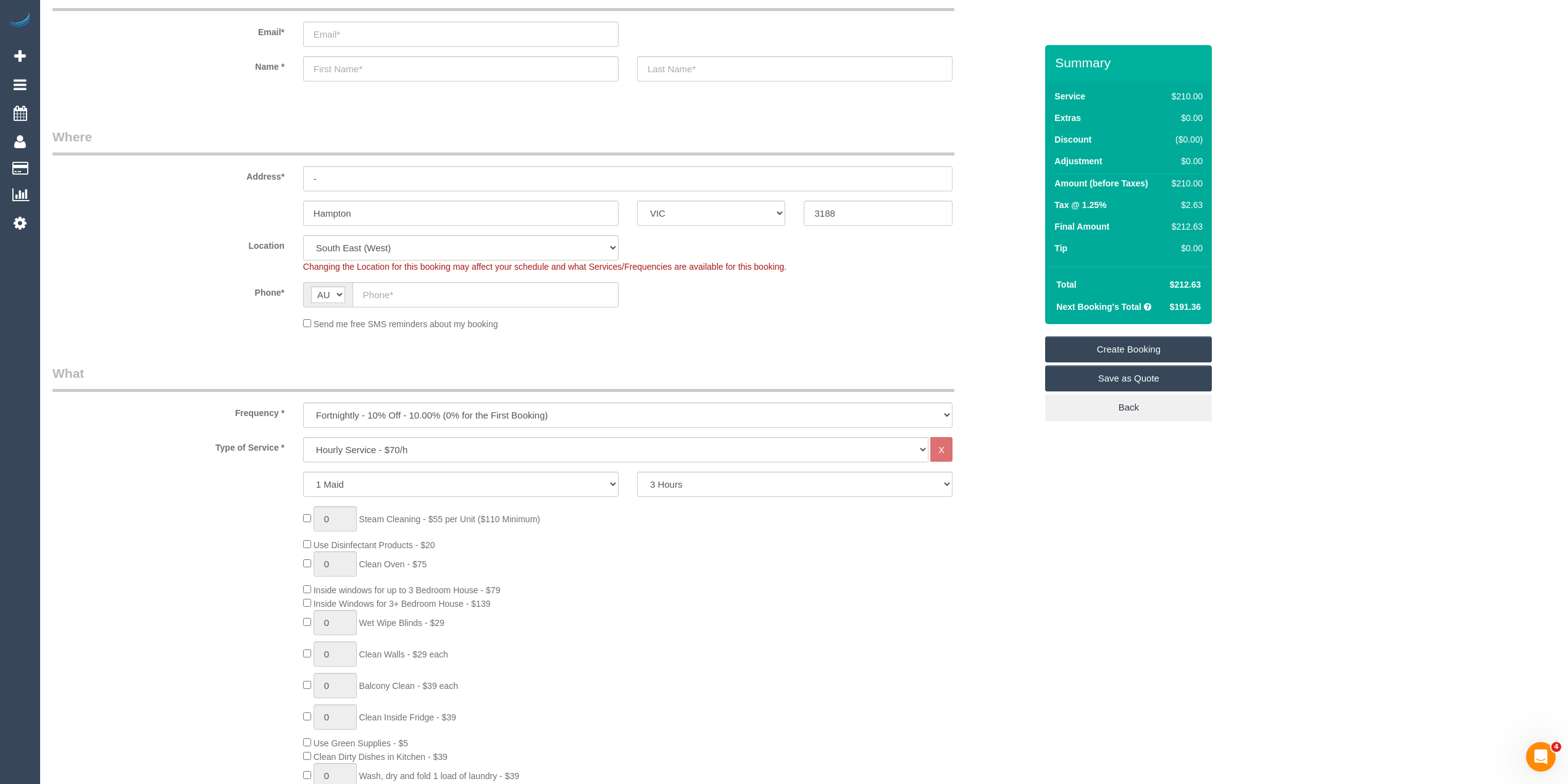
scroll to position [0, 0]
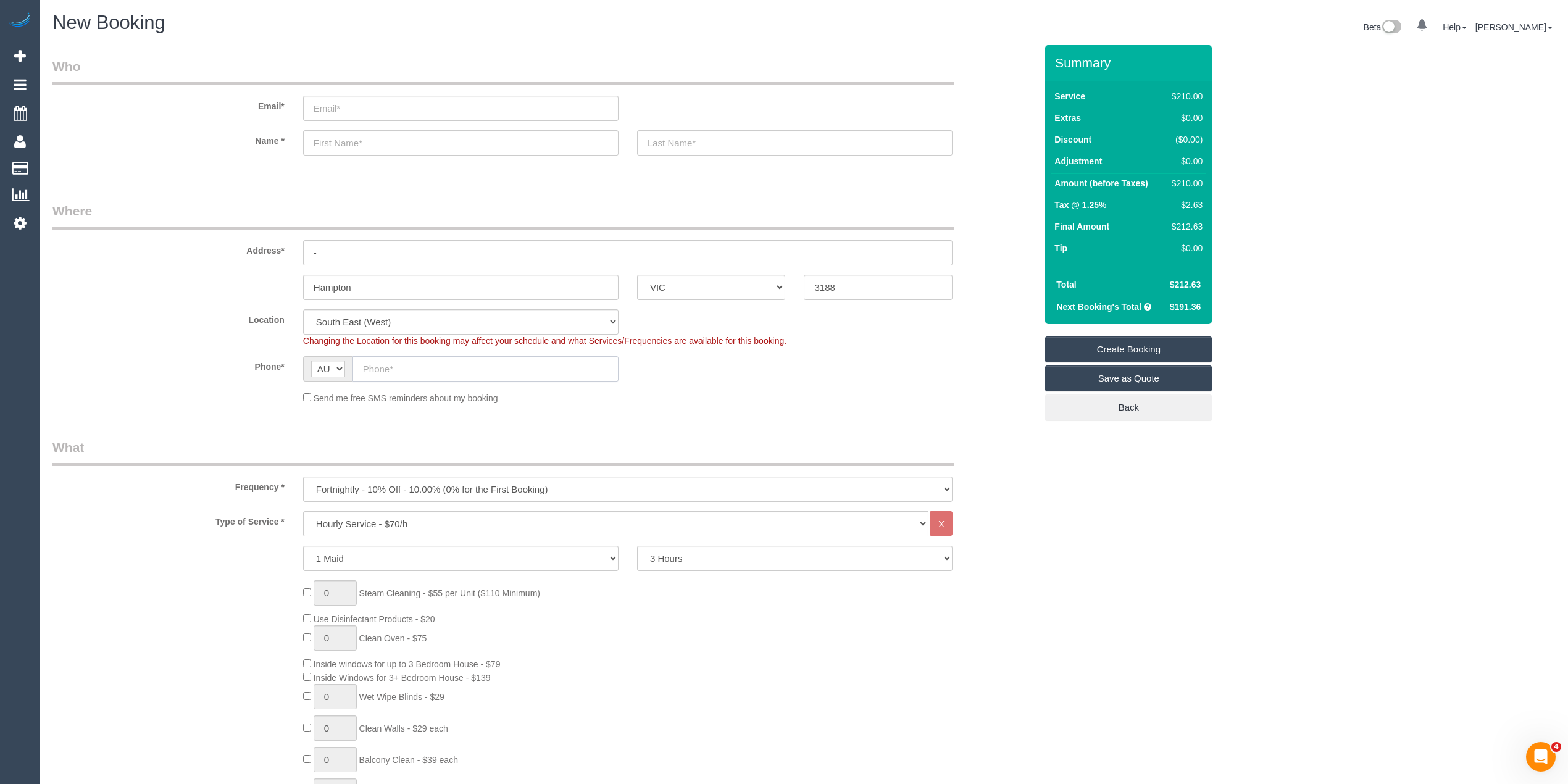
click at [381, 366] on input "text" at bounding box center [486, 369] width 266 height 25
paste input "61 402 129 323"
drag, startPoint x: 375, startPoint y: 369, endPoint x: 348, endPoint y: 360, distance: 28.5
click at [348, 360] on div "AF AL DZ AD AO AI AQ AG AR AM AW AU AT AZ BS BH BD BB BY BE BZ BJ BM BT BO BA B…" at bounding box center [461, 369] width 316 height 25
type input "0402 129 323"
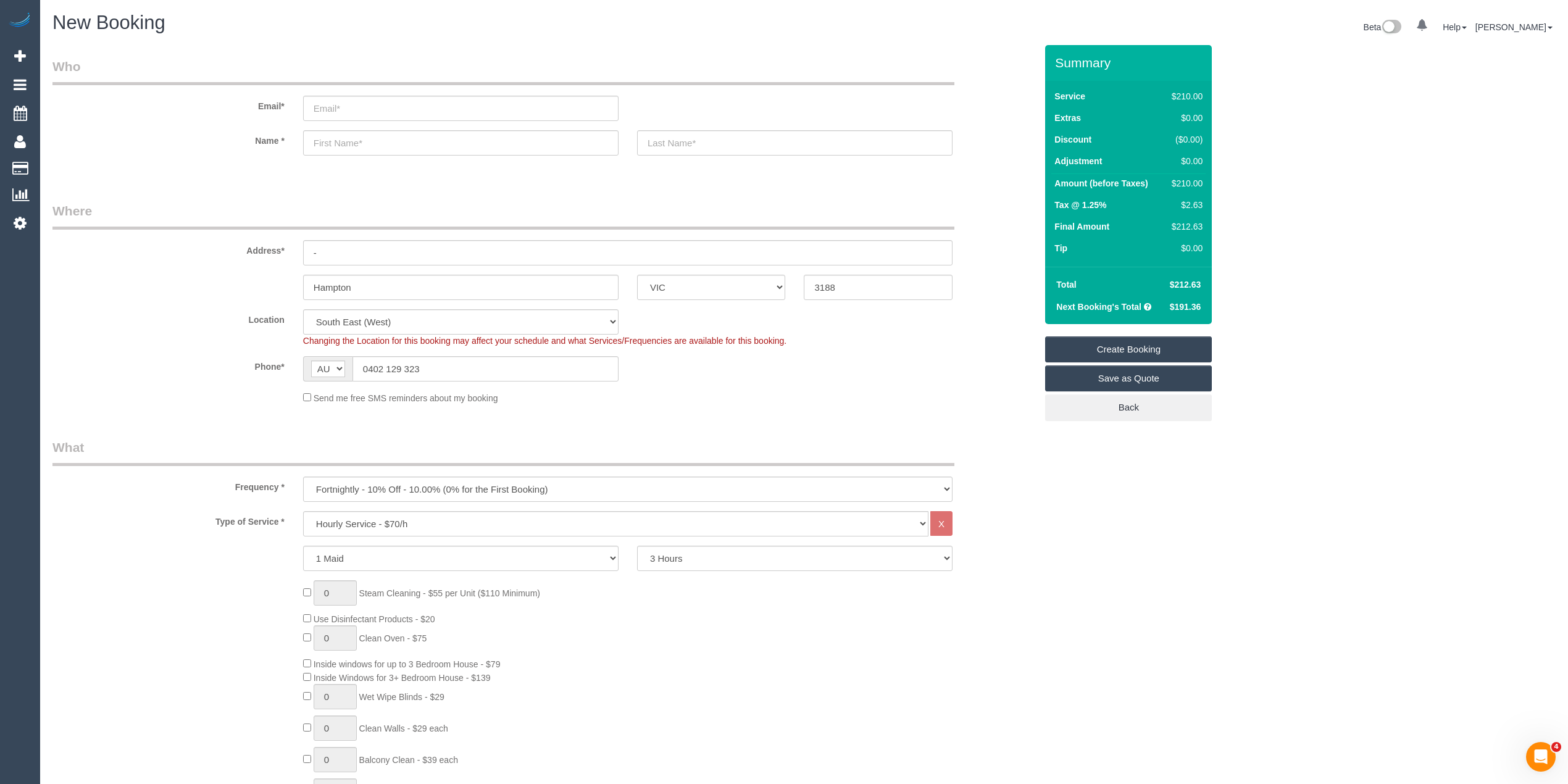
click at [199, 139] on label "Name *" at bounding box center [169, 138] width 251 height 17
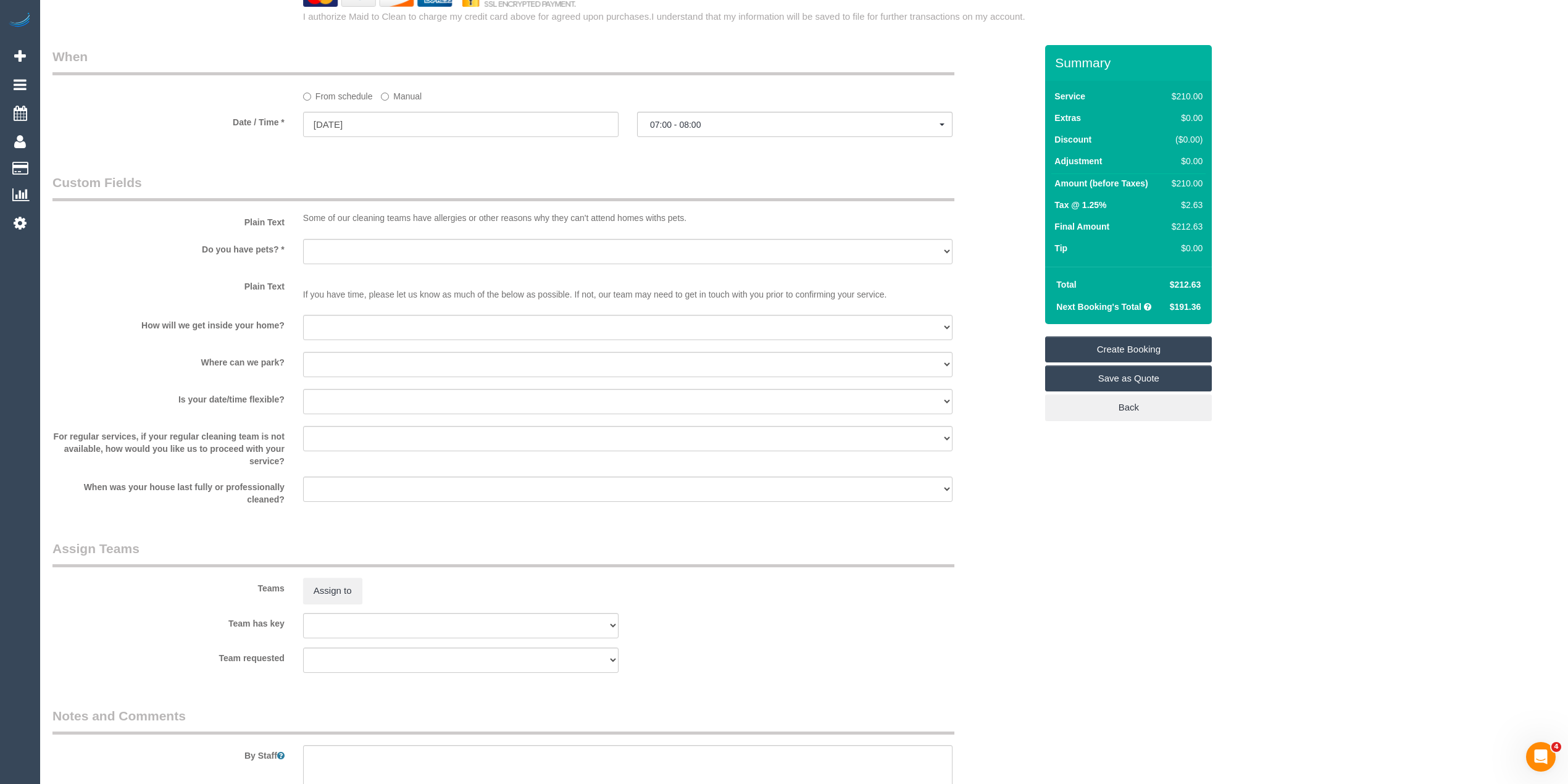
scroll to position [1482, 0]
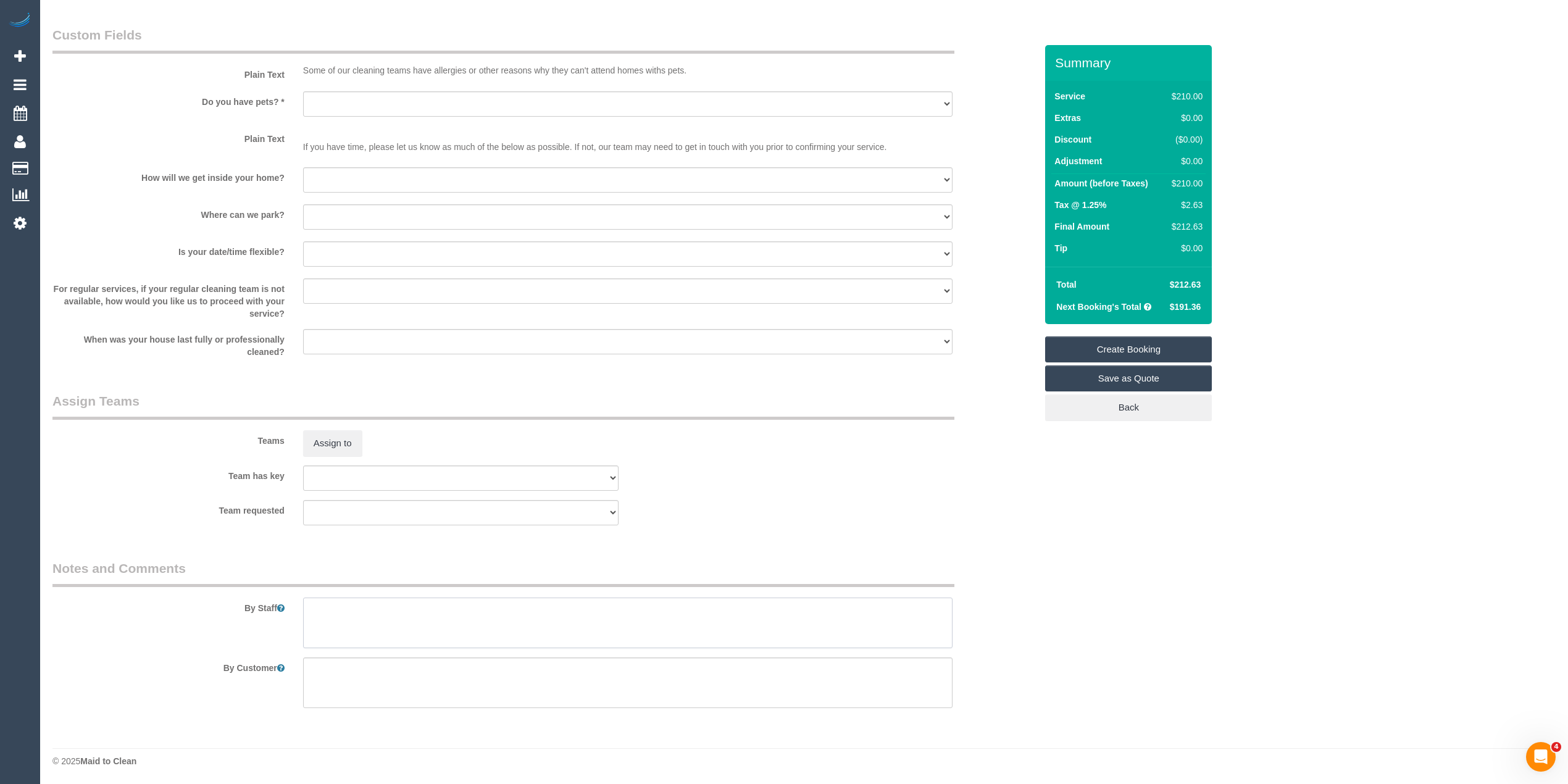
click at [362, 617] on textarea at bounding box center [628, 623] width 649 height 51
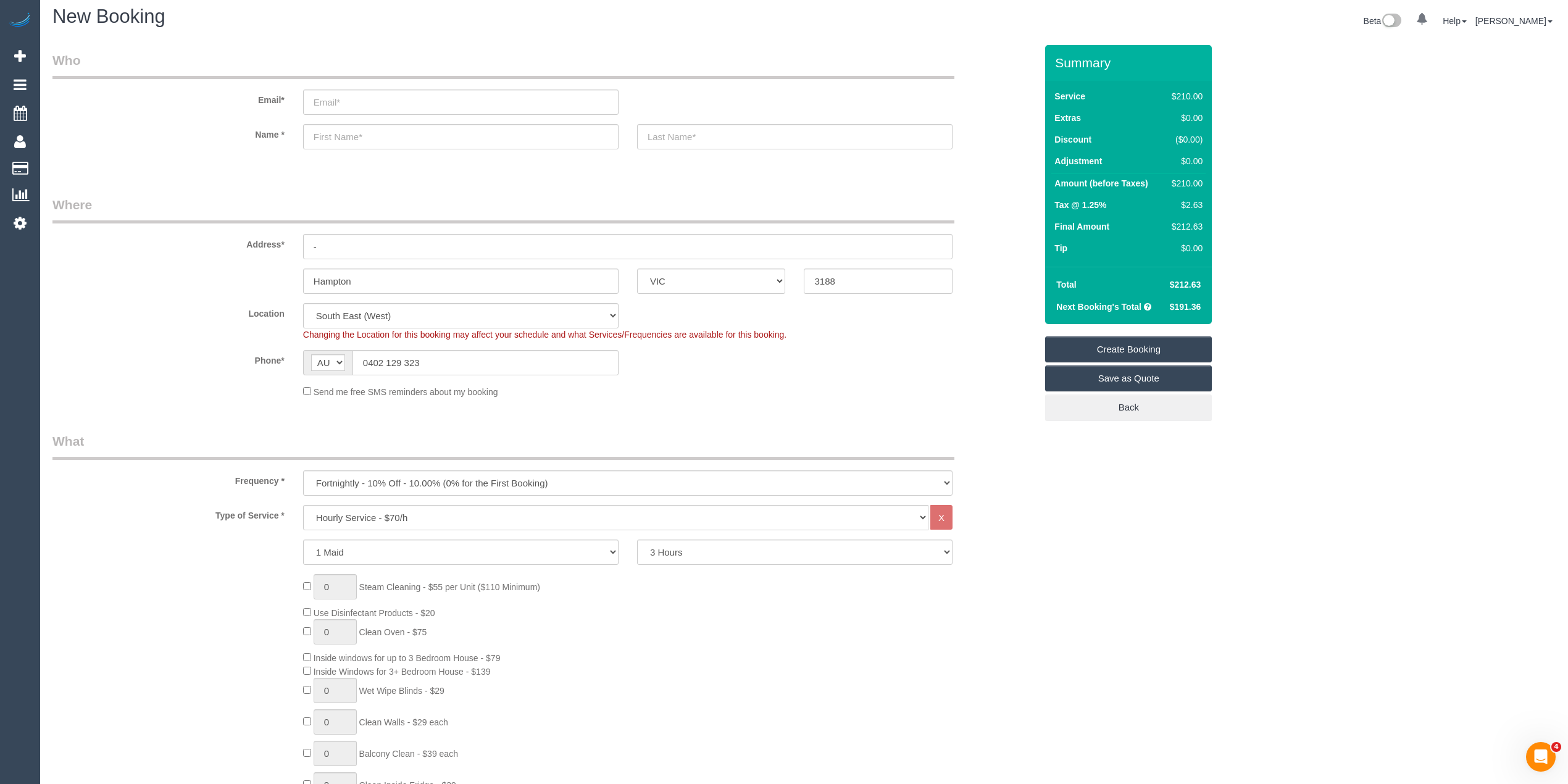
scroll to position [0, 0]
click at [376, 476] on select "One Time Cleaning Weekly - 10% Off - 10.00% (0% for the First Booking) Fortnigh…" at bounding box center [628, 489] width 649 height 25
click at [303, 476] on select "One Time Cleaning Weekly - 10% Off - 10.00% (0% for the First Booking) Fortnigh…" at bounding box center [628, 489] width 649 height 25
click at [352, 487] on select "One Time Cleaning Weekly - 10% Off - 10.00% (0% for the First Booking) Fortnigh…" at bounding box center [628, 489] width 649 height 25
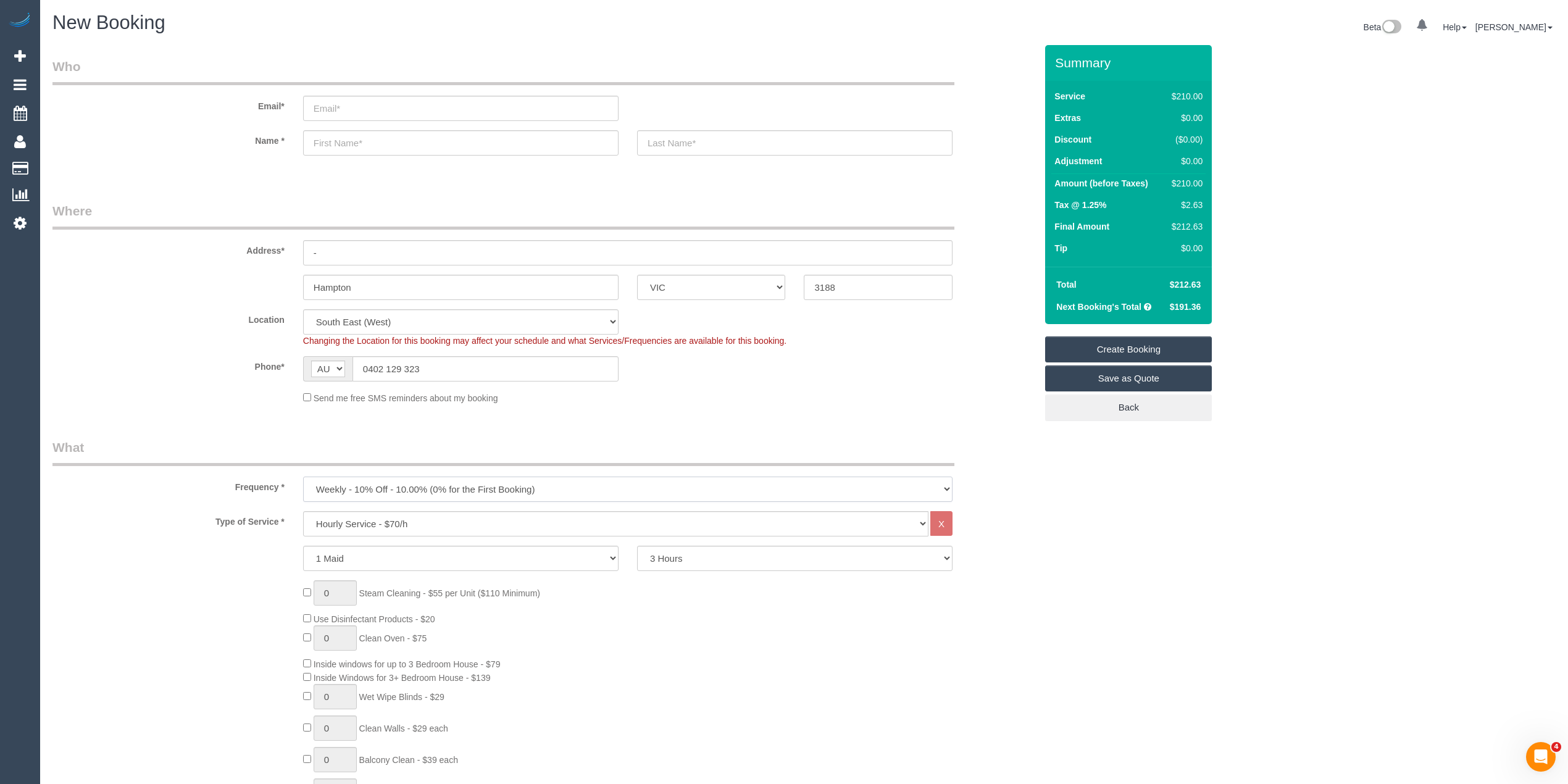
select select "object:2078"
click at [303, 476] on select "One Time Cleaning Weekly - 10% Off - 10.00% (0% for the First Booking) Fortnigh…" at bounding box center [628, 489] width 649 height 25
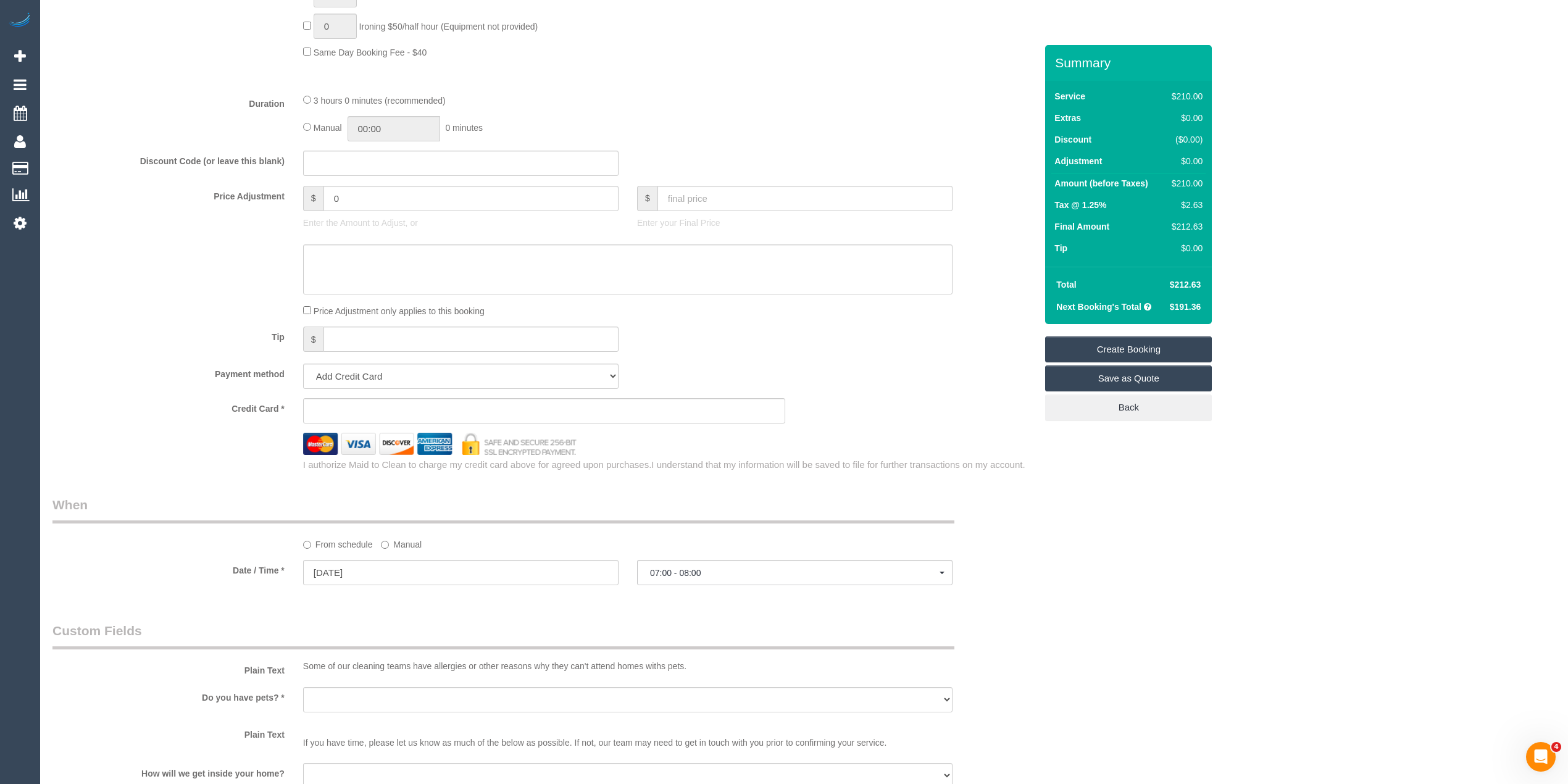
scroll to position [1070, 0]
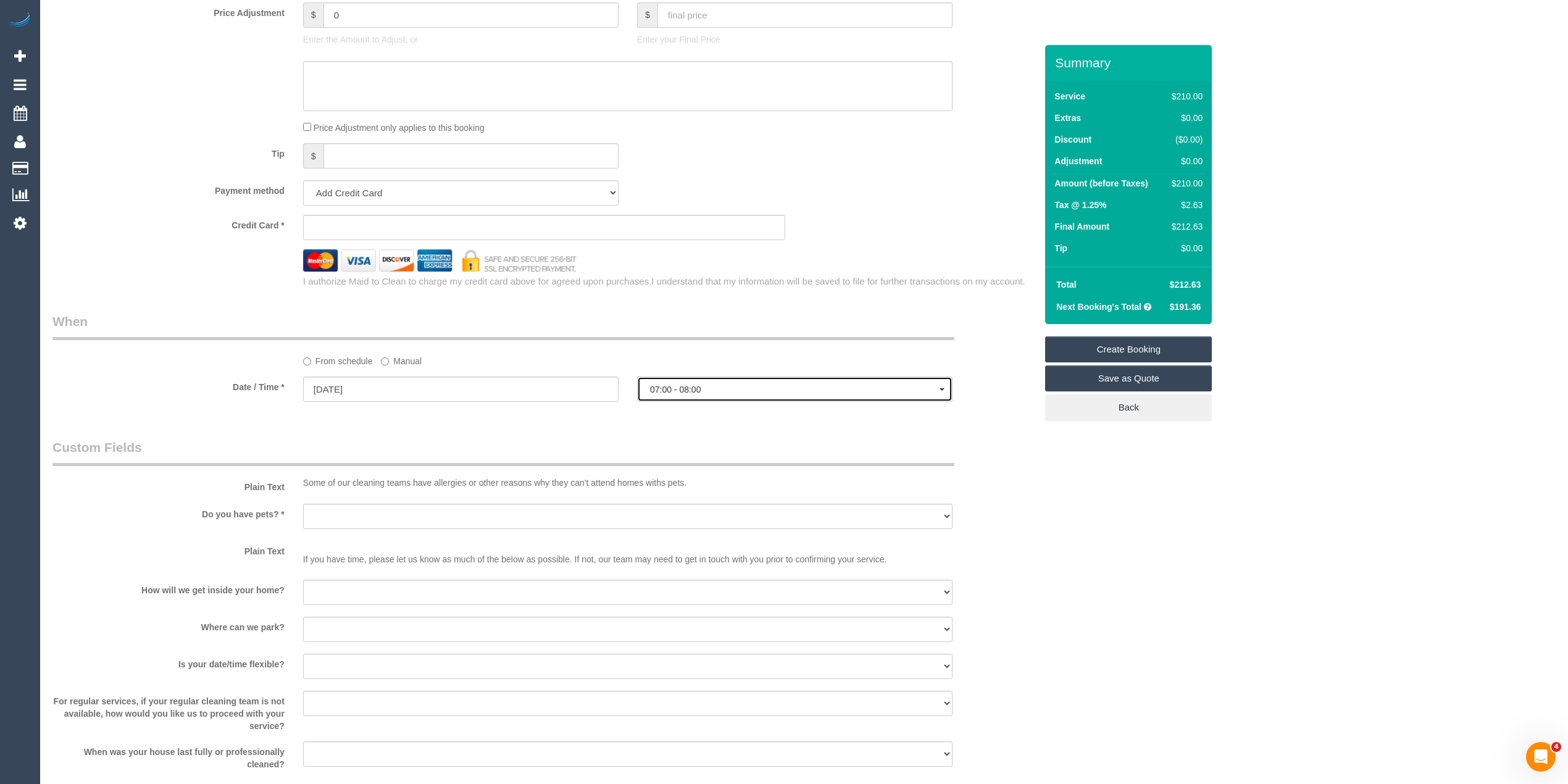
click at [657, 394] on span "07:00 - 08:00" at bounding box center [795, 389] width 290 height 10
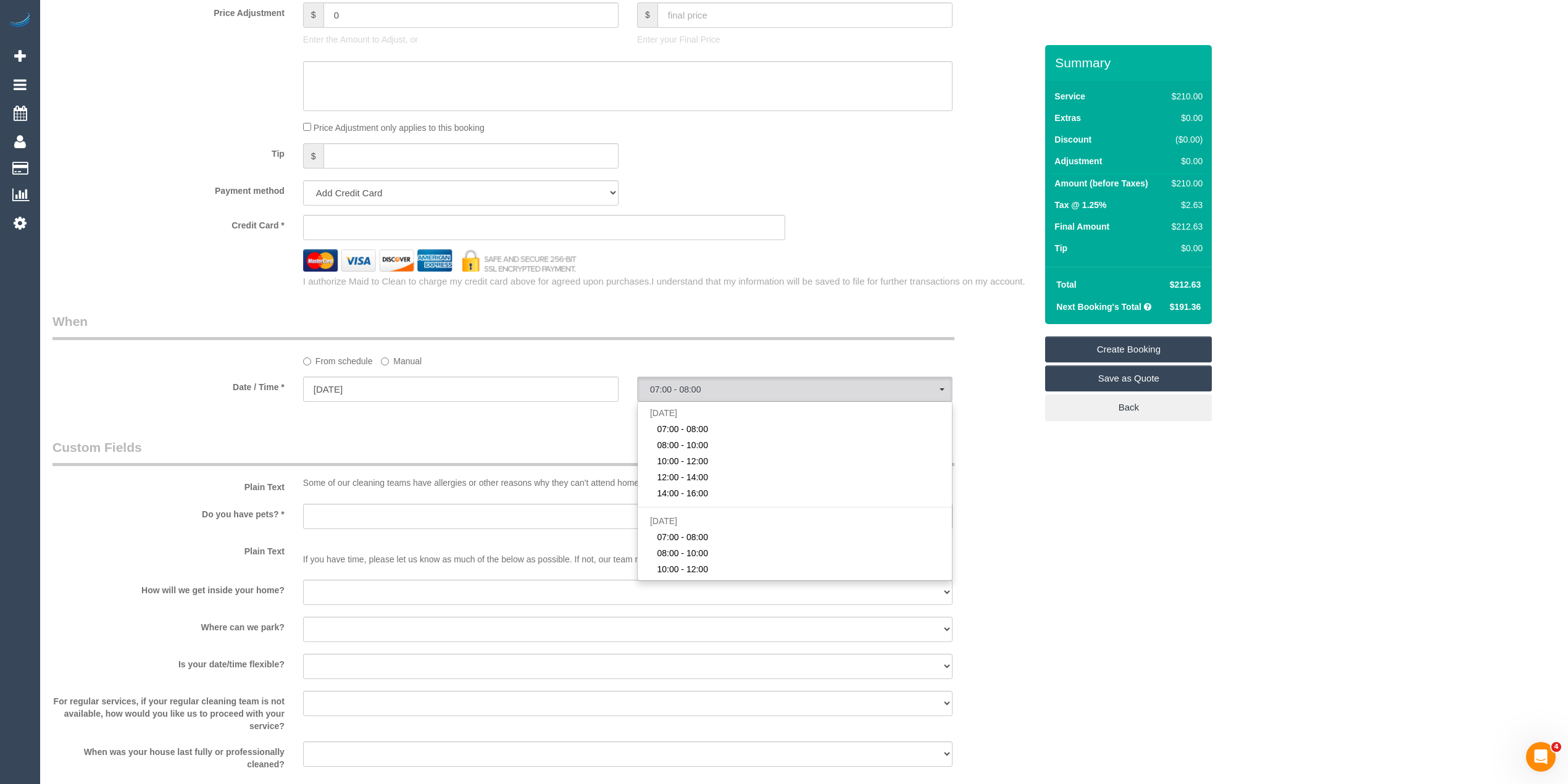
click at [1139, 484] on div "Who Email* Name * Where Address* - Hampton ACT NSW NT QLD SA TAS VIC WA 3188 Lo…" at bounding box center [804, 64] width 1503 height 2179
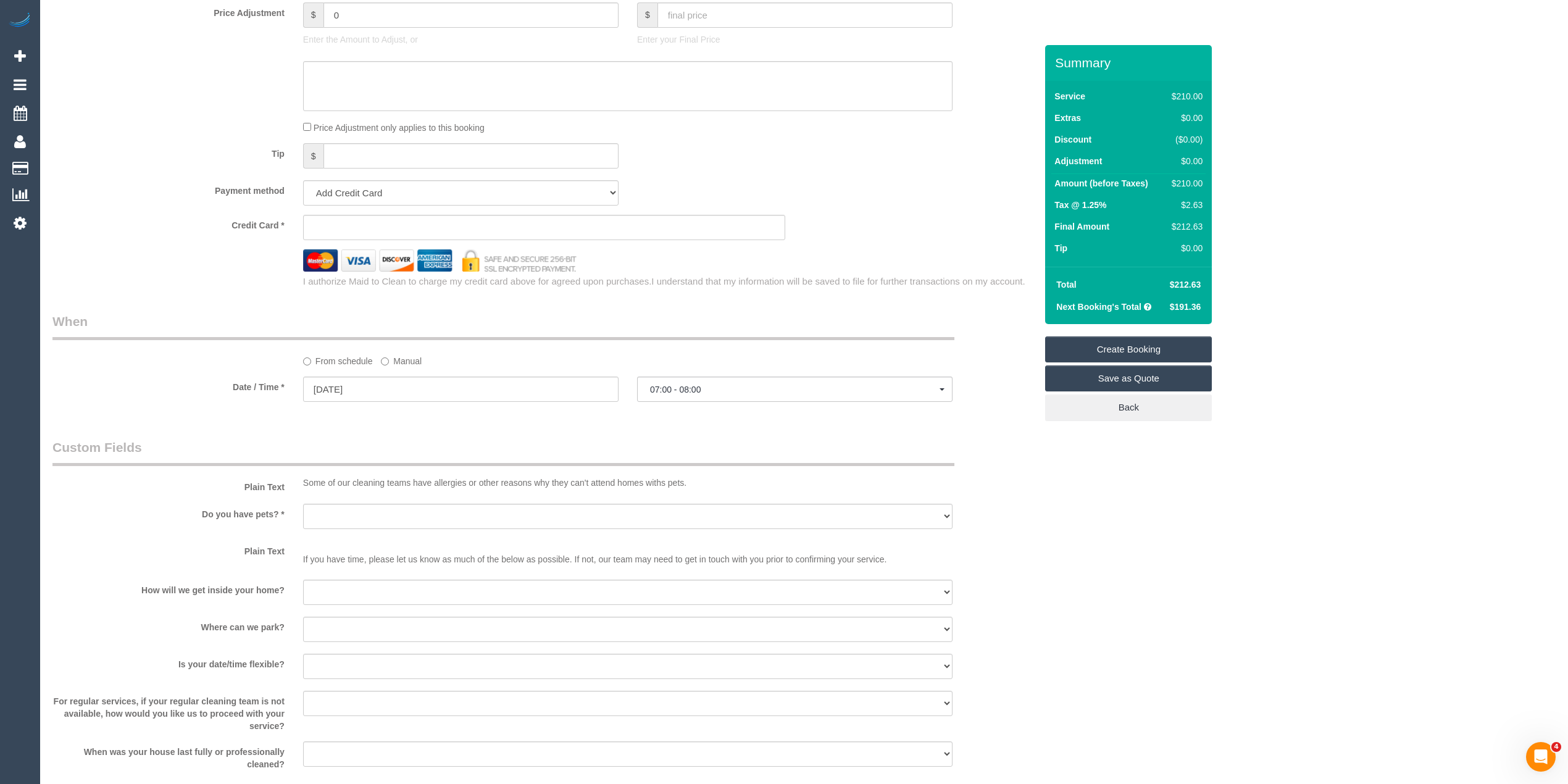
click at [1215, 541] on div "Who Email* Name * Where Address* - Hampton ACT NSW NT QLD SA TAS VIC WA 3188 Lo…" at bounding box center [804, 64] width 1503 height 2179
click at [717, 377] on sui-booking-spot "From schedule Manual Date / Time * 17/10/2025 07:00 - 08:00 Fri October 17th 07…" at bounding box center [544, 358] width 984 height 92
click at [725, 390] on span "07:00 - 08:00" at bounding box center [795, 389] width 290 height 10
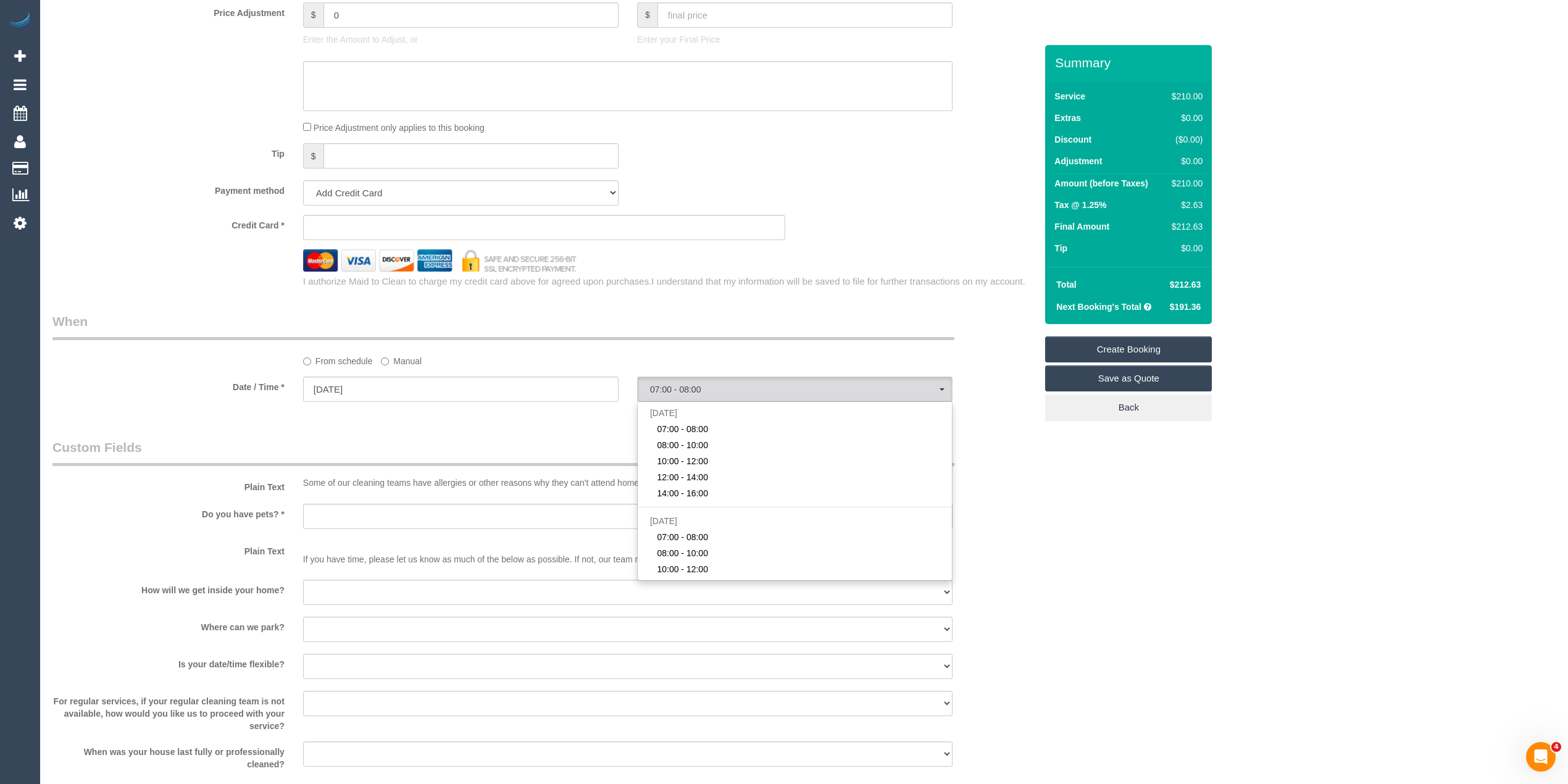
click at [1116, 517] on div "Who Email* Name * Where Address* - Hampton ACT NSW NT QLD SA TAS VIC WA 3188 Lo…" at bounding box center [804, 64] width 1503 height 2179
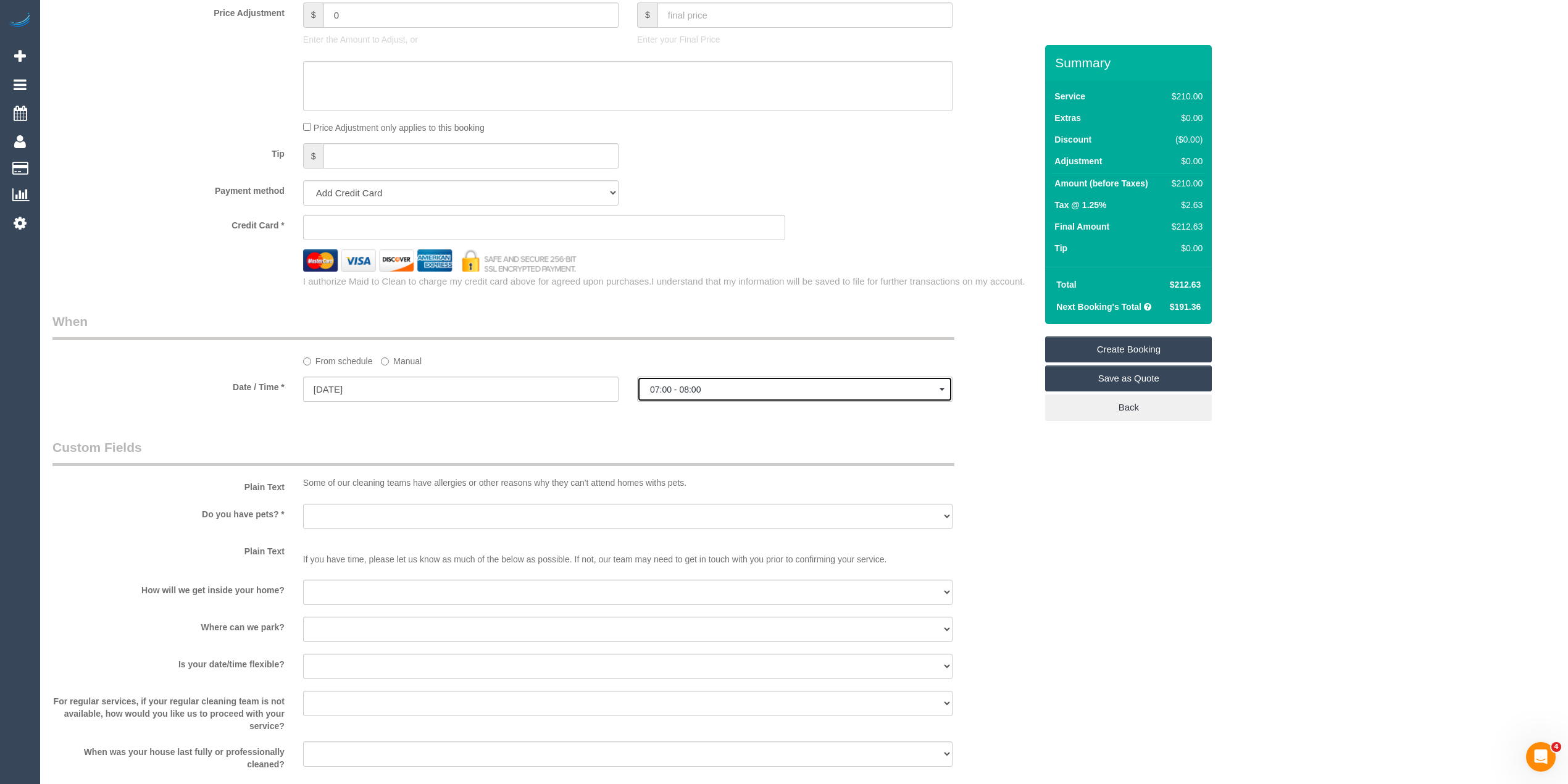
click at [706, 386] on span "07:00 - 08:00" at bounding box center [795, 389] width 290 height 10
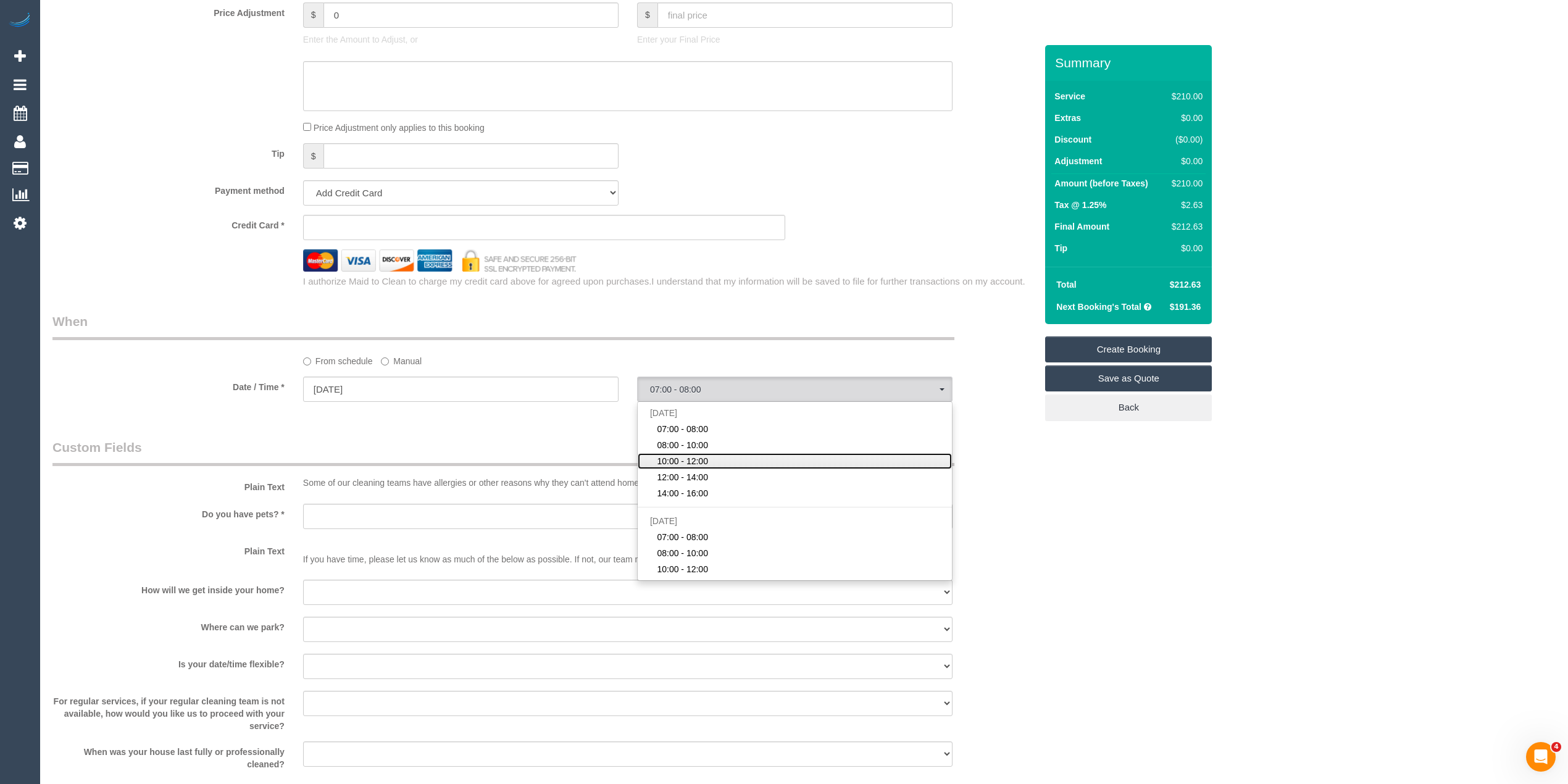
click at [724, 459] on link "10:00 - 12:00" at bounding box center [795, 461] width 314 height 16
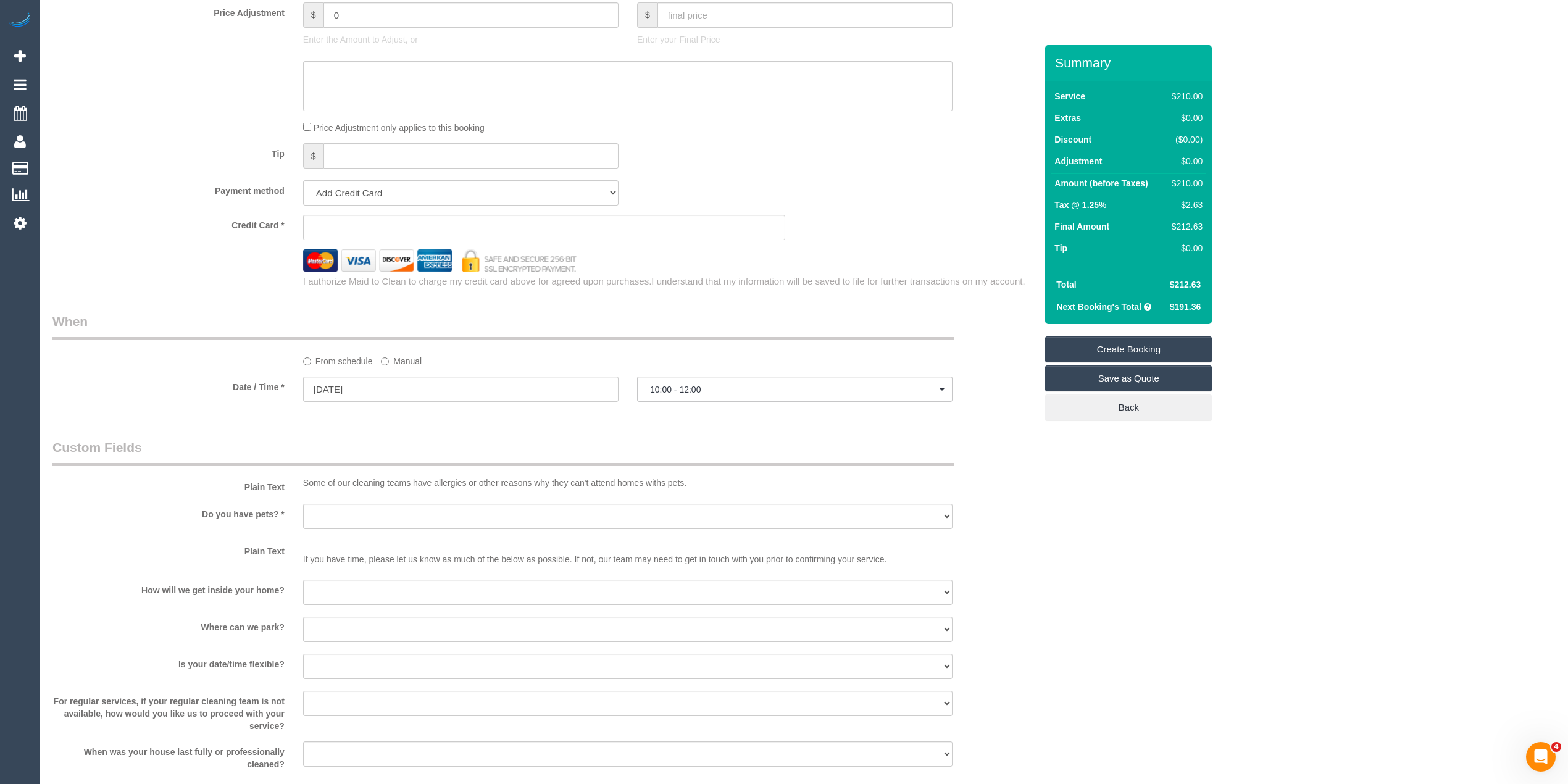
click at [1156, 529] on div "Who Email* Name * Where Address* - Hampton ACT NSW NT QLD SA TAS VIC WA 3188 Lo…" at bounding box center [804, 64] width 1503 height 2179
click at [684, 385] on span "10:00 - 12:00" at bounding box center [795, 389] width 290 height 10
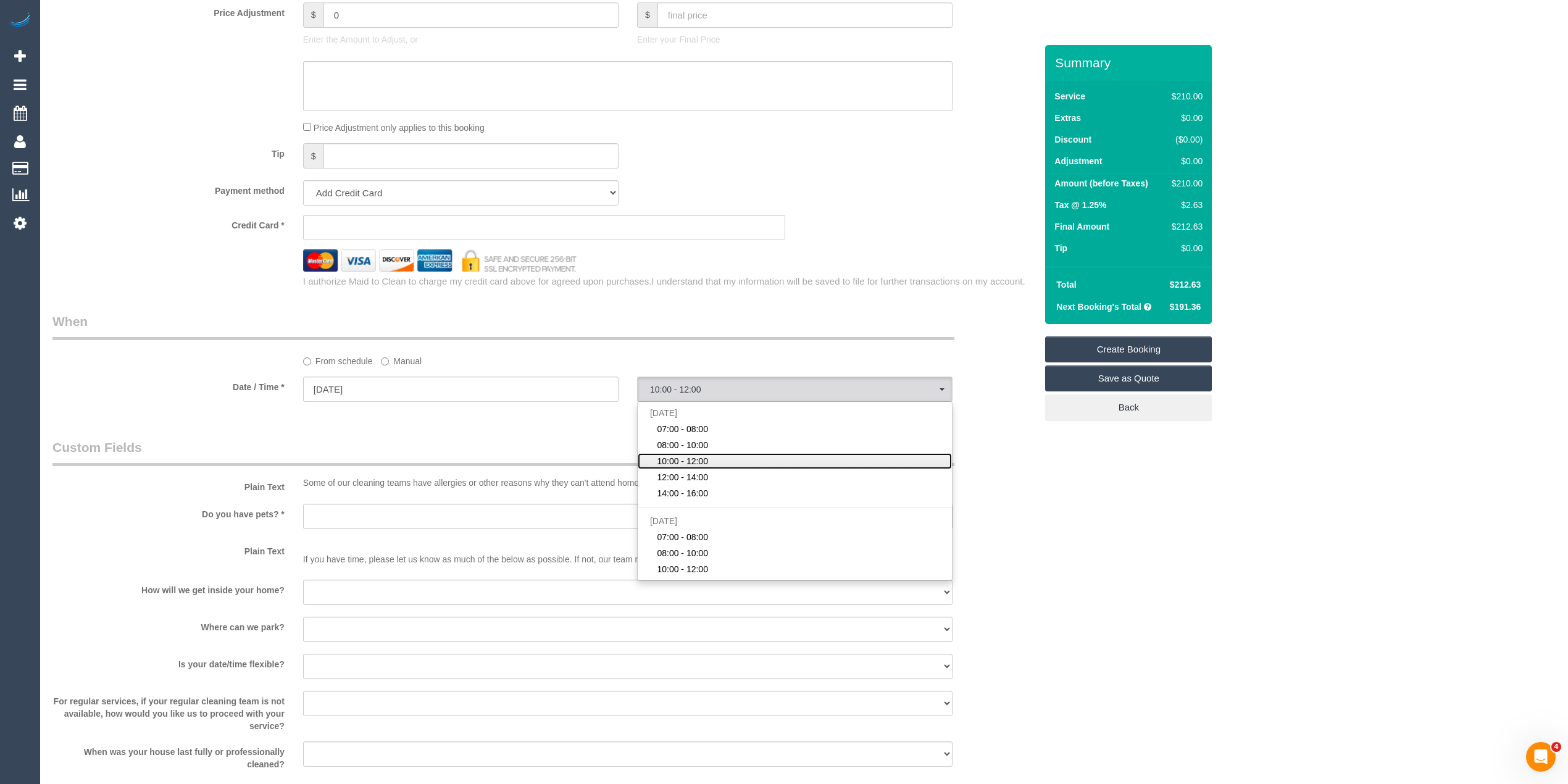
click at [694, 462] on span "10:00 - 12:00" at bounding box center [682, 461] width 51 height 12
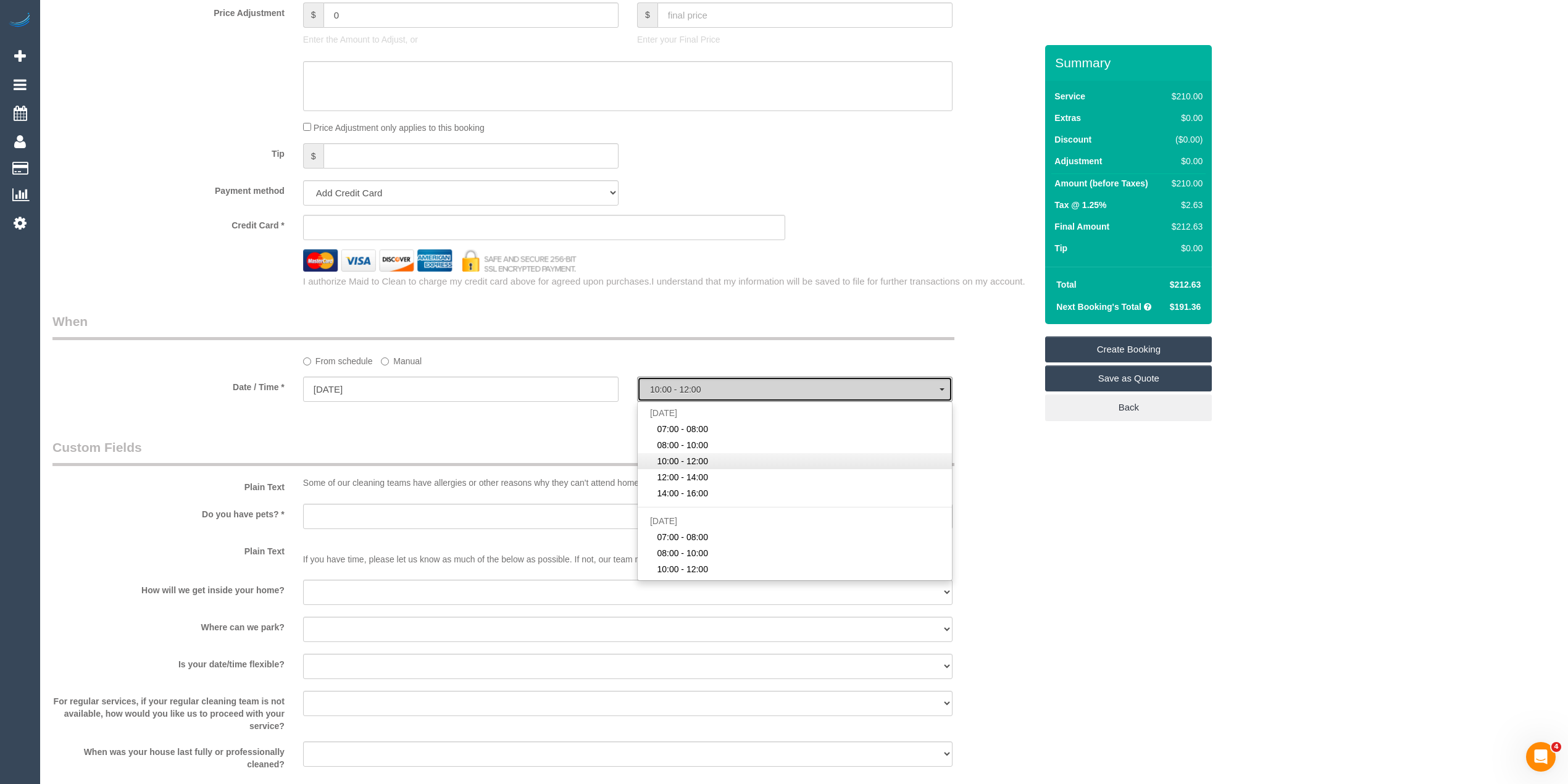
select select "spot3"
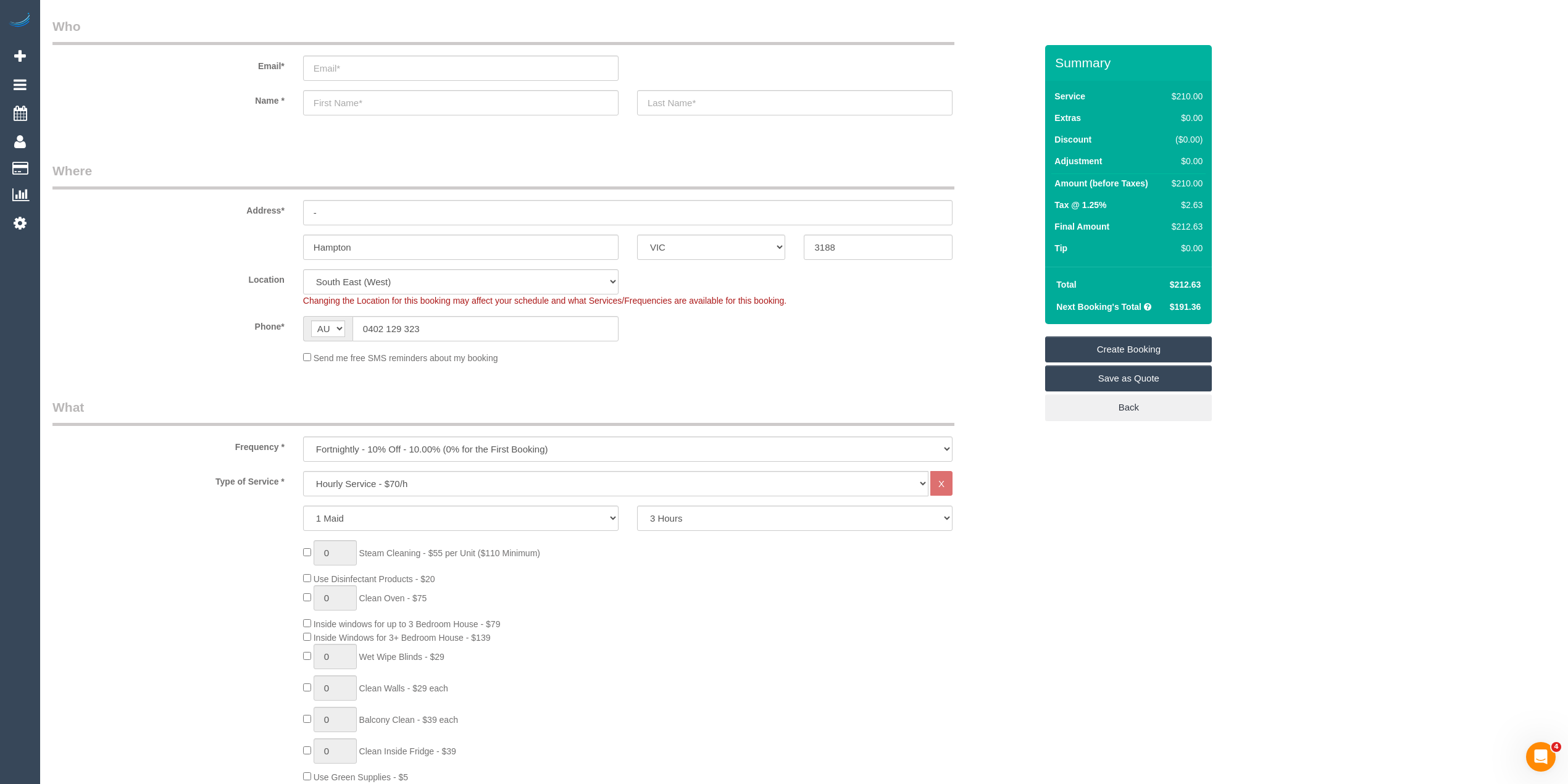
scroll to position [0, 0]
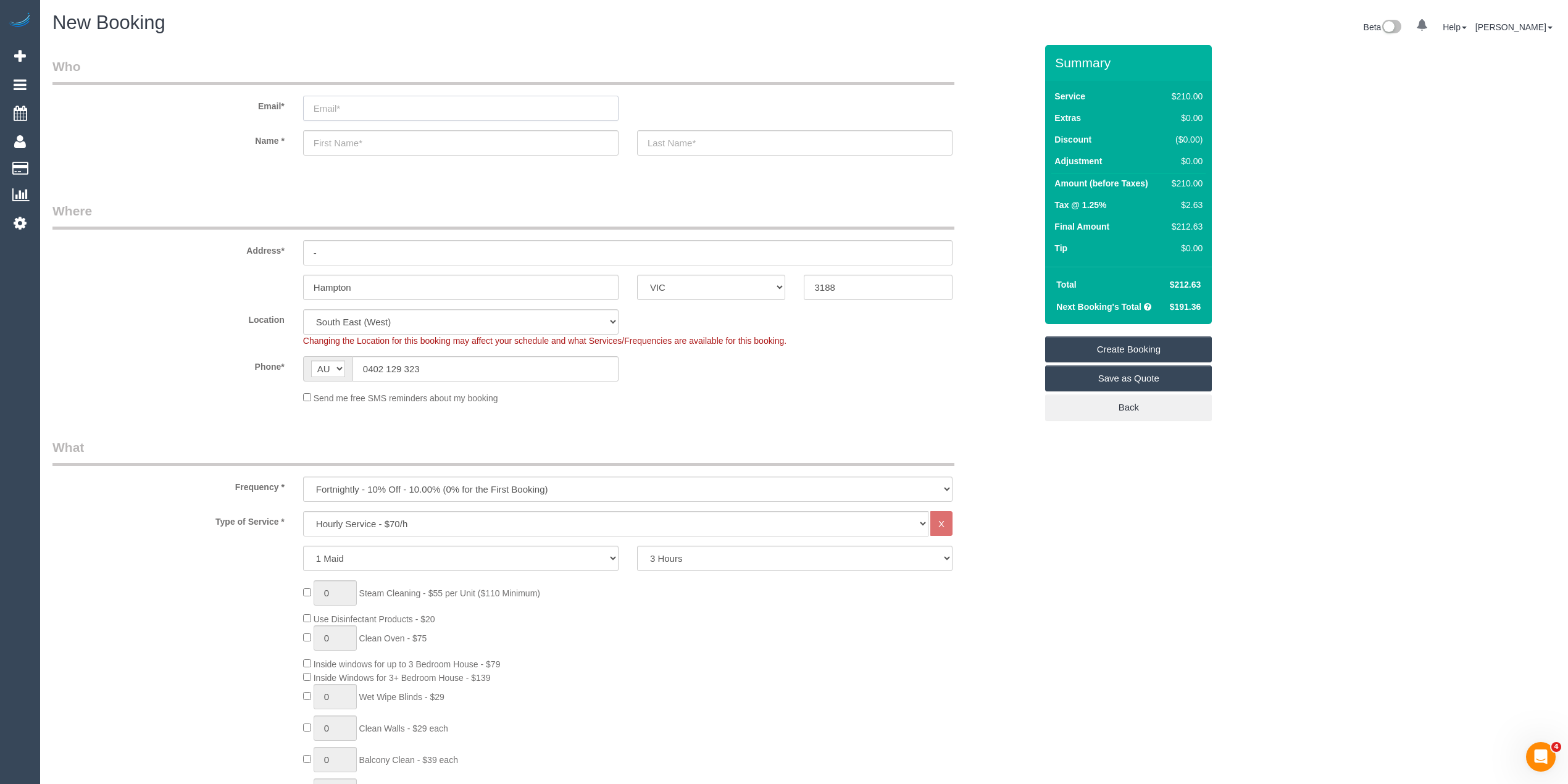
click at [349, 109] on input "email" at bounding box center [461, 108] width 316 height 25
click at [391, 100] on input "email" at bounding box center [461, 108] width 316 height 25
type input "[EMAIL_ADDRESS][DOMAIN_NAME]"
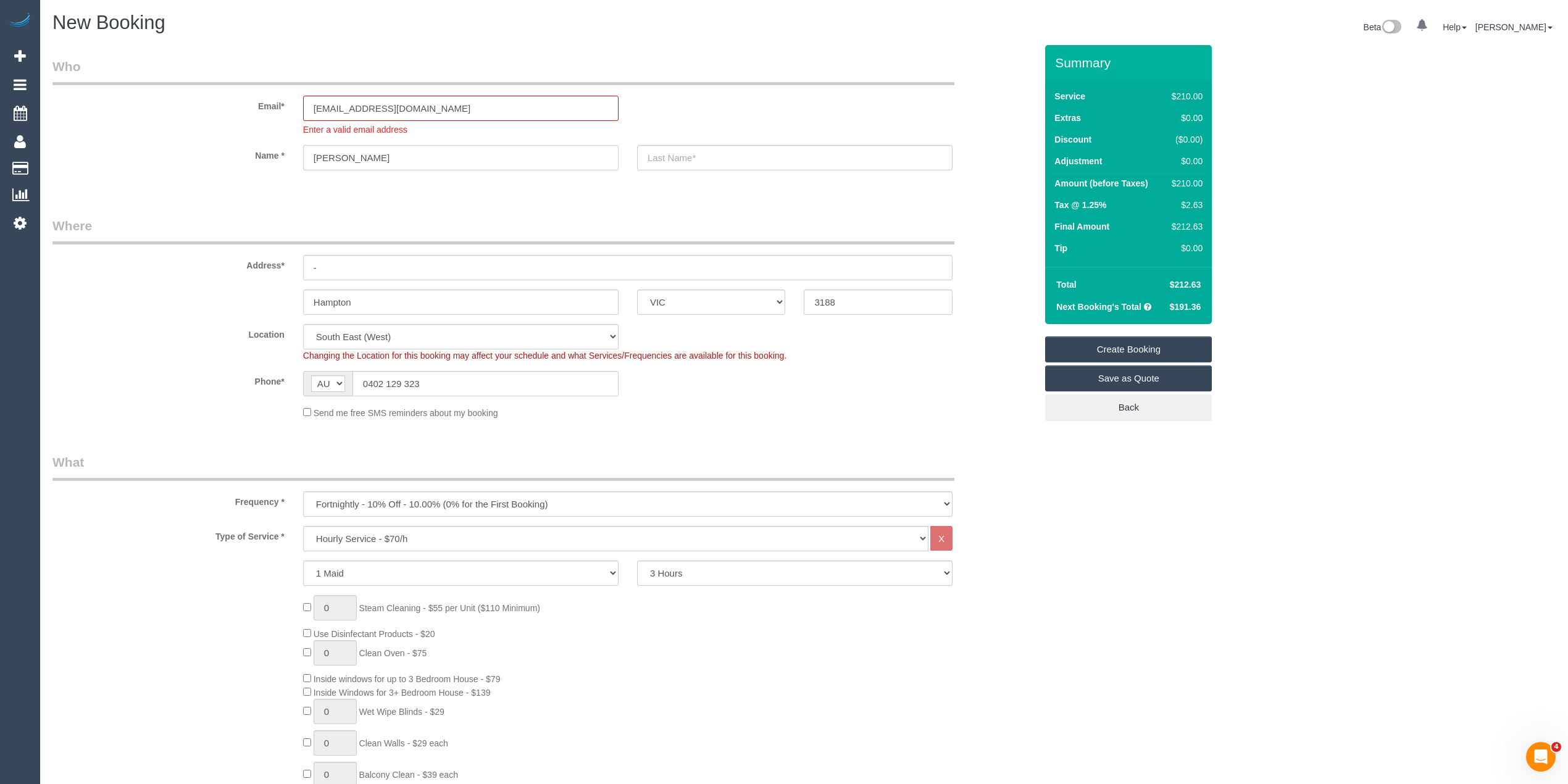
type input "[PERSON_NAME]"
drag, startPoint x: 331, startPoint y: 259, endPoint x: 280, endPoint y: 253, distance: 51.4
click at [280, 253] on div "Address* -" at bounding box center [544, 248] width 1002 height 64
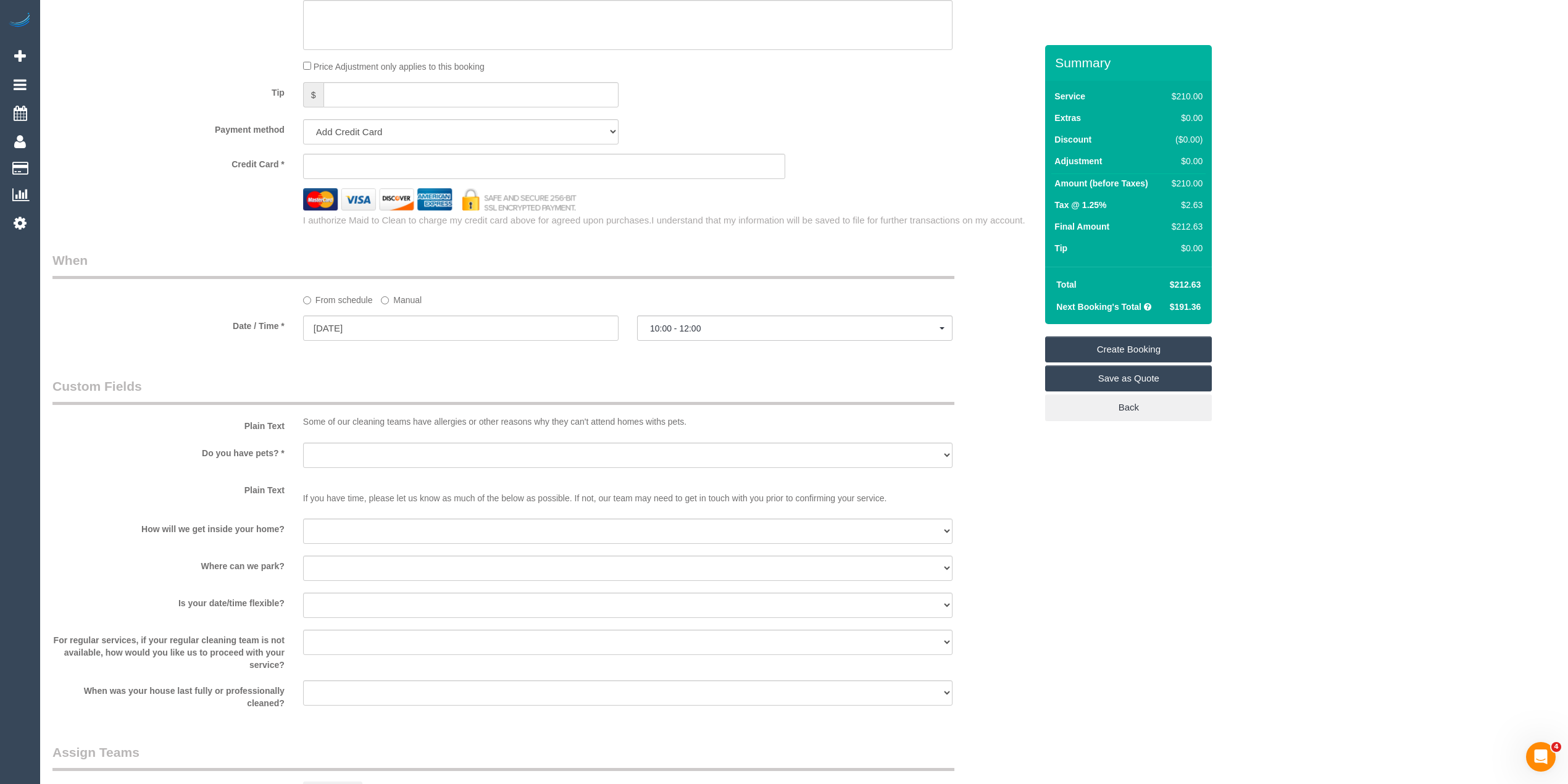
scroll to position [1234, 0]
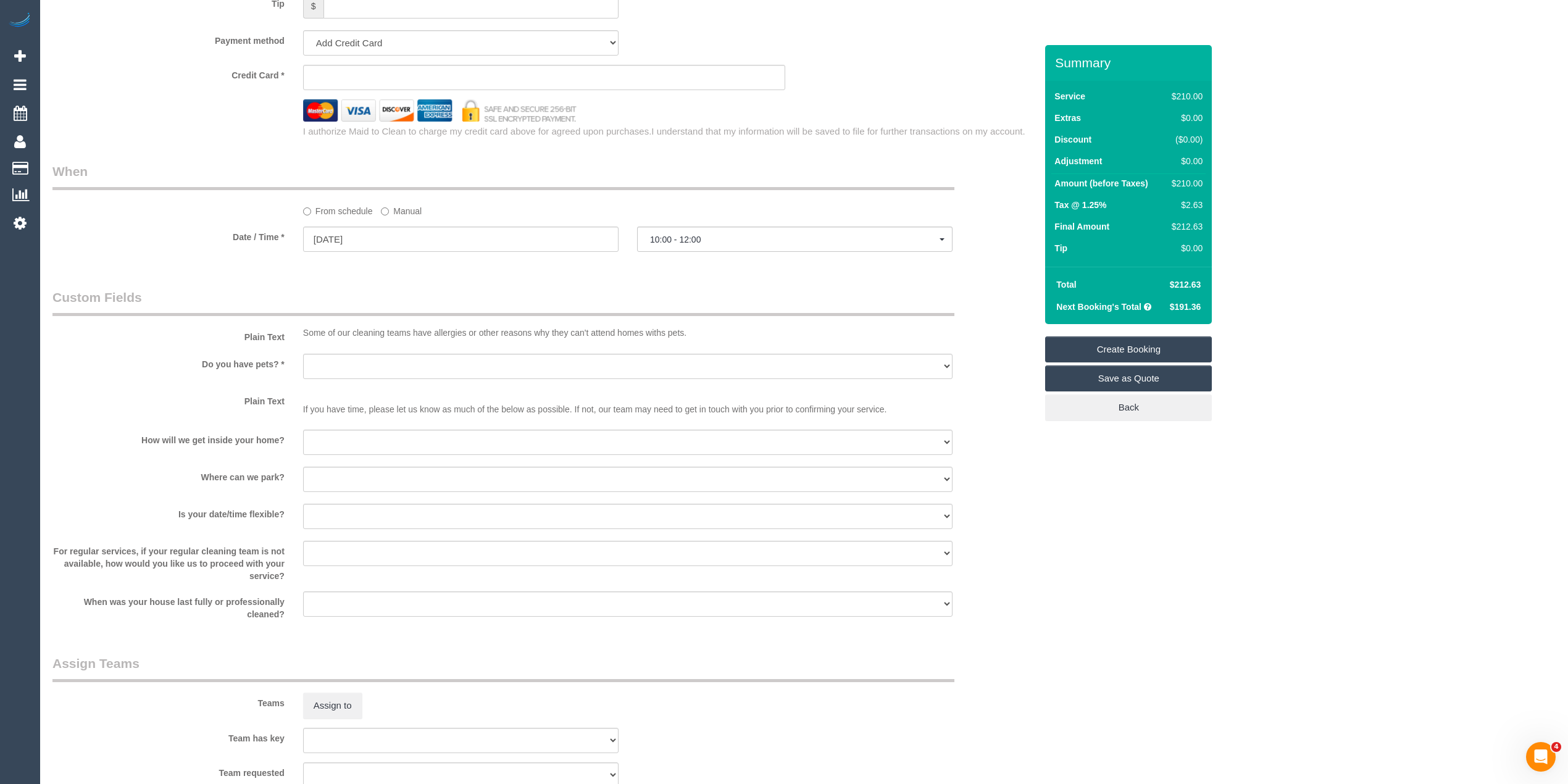
type input "[STREET_ADDRESS][PERSON_NAME]"
click at [348, 364] on select "Yes - Cats Yes - Dogs No pets Yes - Dogs and Cats Yes - Other" at bounding box center [628, 366] width 649 height 25
click at [324, 368] on select "Yes - Cats Yes - Dogs No pets Yes - Dogs and Cats Yes - Other" at bounding box center [628, 366] width 649 height 25
select select "number:28"
click at [303, 354] on select "Yes - Cats Yes - Dogs No pets Yes - Dogs and Cats Yes - Other" at bounding box center [628, 366] width 649 height 25
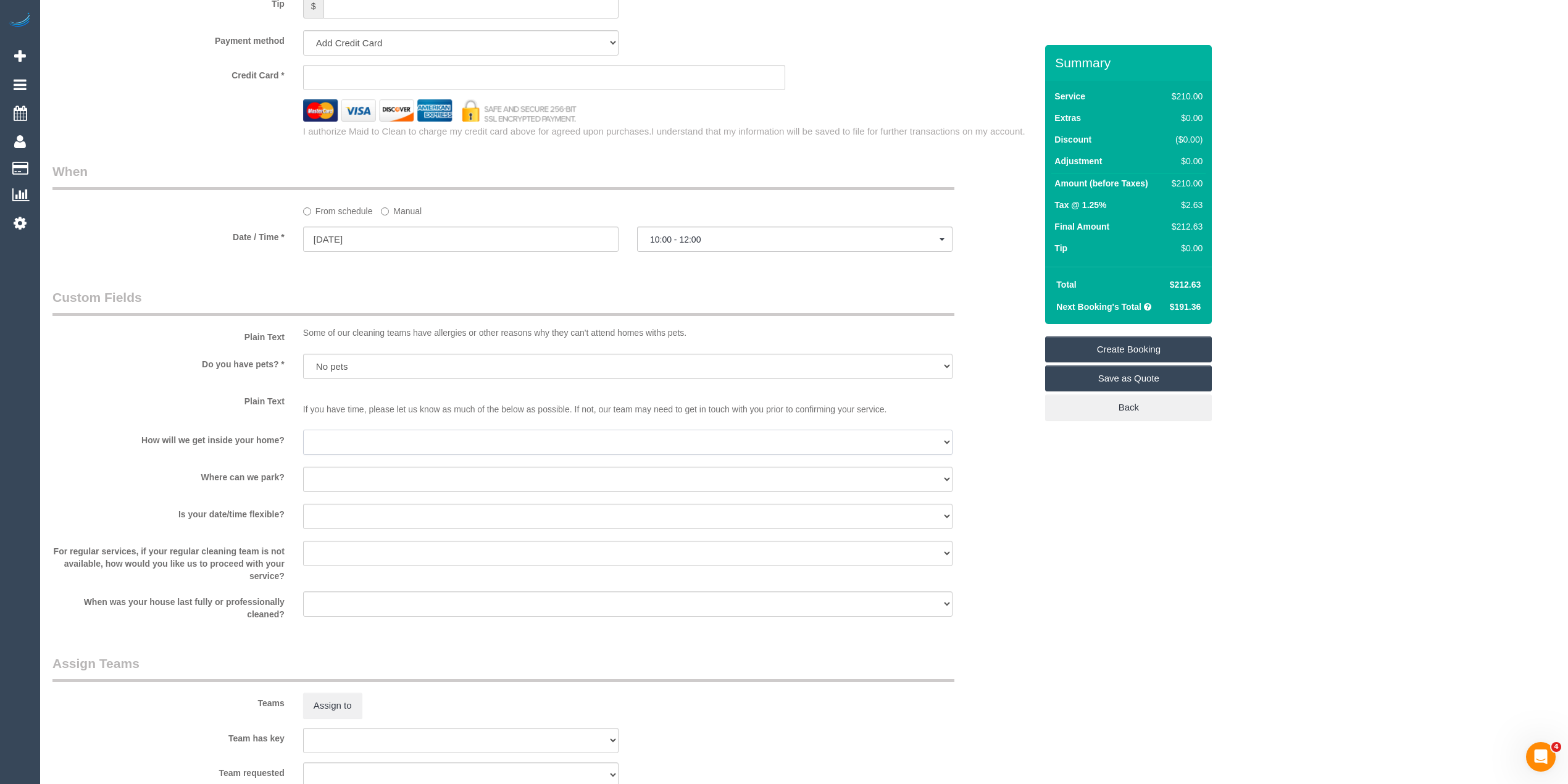
click at [347, 444] on select "I will be home Key will be left (please provide details below) Lock box/Access …" at bounding box center [628, 442] width 649 height 25
select select "number:14"
click at [303, 429] on select "I will be home Key will be left (please provide details below) Lock box/Access …" at bounding box center [628, 442] width 649 height 25
click at [348, 483] on select "I will provide parking on-site Free street parking Paid street parking (cost wi…" at bounding box center [628, 479] width 649 height 25
select select "number:19"
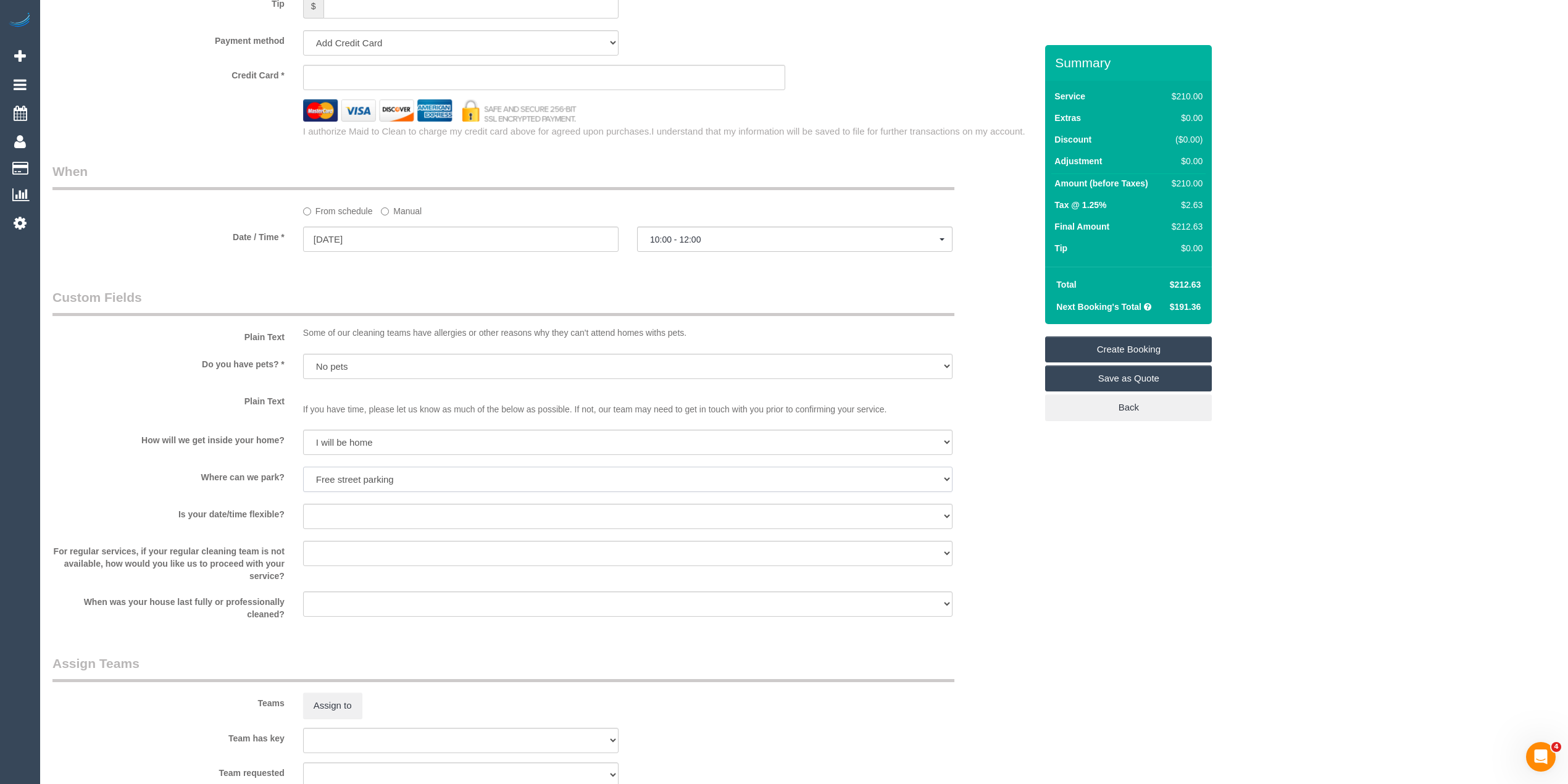
click at [303, 466] on select "I will provide parking on-site Free street parking Paid street parking (cost wi…" at bounding box center [628, 479] width 649 height 25
click at [357, 510] on select "Yes - date and time Yes - date but not time Yes - time but not date No - No fle…" at bounding box center [628, 516] width 649 height 25
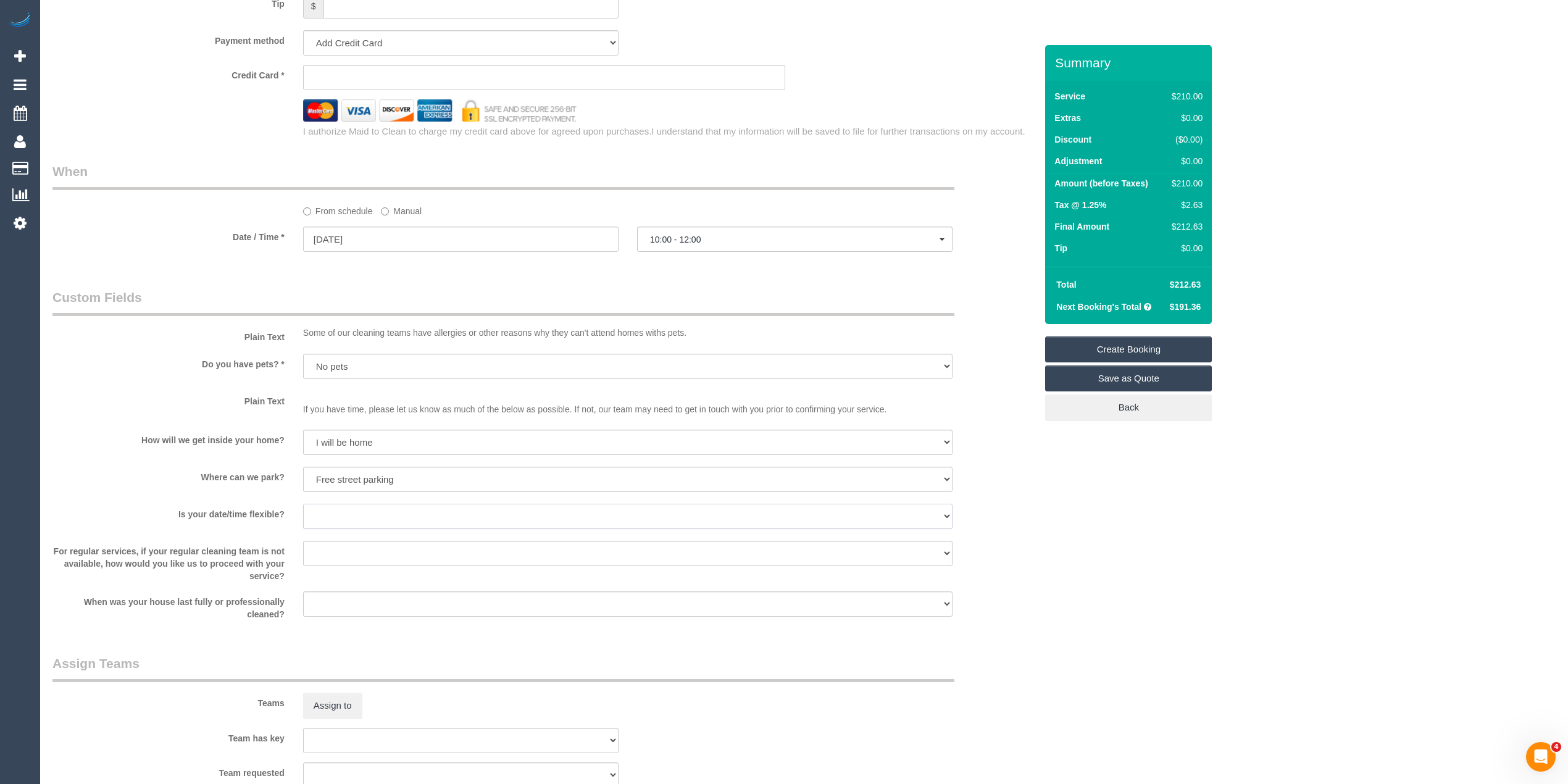
click at [351, 513] on select "Yes - date and time Yes - date but not time Yes - time but not date No - No fle…" at bounding box center [628, 516] width 649 height 25
click at [303, 504] on select "Yes - date and time Yes - date but not time Yes - time but not date No - No fle…" at bounding box center [628, 516] width 649 height 25
click at [668, 241] on span "10:00 - 12:00" at bounding box center [795, 240] width 290 height 10
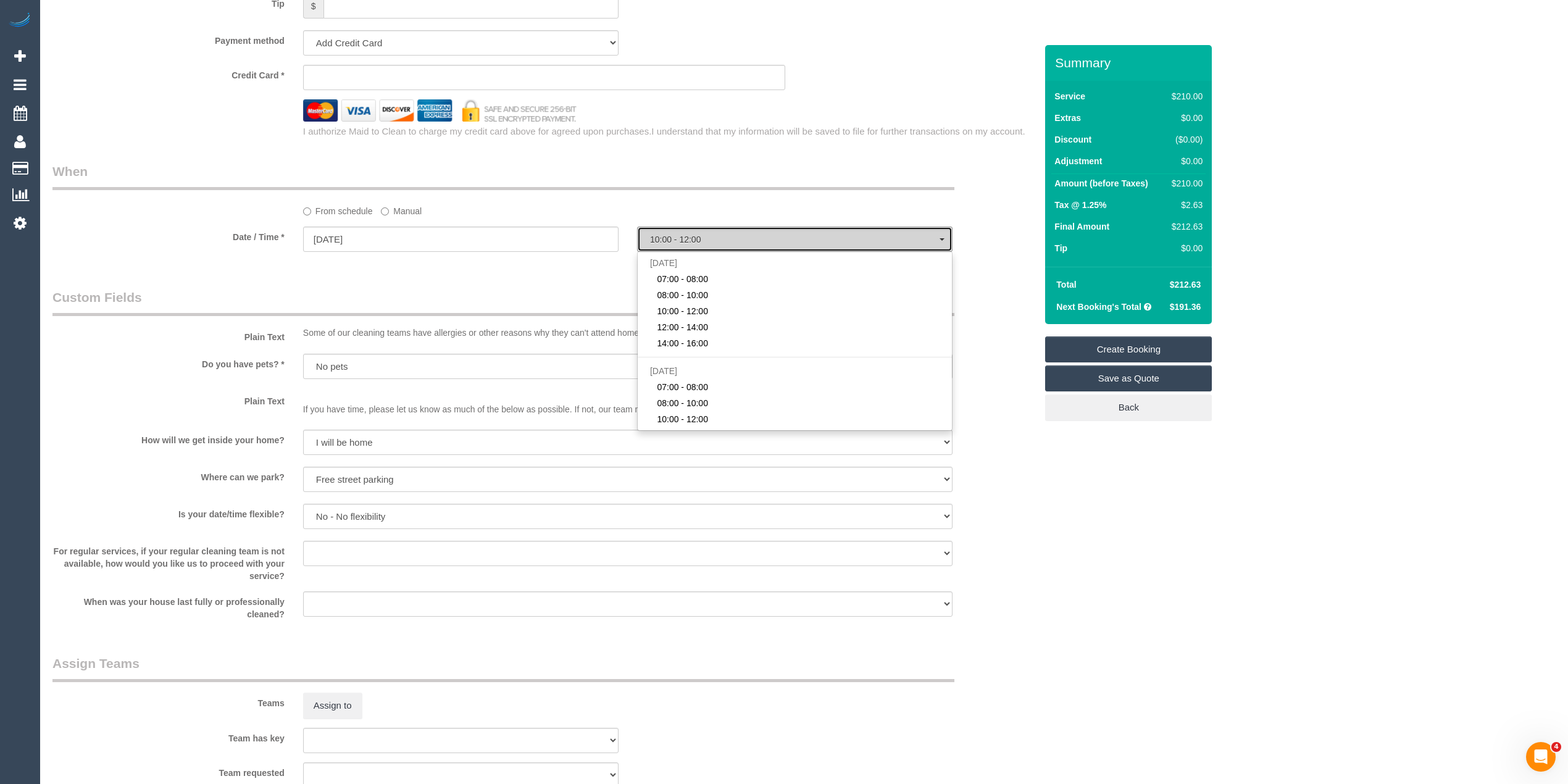
click at [668, 241] on span "10:00 - 12:00" at bounding box center [795, 240] width 290 height 10
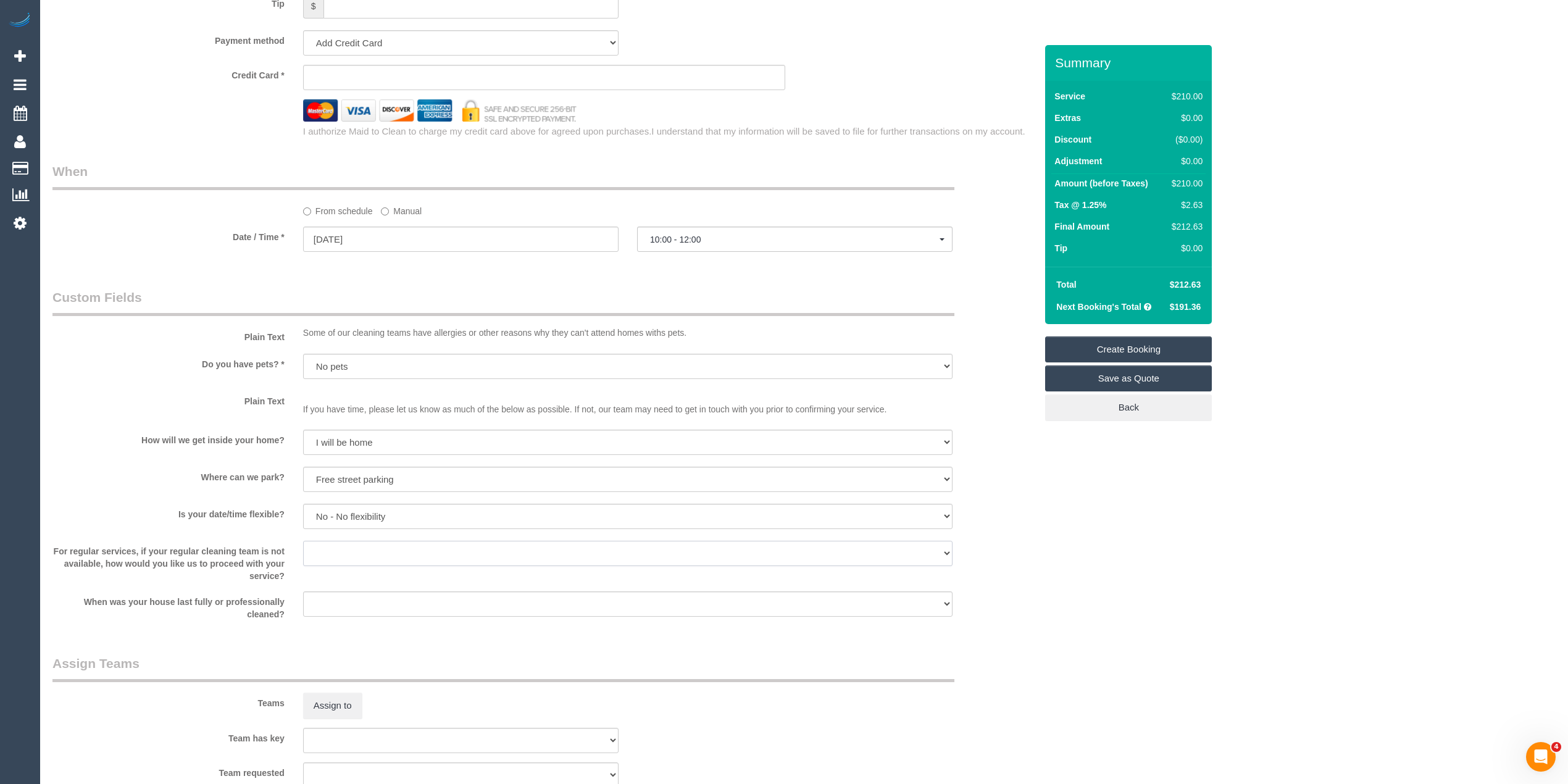
click at [340, 552] on select "Arrange a cleaner to cover and do not bother you Arrange a cleaner to cover and…" at bounding box center [628, 553] width 649 height 25
click at [344, 512] on select "Yes - date and time Yes - date but not time Yes - time but not date No - No fle…" at bounding box center [628, 516] width 649 height 25
click at [344, 507] on select "Yes - date and time Yes - date but not time Yes - time but not date No - No fle…" at bounding box center [628, 516] width 649 height 25
click at [344, 507] on select "Yes - date and time Yes - date but not time Yes - time but not date No - No fle…" at bounding box center [628, 516] width 649 height 25
select select "number:24"
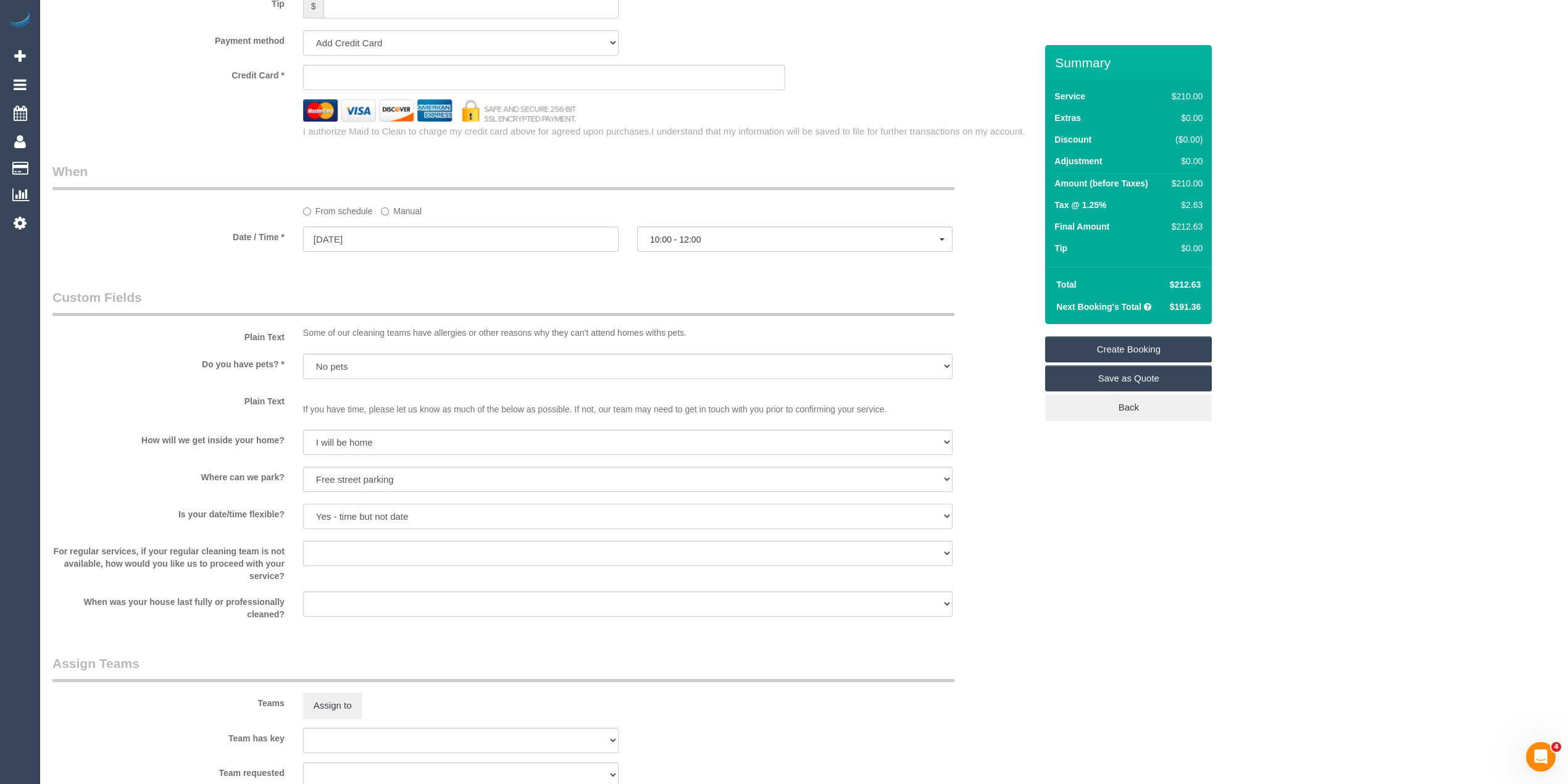
click at [303, 504] on select "Yes - date and time Yes - date but not time Yes - time but not date No - No fle…" at bounding box center [628, 516] width 649 height 25
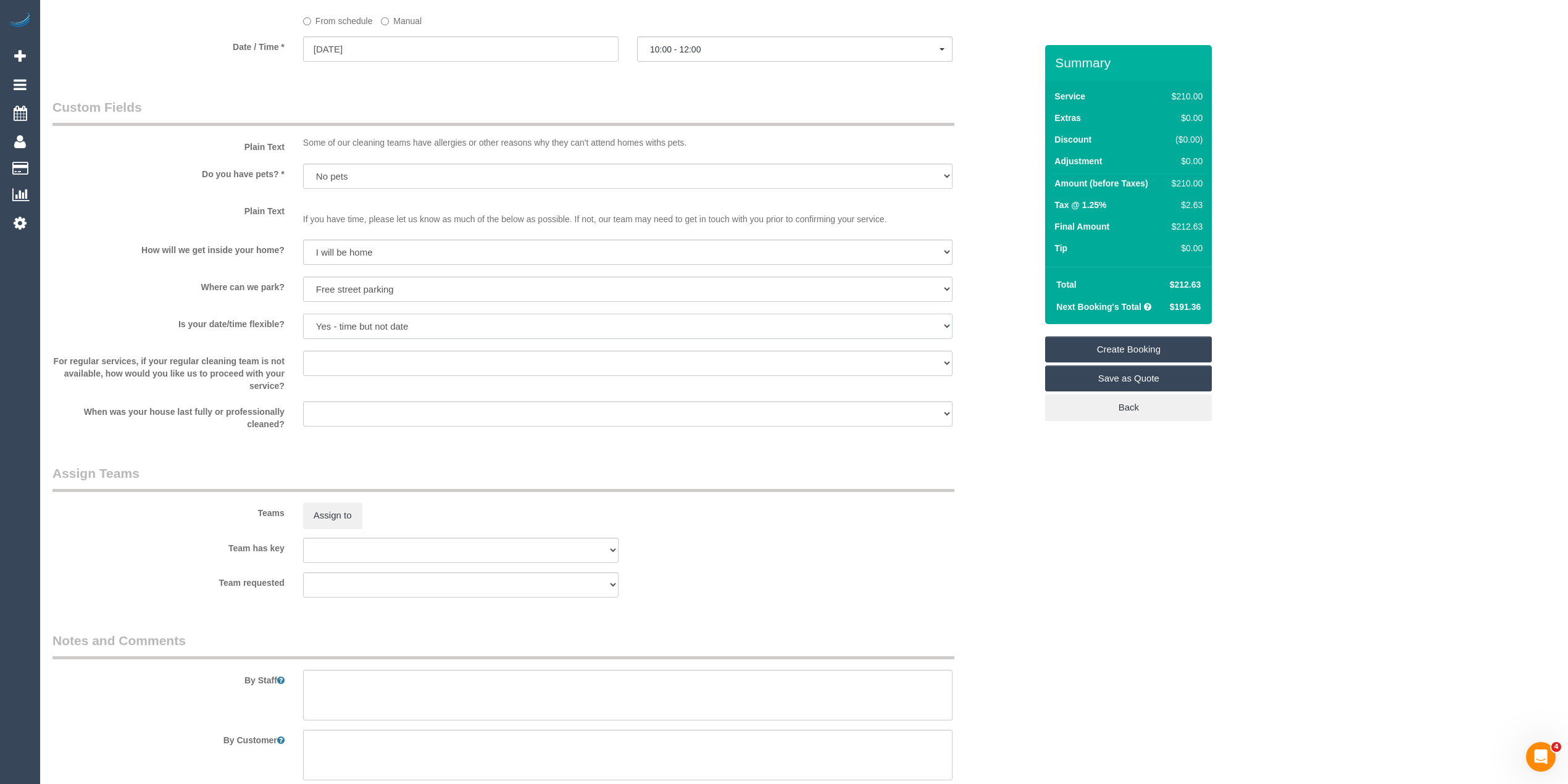
scroll to position [1497, 0]
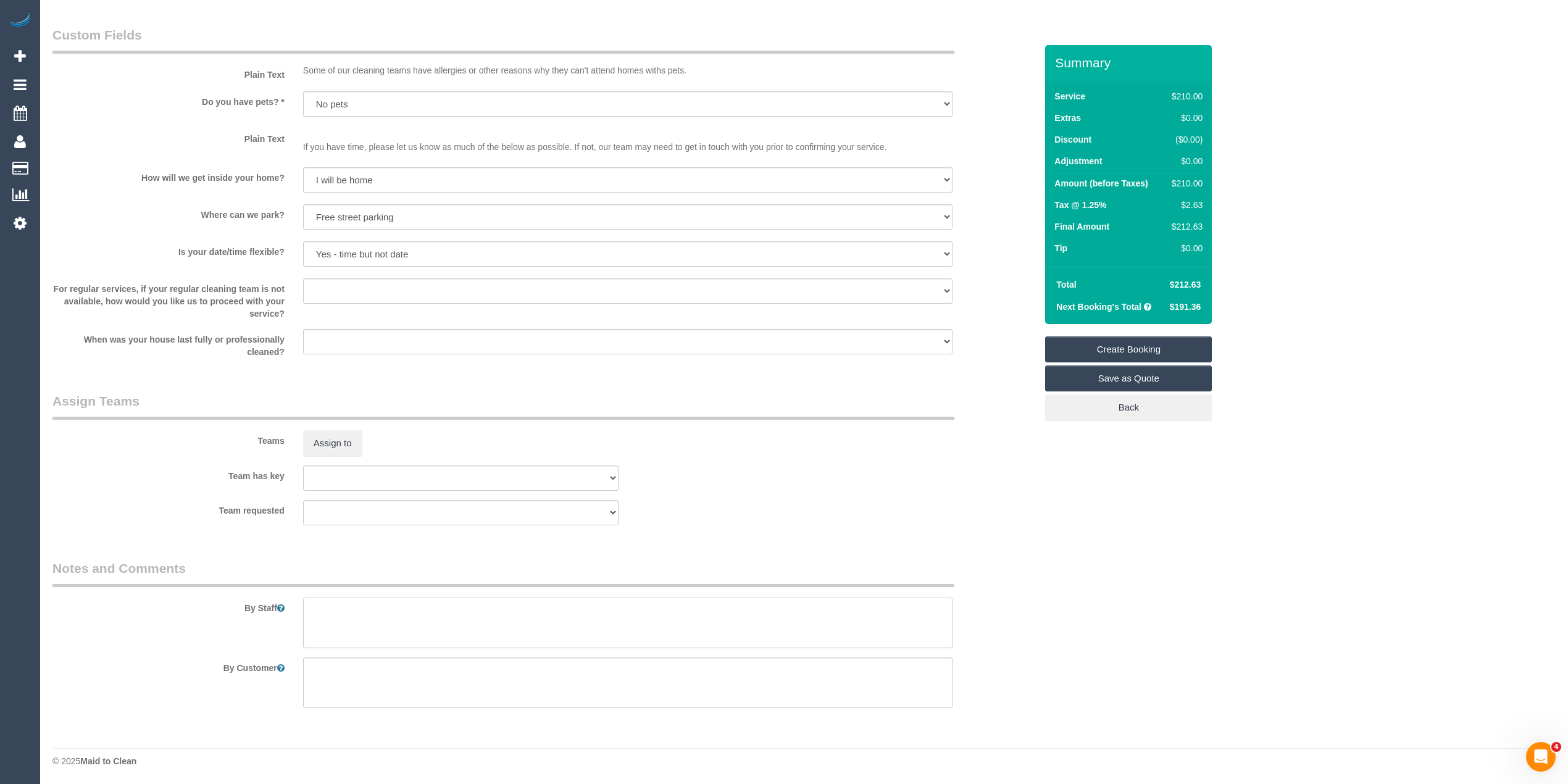
click at [405, 633] on textarea at bounding box center [628, 623] width 649 height 51
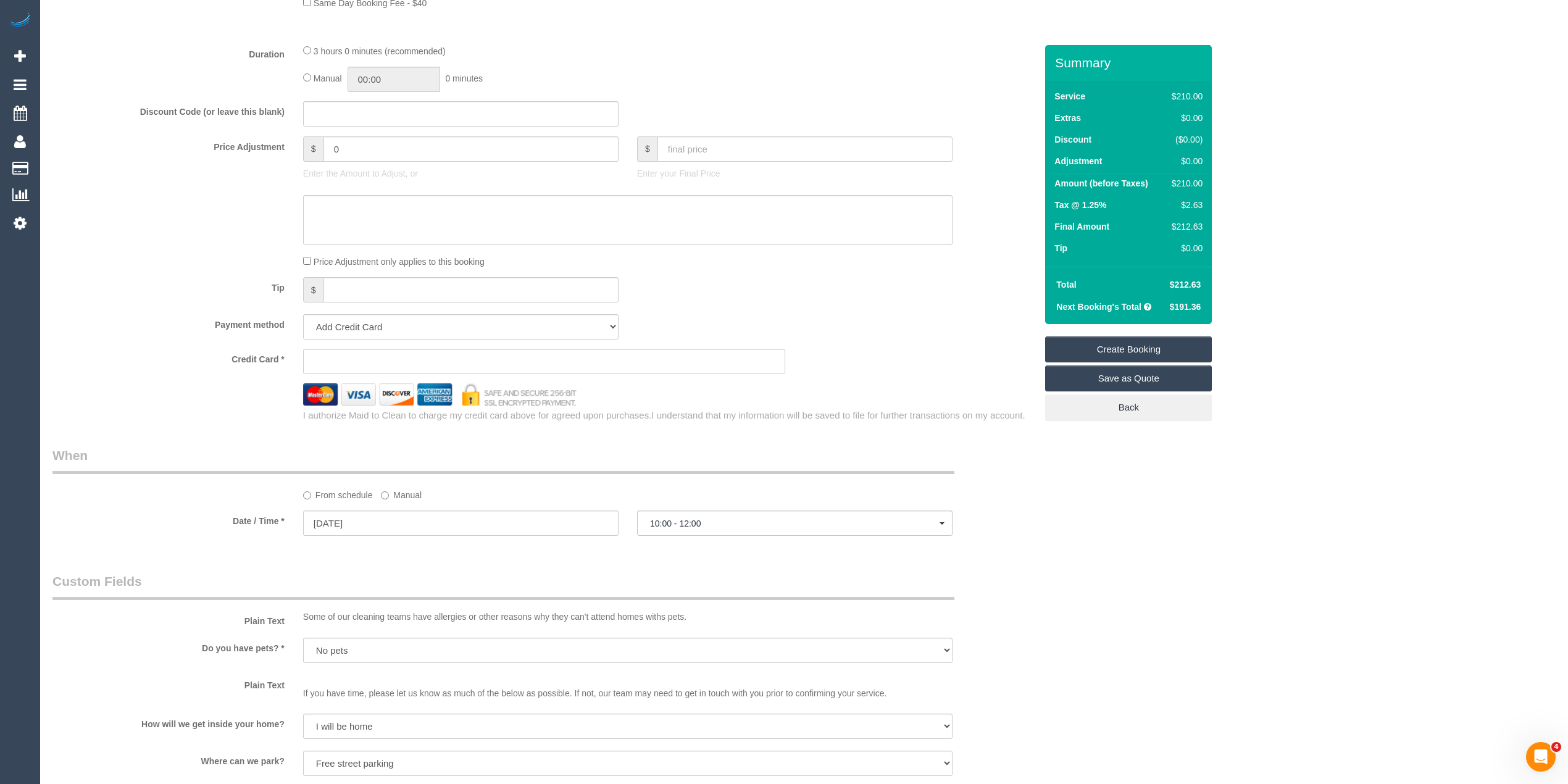
scroll to position [921, 0]
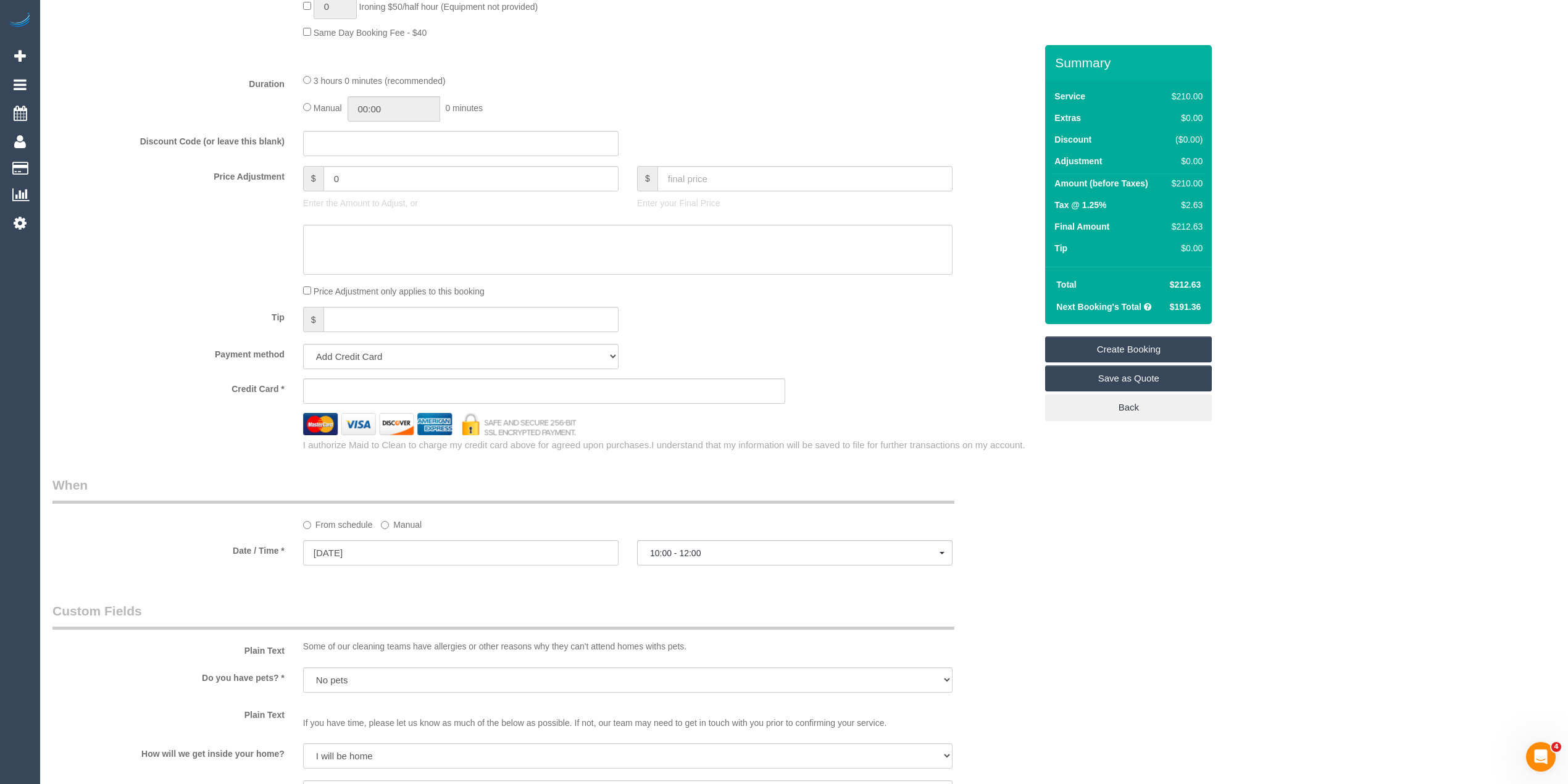
type textarea "Please ask customer which areas they want cleaened."
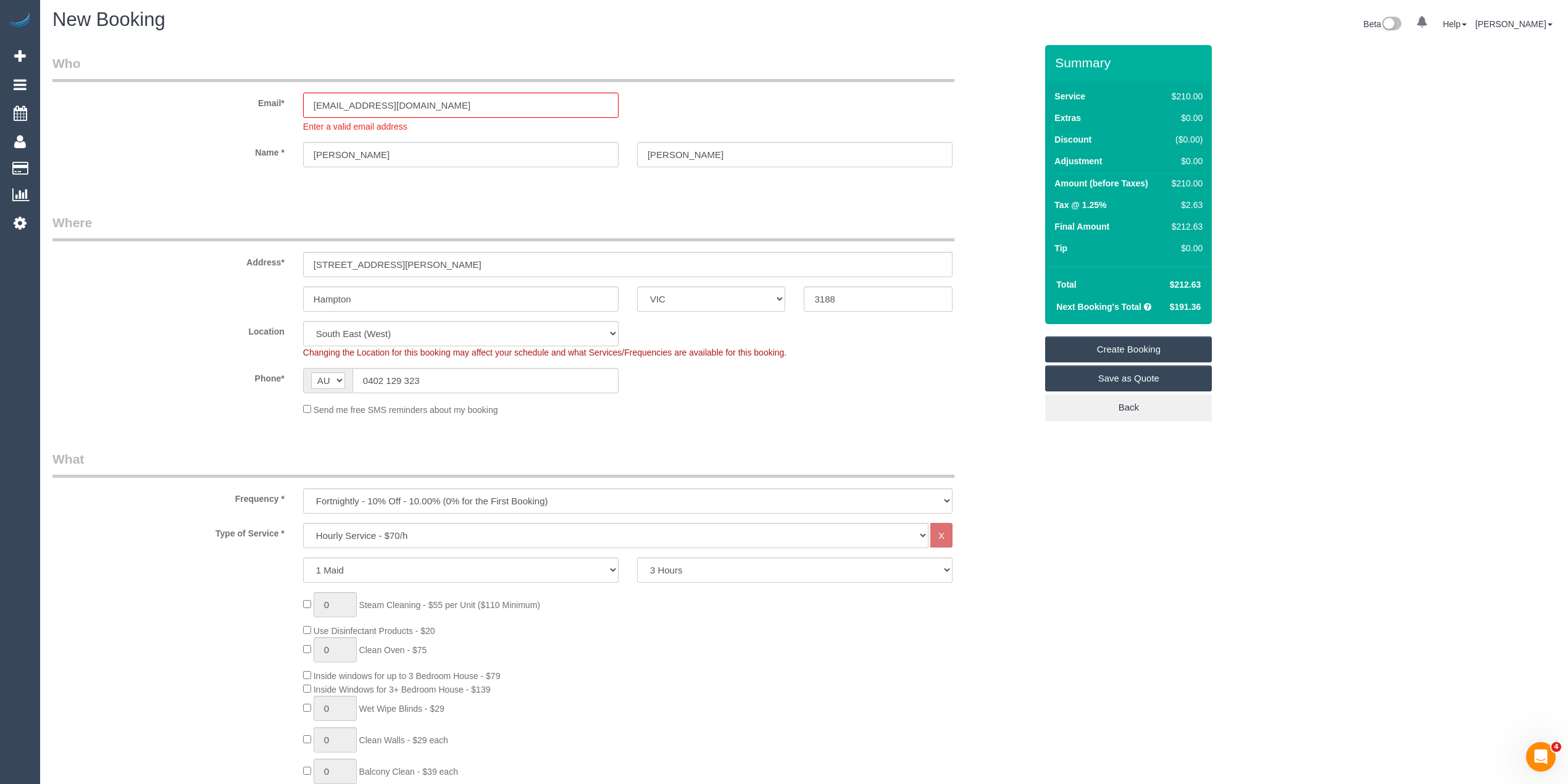
scroll to position [0, 0]
click at [468, 104] on input "[EMAIL_ADDRESS][DOMAIN_NAME]" at bounding box center [461, 108] width 316 height 25
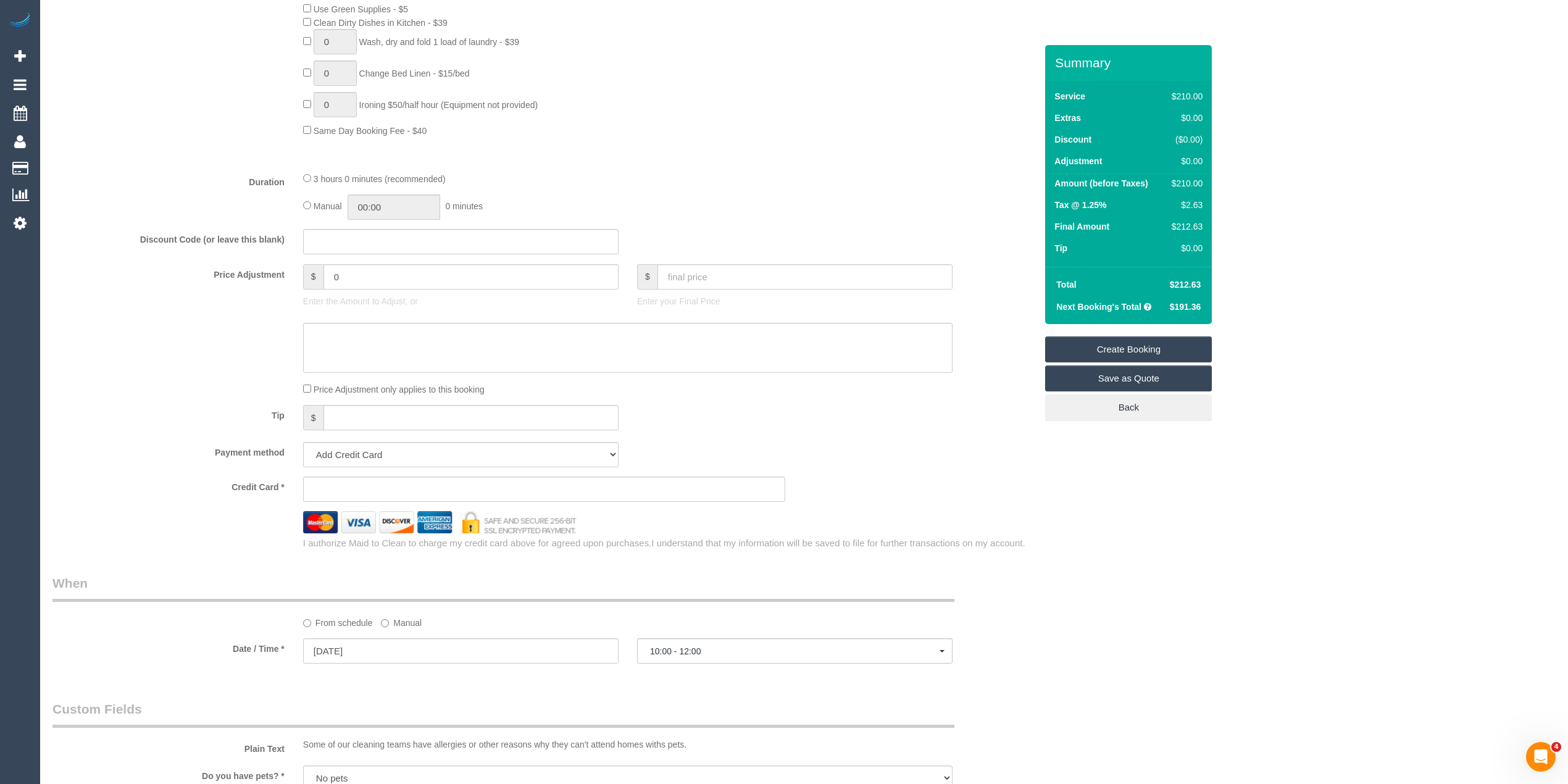
scroll to position [808, 0]
select select "spot24"
click at [1349, 263] on div "Who Email* michellekearns227@icloud.com Name * Michelle Kearns Where Address* 2…" at bounding box center [804, 326] width 1503 height 2179
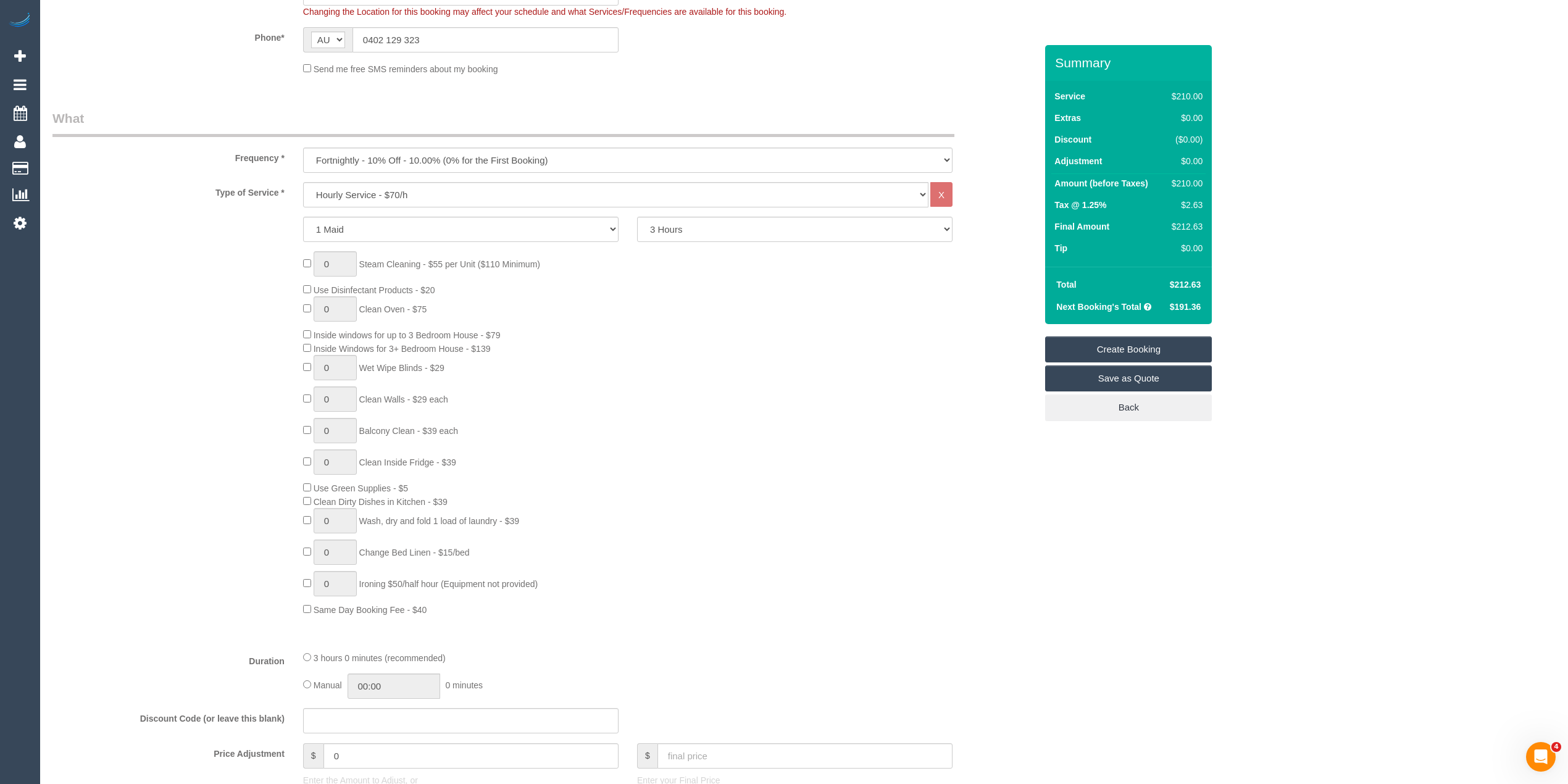
scroll to position [0, 0]
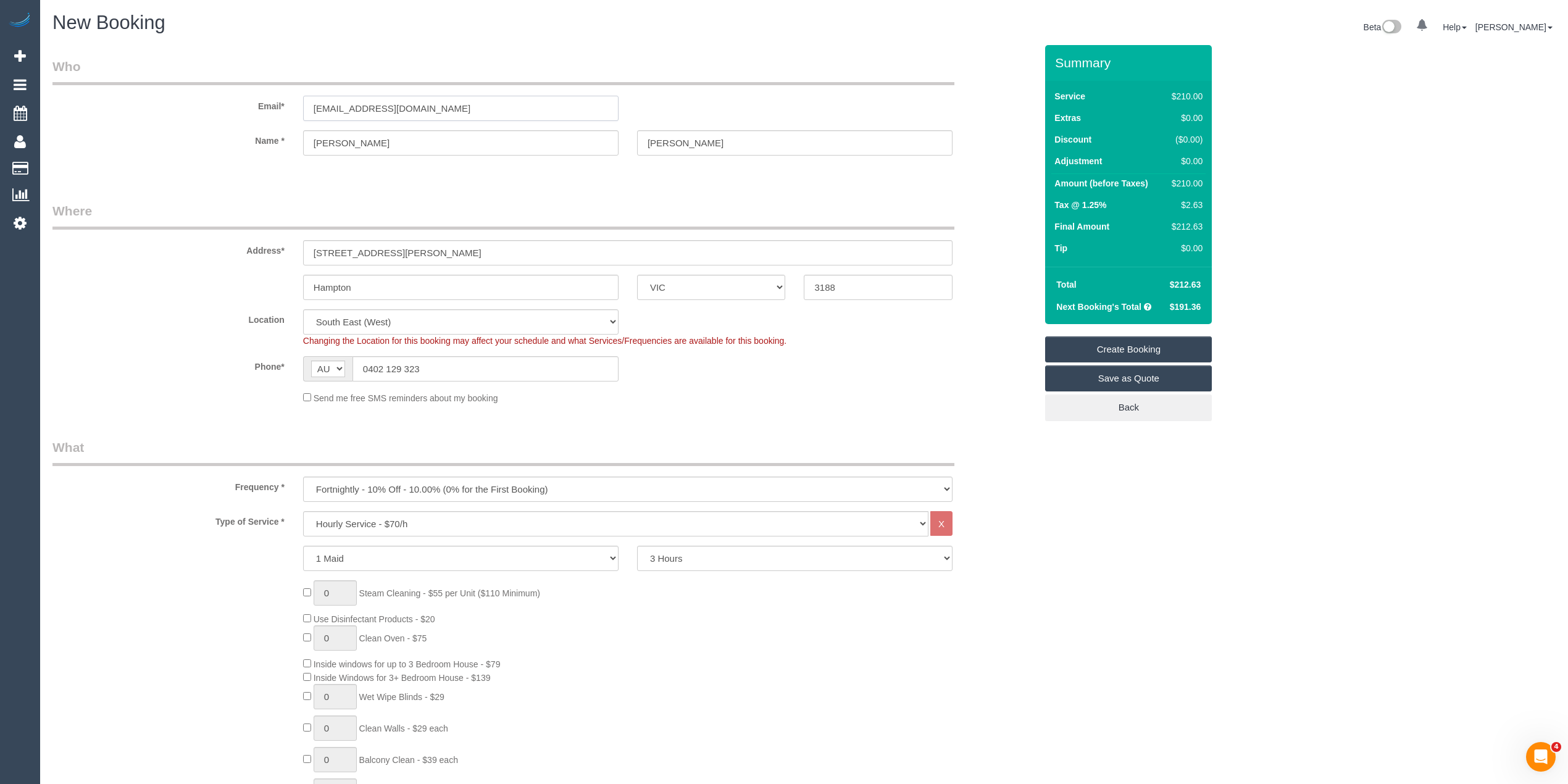
drag, startPoint x: 504, startPoint y: 110, endPoint x: 177, endPoint y: 95, distance: 327.3
click at [177, 95] on div "Email* michellekearns227@icloud.com" at bounding box center [544, 89] width 1002 height 64
click at [1110, 342] on link "Create Booking" at bounding box center [1129, 350] width 167 height 26
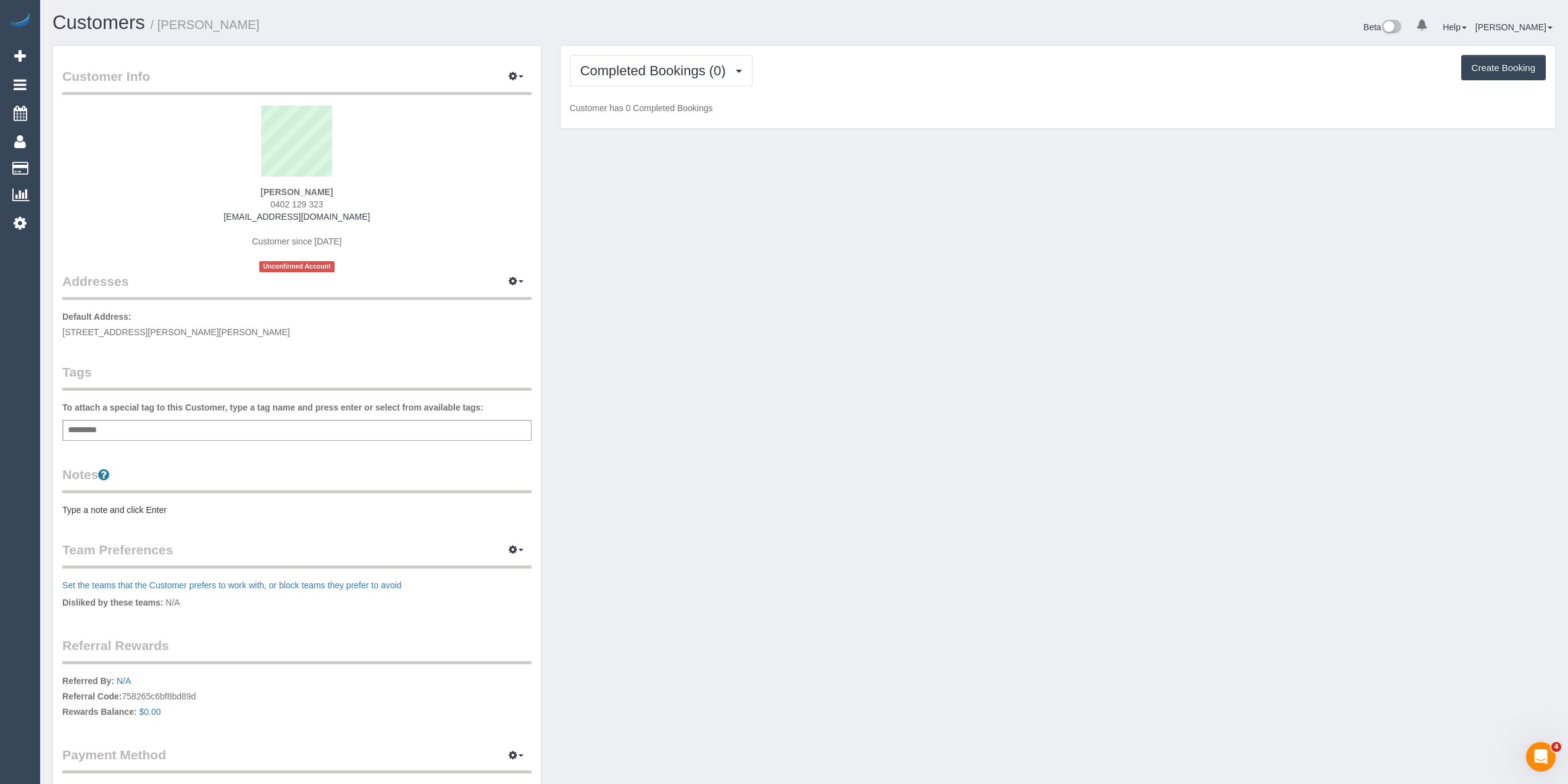
click at [154, 507] on pre "Type a note and click Enter" at bounding box center [297, 510] width 469 height 12
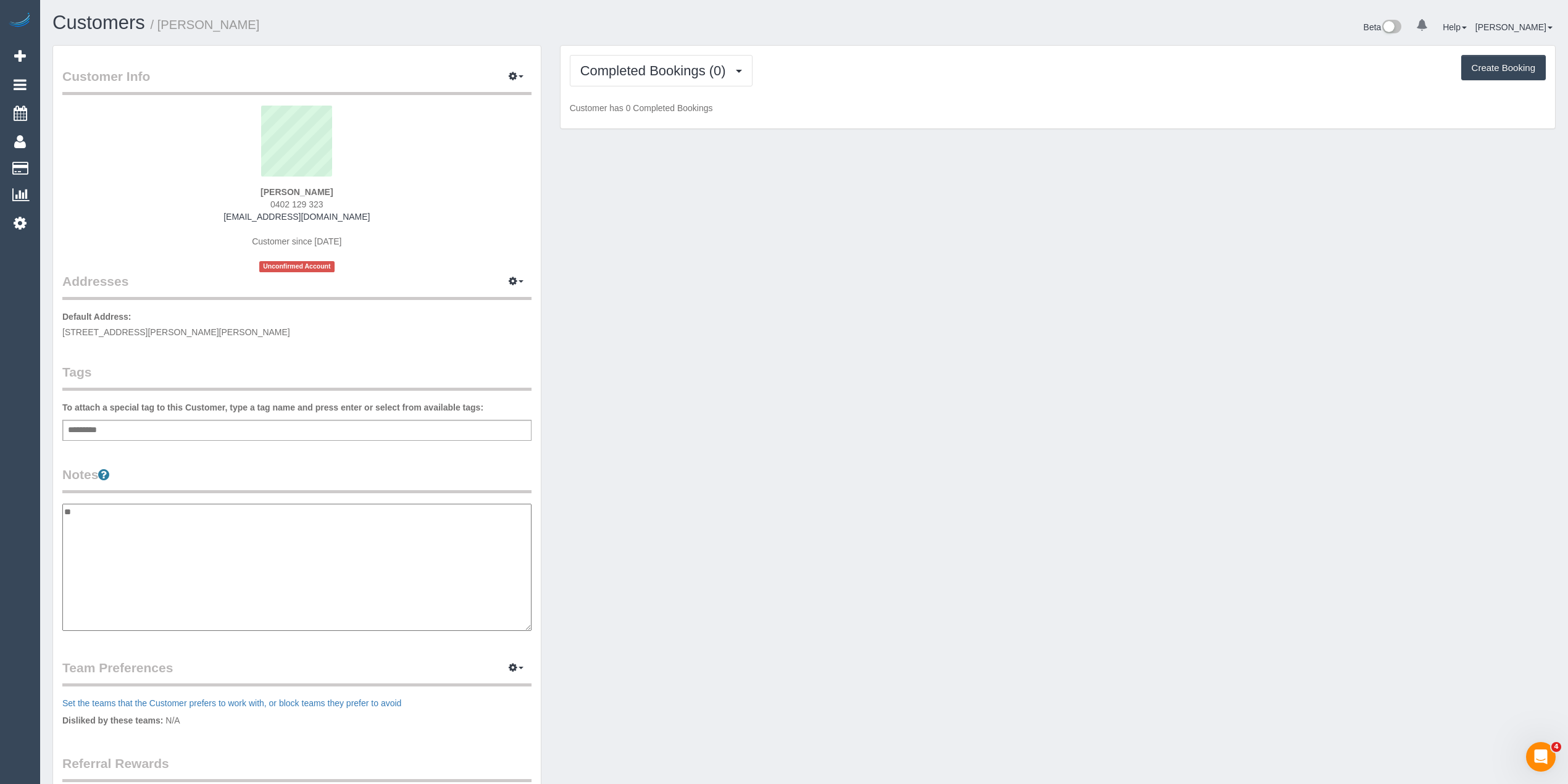
type textarea "*"
click at [105, 528] on textarea at bounding box center [297, 567] width 469 height 127
paste textarea "**********"
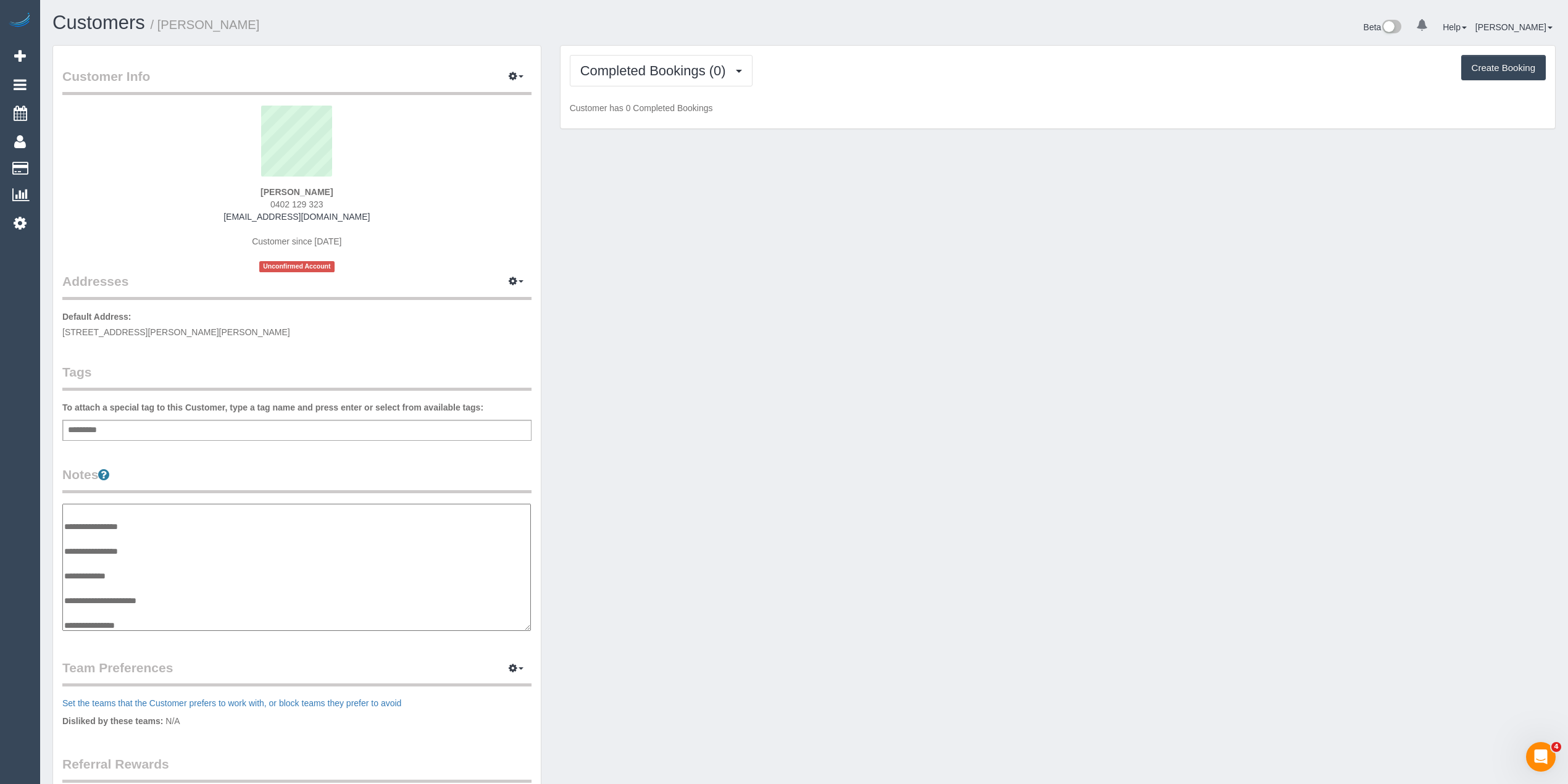
click at [182, 529] on textarea "**********" at bounding box center [297, 567] width 468 height 128
drag, startPoint x: 181, startPoint y: 536, endPoint x: 174, endPoint y: 524, distance: 13.9
type textarea "**********"
click at [396, 454] on div "Customer Info Edit Contact Info Send Message Email Preferences Special Sales Ta…" at bounding box center [297, 499] width 487 height 908
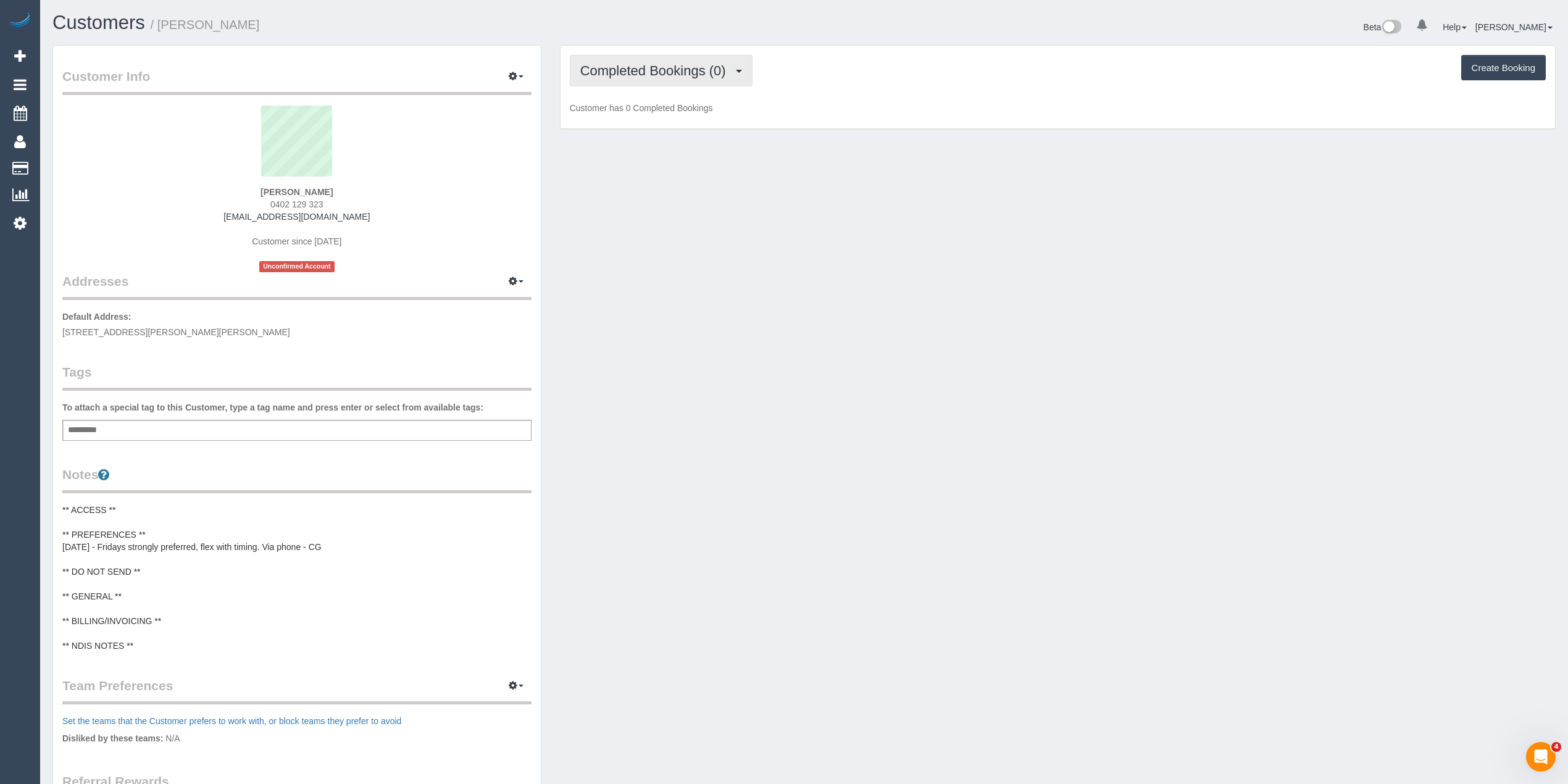
click at [630, 65] on span "Completed Bookings (0)" at bounding box center [656, 70] width 152 height 15
click at [663, 114] on link "Upcoming Bookings (11)" at bounding box center [635, 116] width 130 height 16
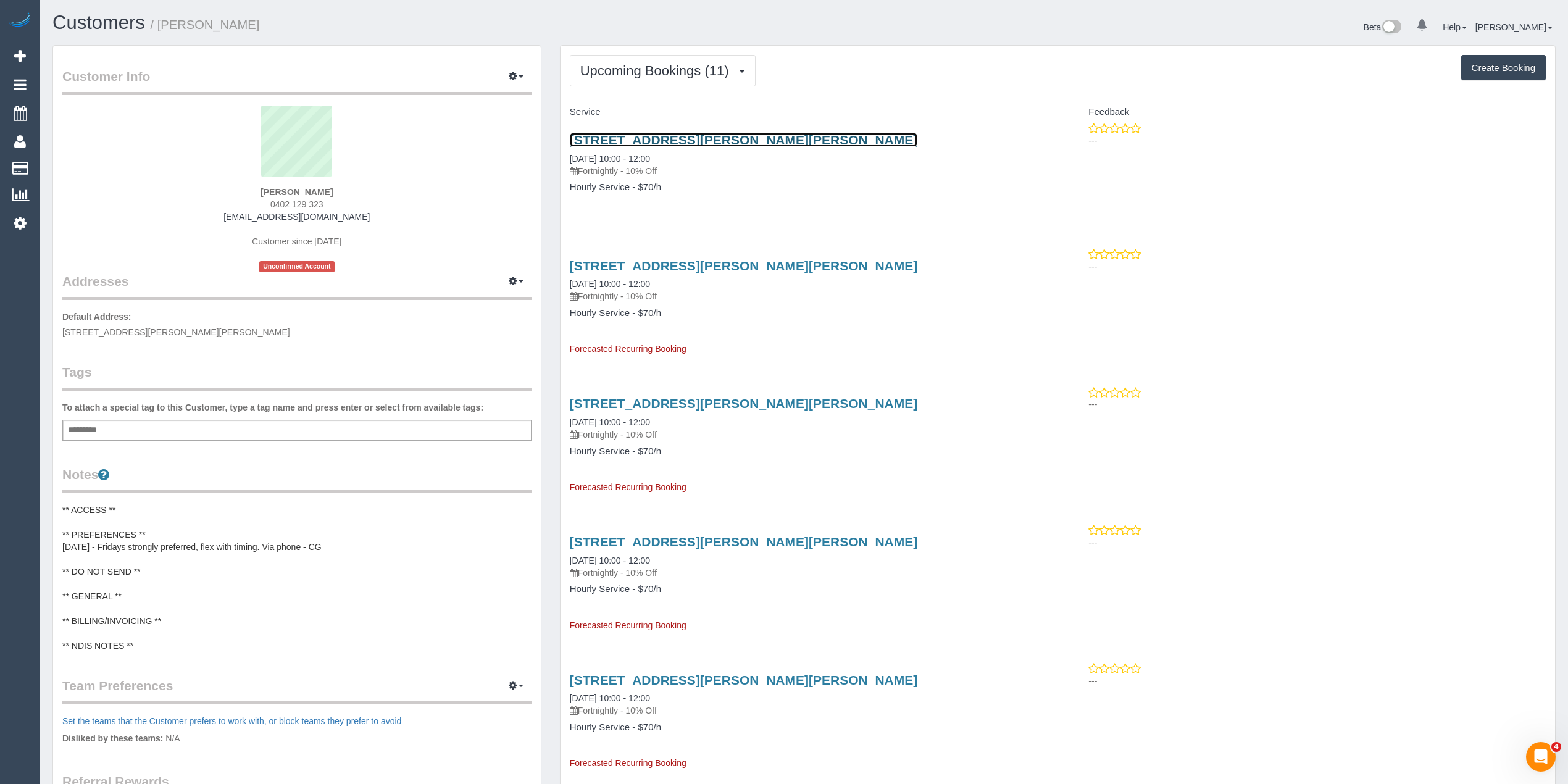
click at [680, 146] on link "2 Hoyt Street, Hampton, VIC 3188" at bounding box center [744, 140] width 348 height 14
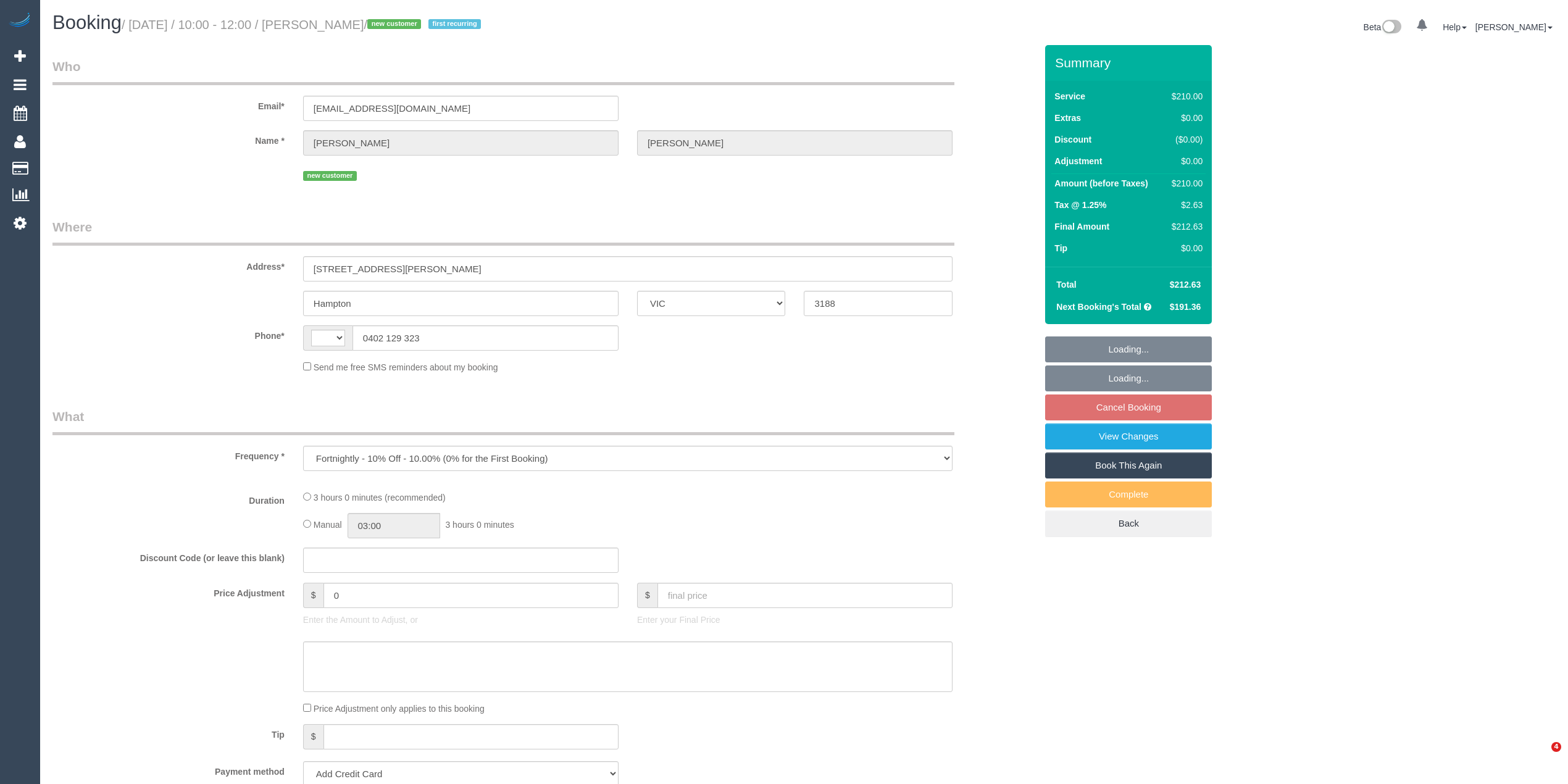
select select "VIC"
select select "180"
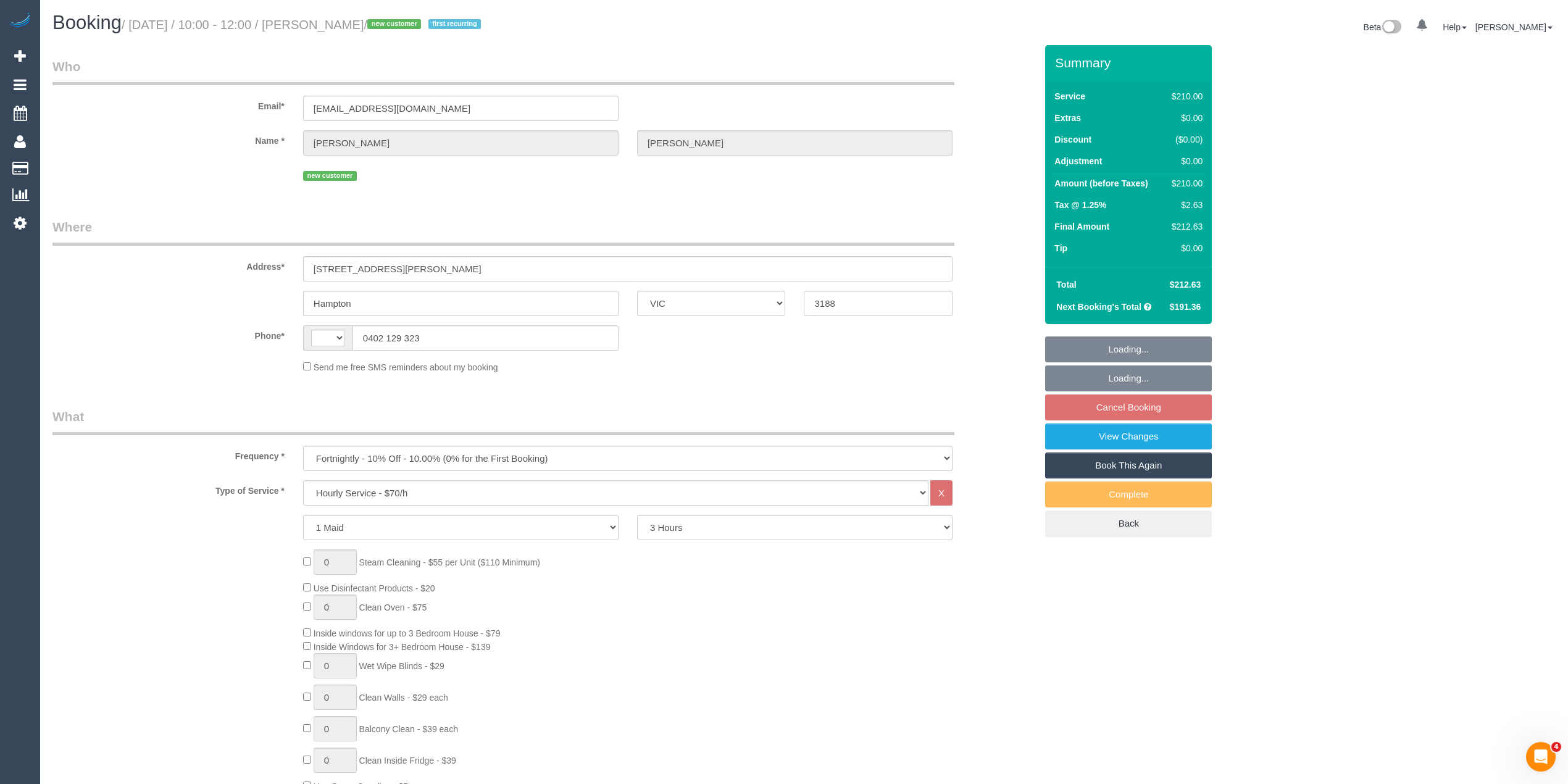
select select "string:AU"
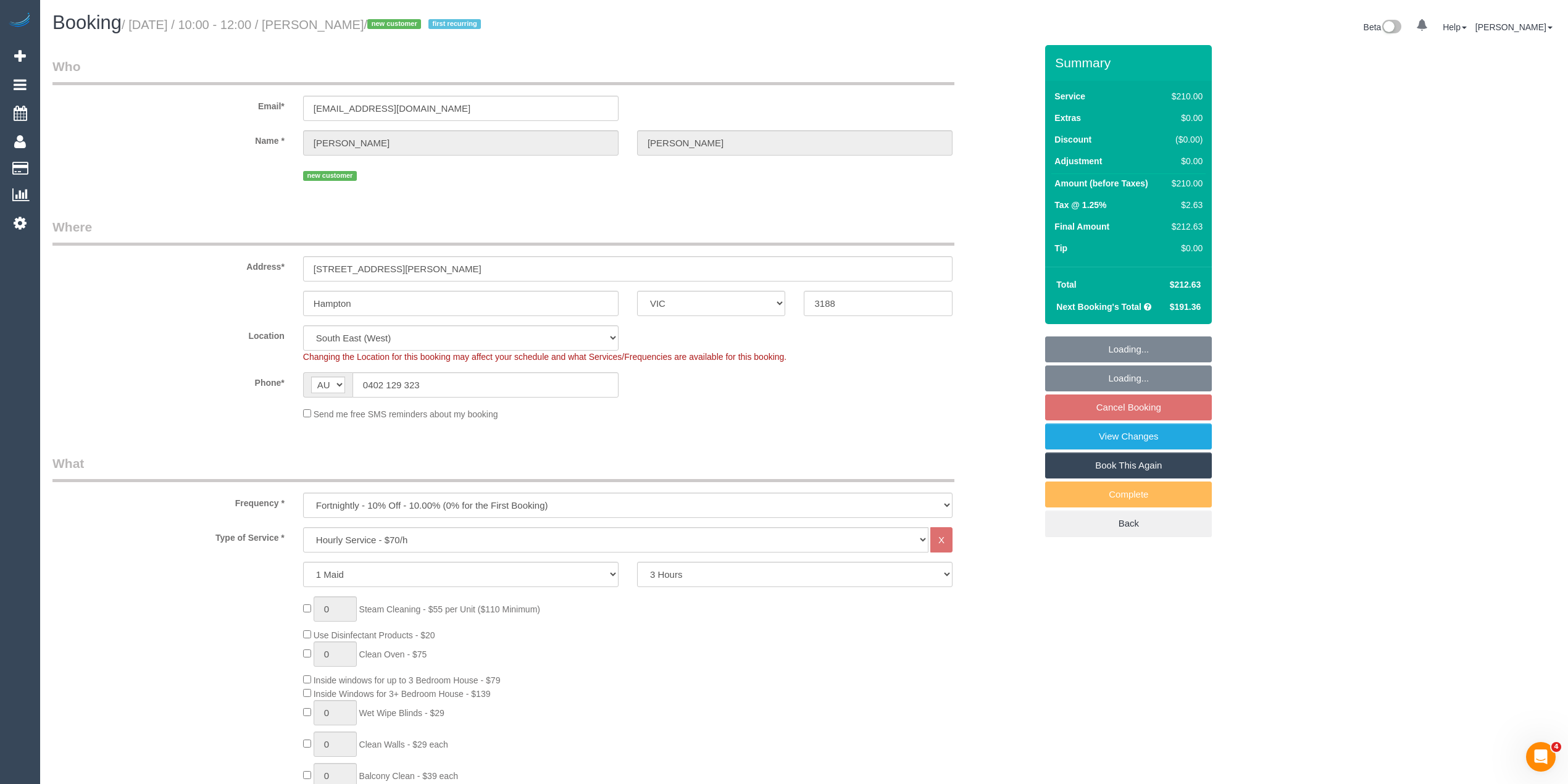
select select "string:stripe-pm_1SE2TR2GScqysDRVQmZVzx7S"
select select "number:28"
select select "number:14"
select select "number:19"
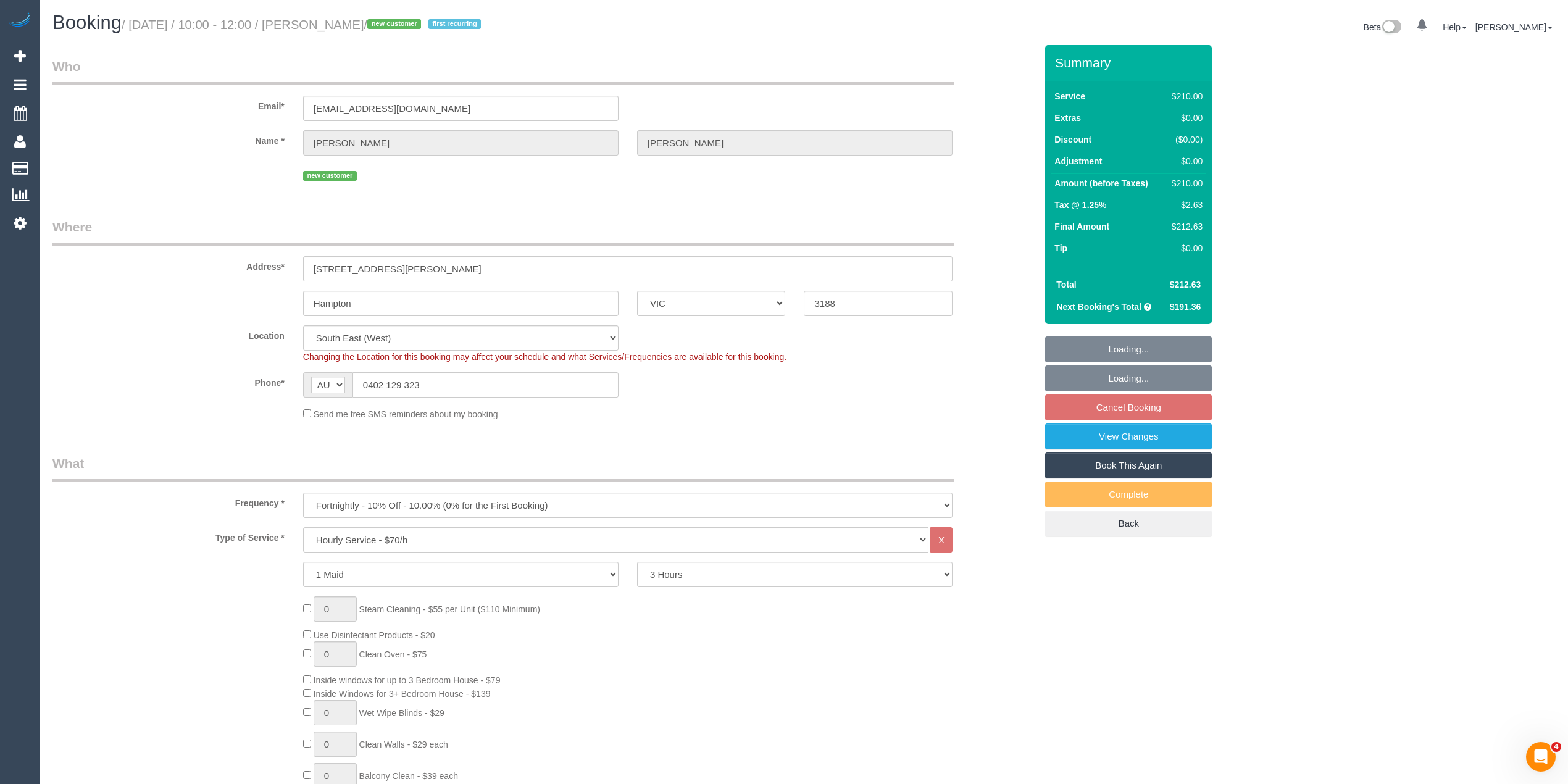
select select "number:24"
select select "object:853"
select select "spot3"
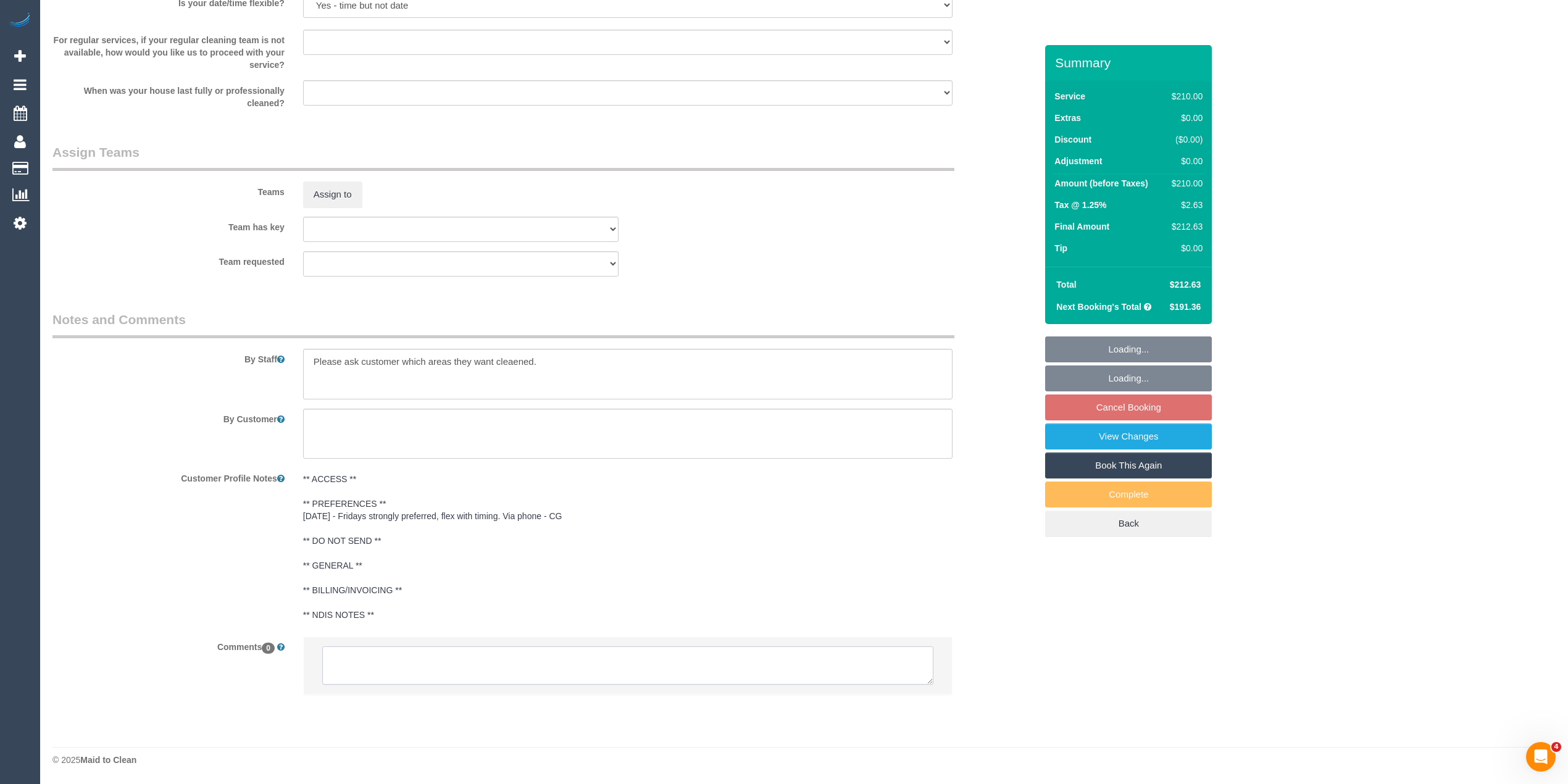
click at [347, 665] on textarea at bounding box center [628, 665] width 611 height 38
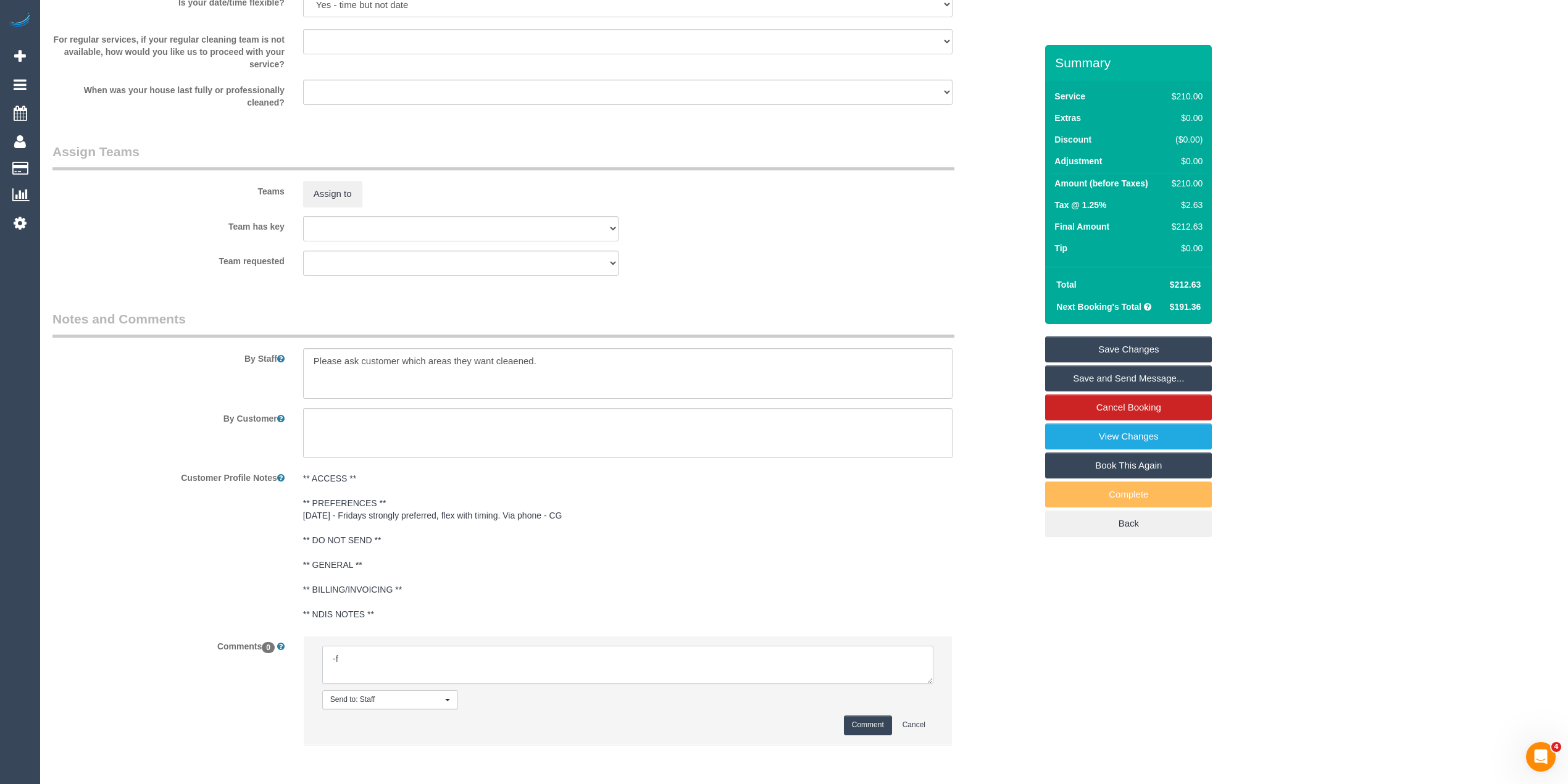
type textarea "-"
paste textarea "Flexibility dates: Flexibility times: Notes: knows we need to review Contact vi…"
drag, startPoint x: 927, startPoint y: 675, endPoint x: 902, endPoint y: 761, distance: 89.6
click at [917, 689] on textarea at bounding box center [628, 667] width 611 height 43
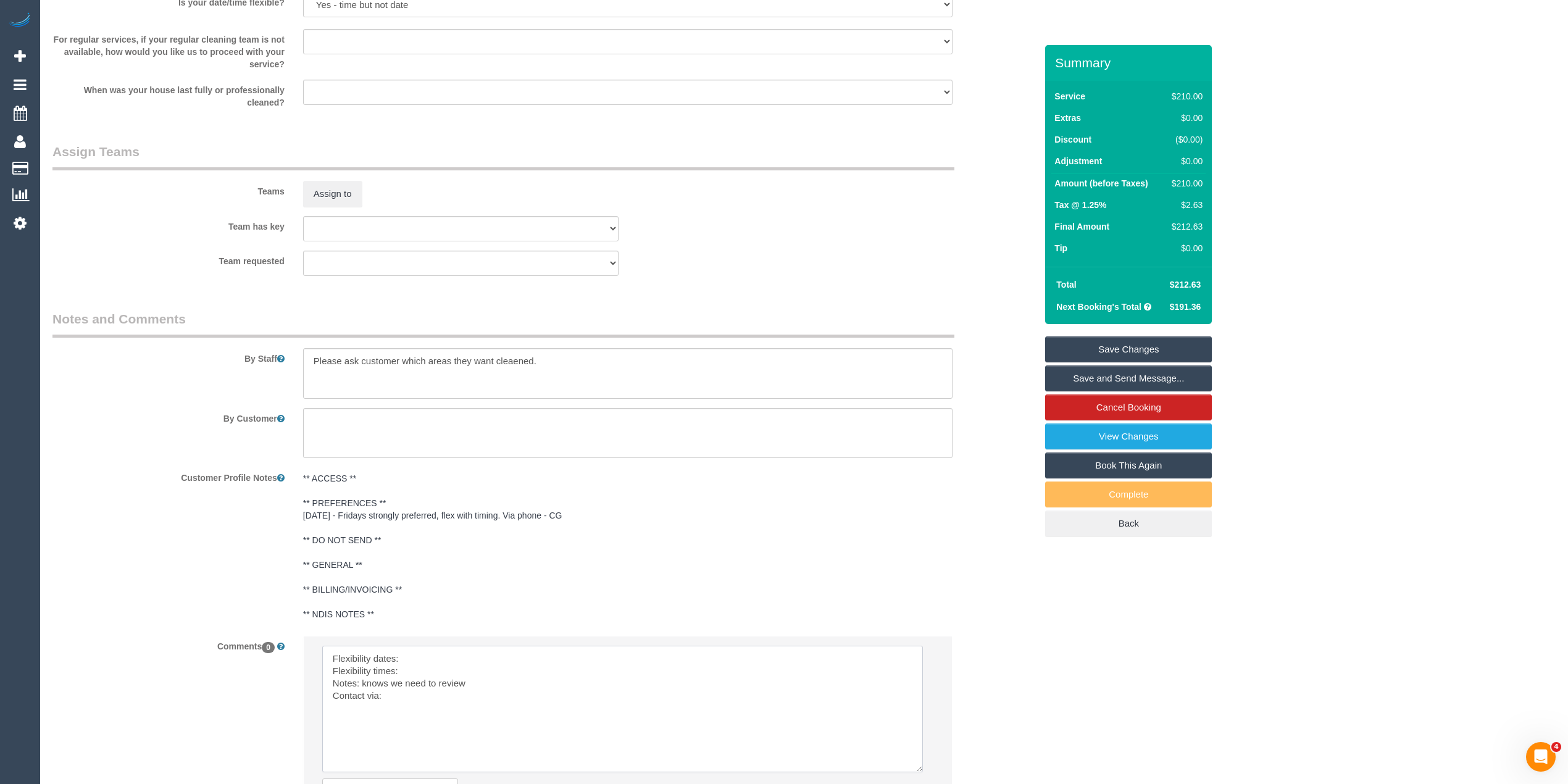
click at [433, 660] on textarea at bounding box center [623, 709] width 601 height 127
click at [418, 672] on textarea at bounding box center [623, 709] width 601 height 127
click at [581, 659] on textarea at bounding box center [623, 709] width 601 height 127
click at [416, 672] on textarea at bounding box center [623, 709] width 601 height 127
click at [415, 702] on textarea at bounding box center [623, 709] width 601 height 127
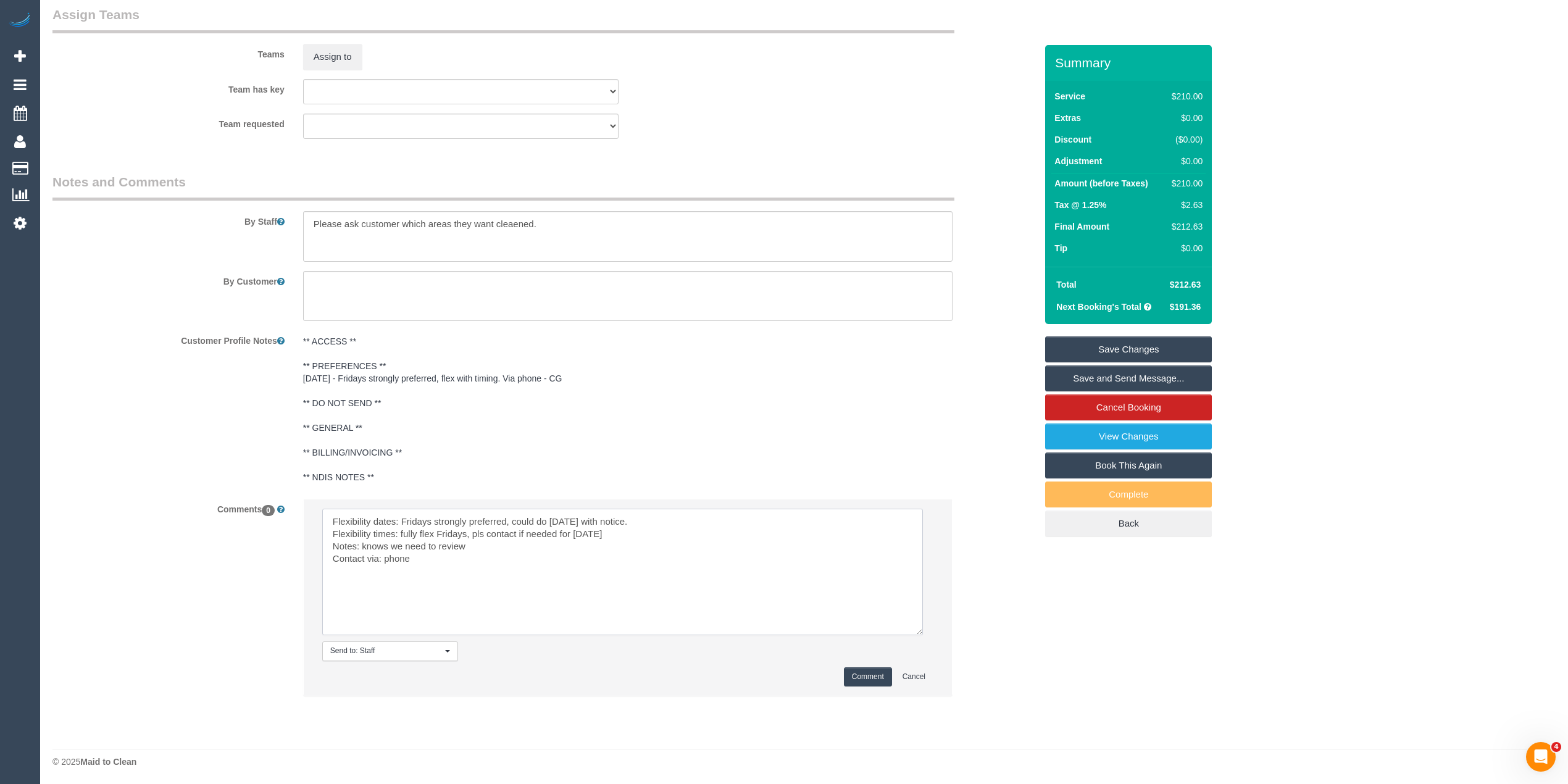
scroll to position [1815, 0]
type textarea "Flexibility dates: Fridays strongly preferred, could do [DATE] with notice. Fle…"
click at [858, 673] on button "Comment" at bounding box center [868, 675] width 48 height 19
